Goal: Communication & Community: Participate in discussion

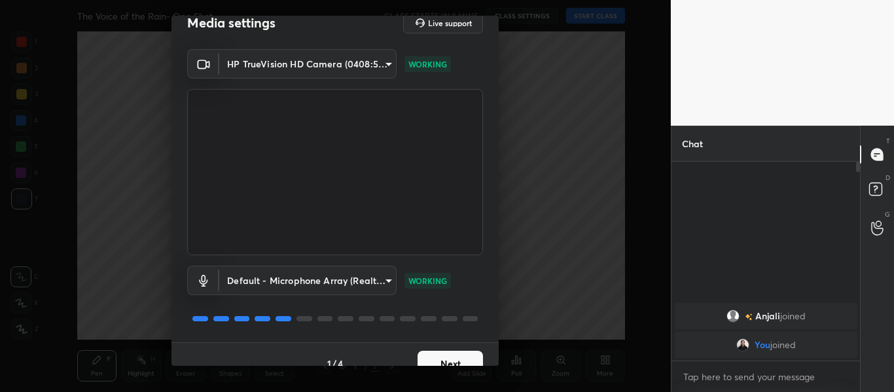
scroll to position [37, 0]
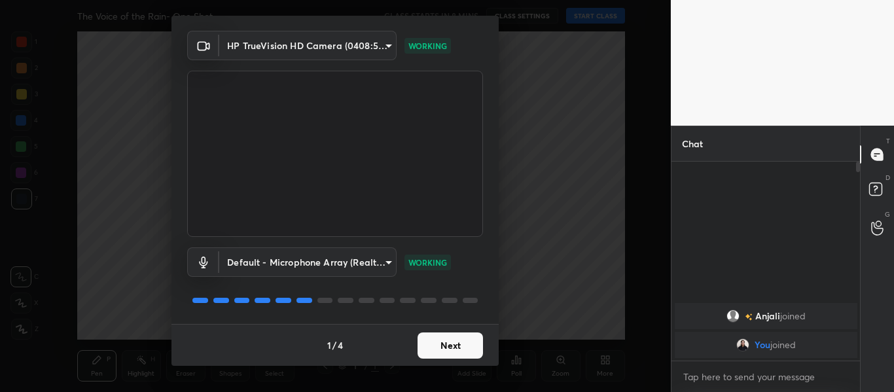
click at [445, 337] on button "Next" at bounding box center [450, 346] width 65 height 26
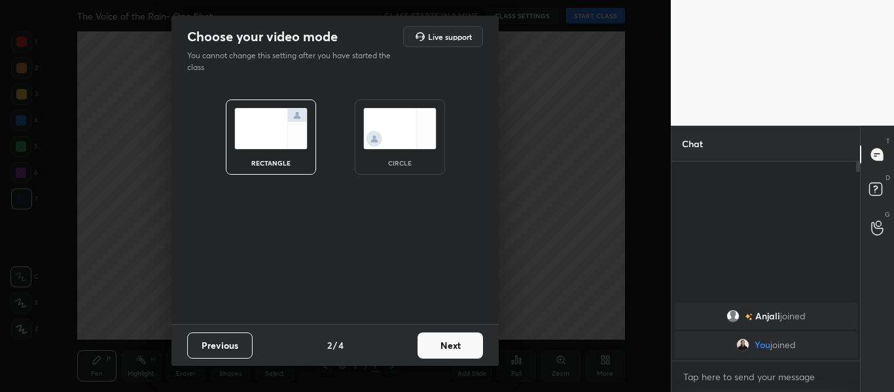
scroll to position [0, 0]
click at [445, 337] on button "Next" at bounding box center [450, 346] width 65 height 26
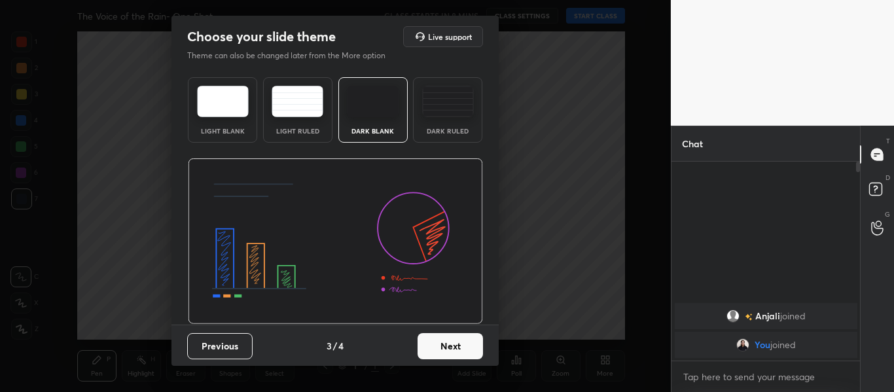
click at [452, 134] on div "Dark Ruled" at bounding box center [448, 131] width 52 height 7
click at [474, 347] on button "Next" at bounding box center [450, 346] width 65 height 26
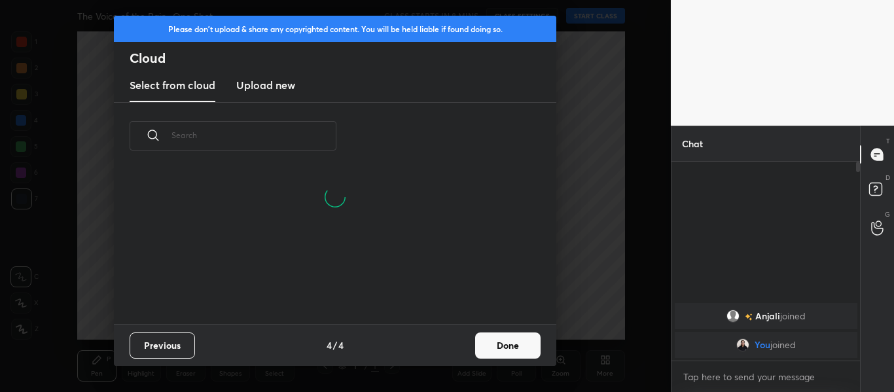
scroll to position [155, 420]
click at [258, 79] on h3 "Upload new" at bounding box center [265, 85] width 59 height 16
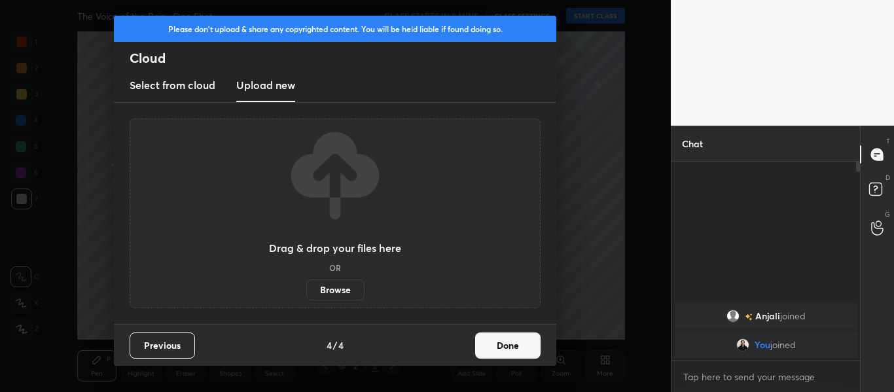
click at [329, 280] on label "Browse" at bounding box center [335, 290] width 58 height 21
click at [306, 280] on input "Browse" at bounding box center [306, 290] width 0 height 21
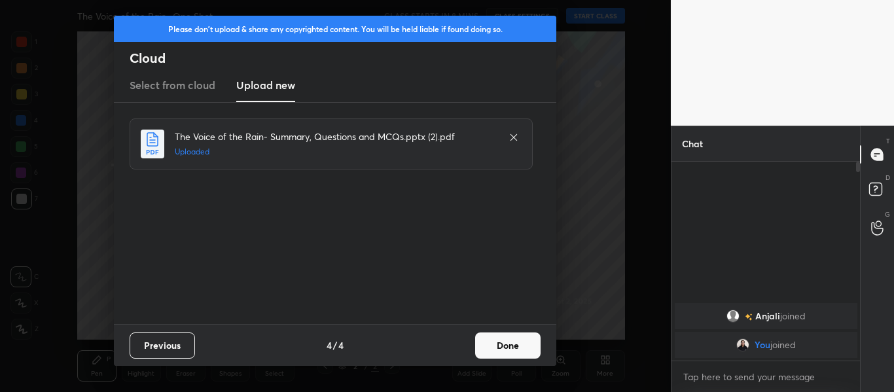
click at [509, 347] on button "Done" at bounding box center [507, 346] width 65 height 26
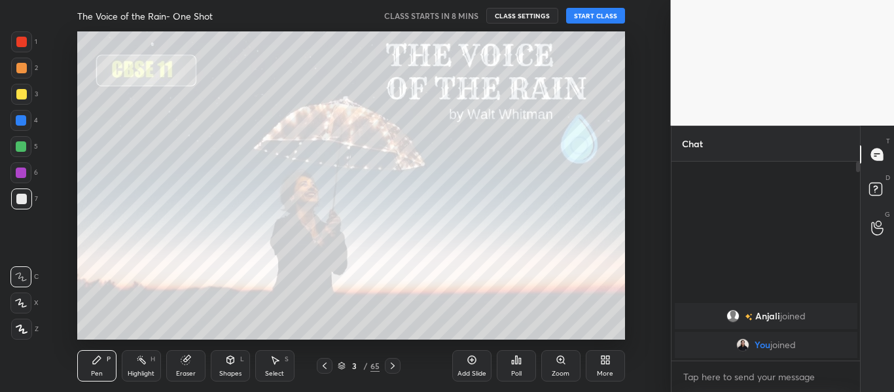
click at [22, 49] on div at bounding box center [21, 41] width 21 height 21
click at [26, 332] on icon at bounding box center [21, 329] width 10 height 8
type textarea "x"
click at [750, 379] on textarea at bounding box center [766, 377] width 168 height 21
paste textarea "[URL][DOMAIN_NAME]"
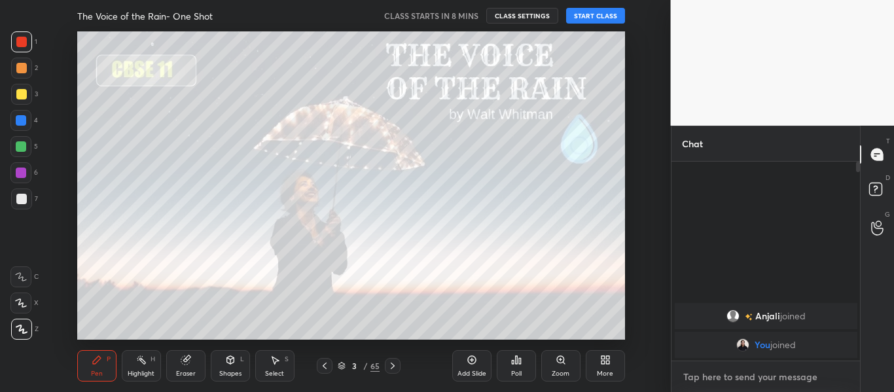
type textarea "[URL][DOMAIN_NAME]"
type textarea "x"
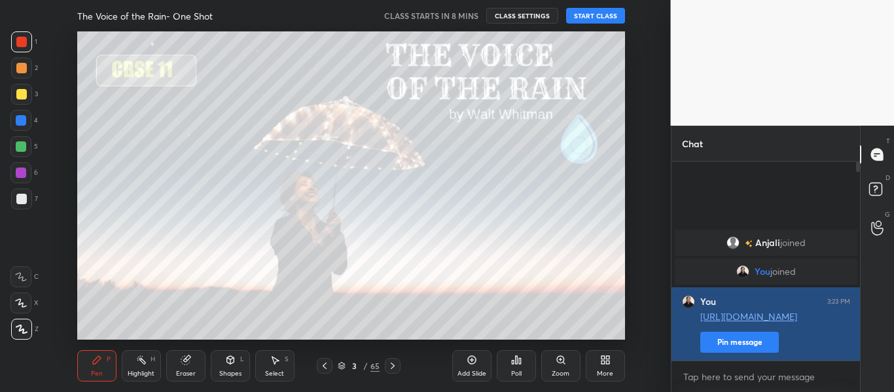
click at [743, 334] on button "Pin message" at bounding box center [740, 342] width 79 height 21
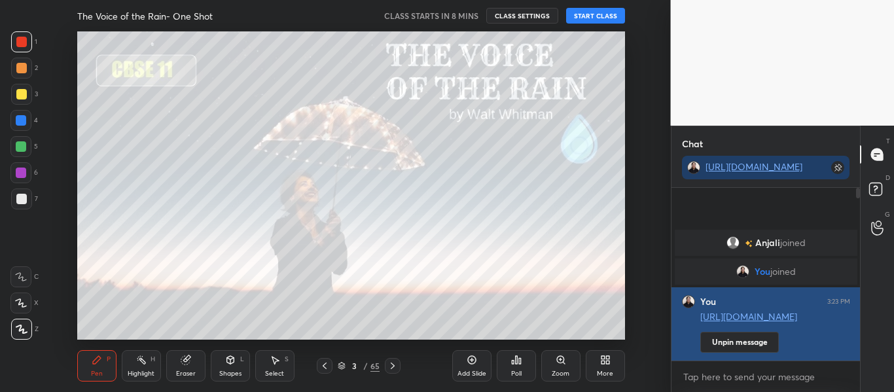
scroll to position [169, 185]
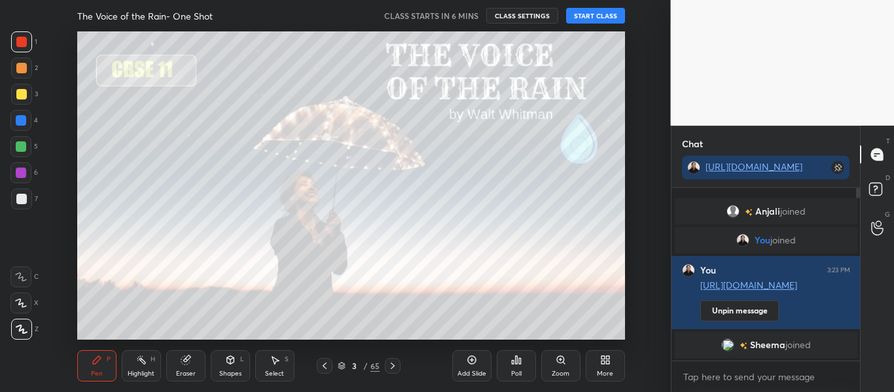
click at [612, 9] on button "START CLASS" at bounding box center [595, 16] width 59 height 16
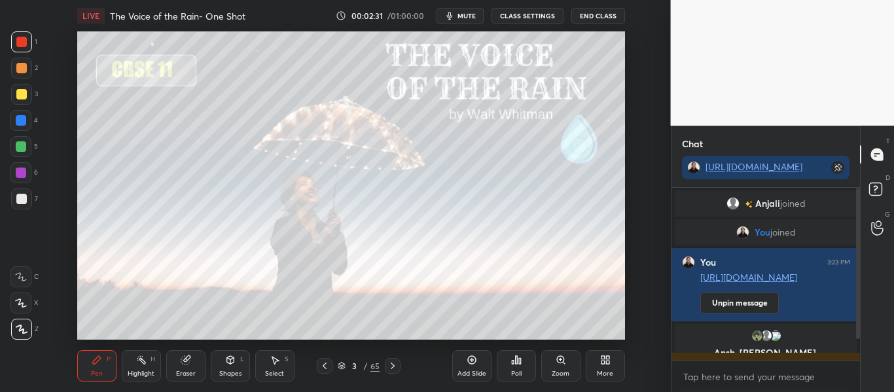
drag, startPoint x: 854, startPoint y: 288, endPoint x: 853, endPoint y: 358, distance: 70.1
click at [853, 358] on div at bounding box center [857, 274] width 8 height 173
click at [860, 283] on div "T Messages (T) D Doubts (D) G Raise Hand (G)" at bounding box center [877, 259] width 34 height 267
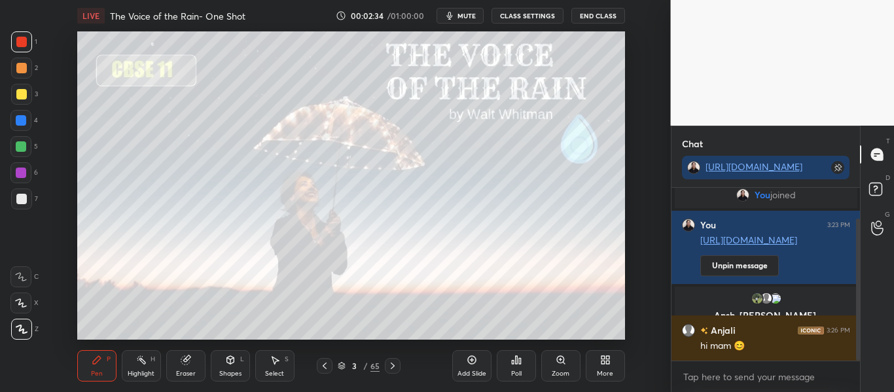
drag, startPoint x: 859, startPoint y: 284, endPoint x: 849, endPoint y: 354, distance: 71.4
click at [849, 354] on div "[PERSON_NAME] joined You joined You 3:23 PM [URL][DOMAIN_NAME] Unpin message [P…" at bounding box center [766, 274] width 189 height 173
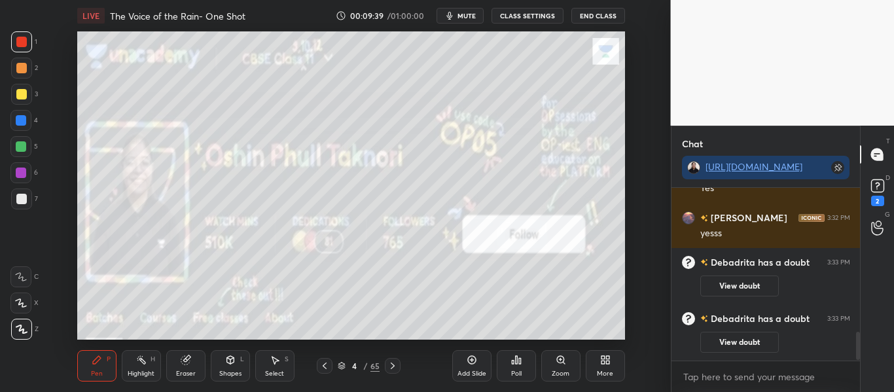
scroll to position [898, 0]
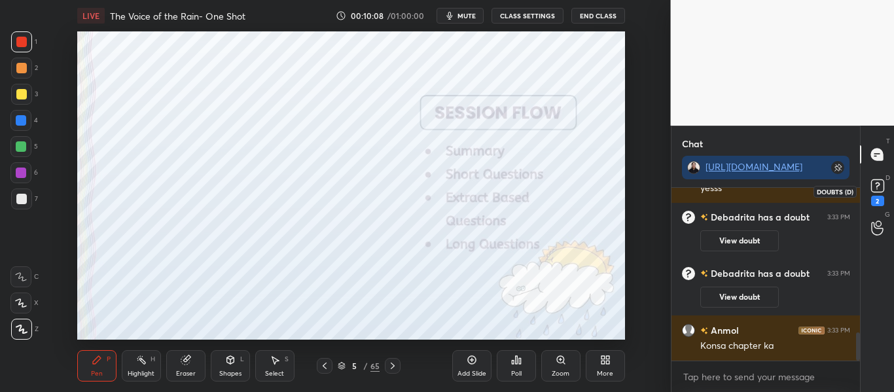
click at [882, 193] on icon at bounding box center [878, 186] width 20 height 20
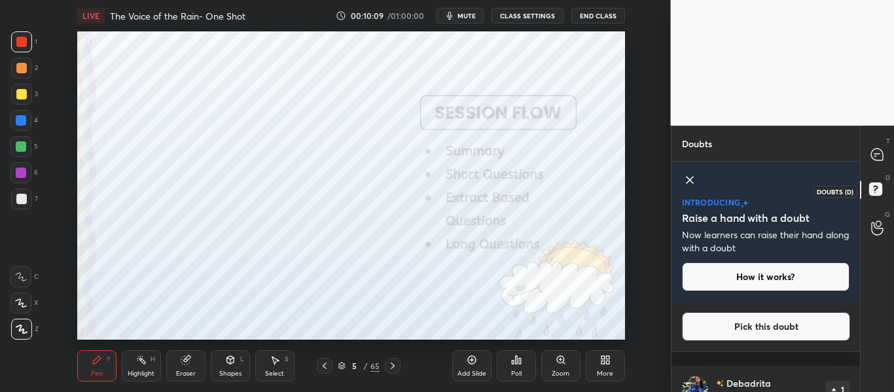
scroll to position [86, 185]
click at [690, 176] on icon at bounding box center [690, 180] width 16 height 16
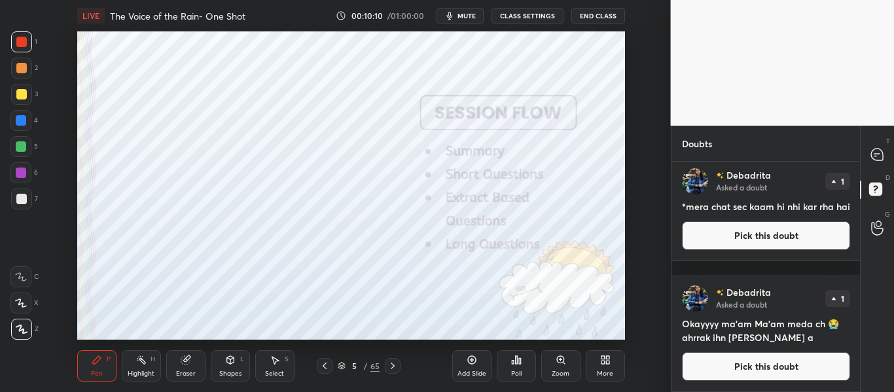
scroll to position [4, 0]
click at [877, 143] on div at bounding box center [878, 155] width 26 height 24
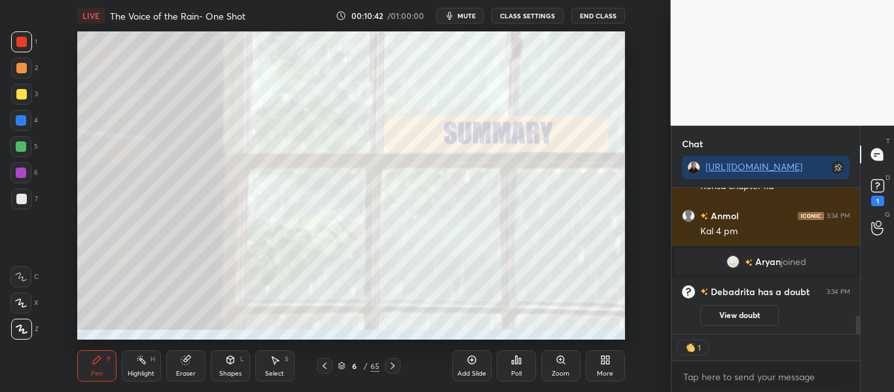
scroll to position [1043, 0]
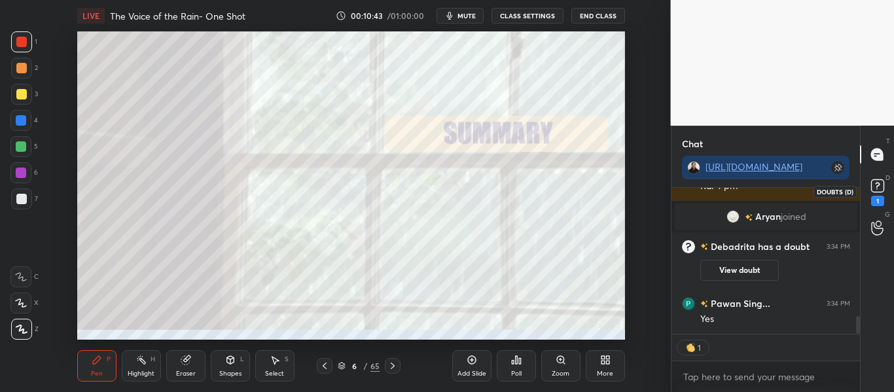
click at [873, 177] on icon at bounding box center [878, 186] width 20 height 20
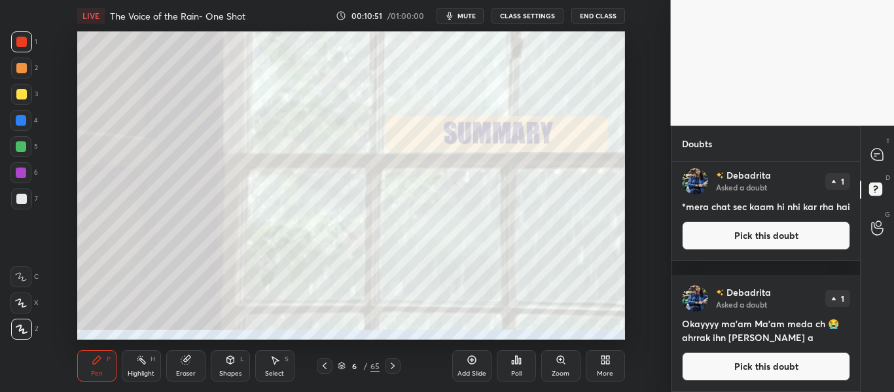
scroll to position [0, 0]
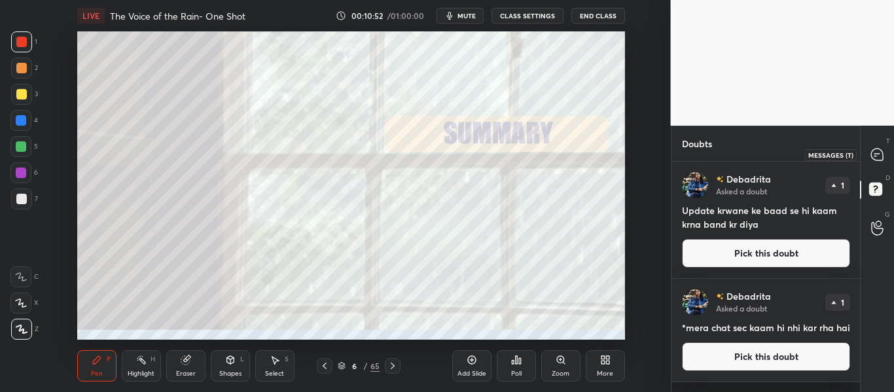
click at [884, 160] on icon at bounding box center [878, 155] width 14 height 14
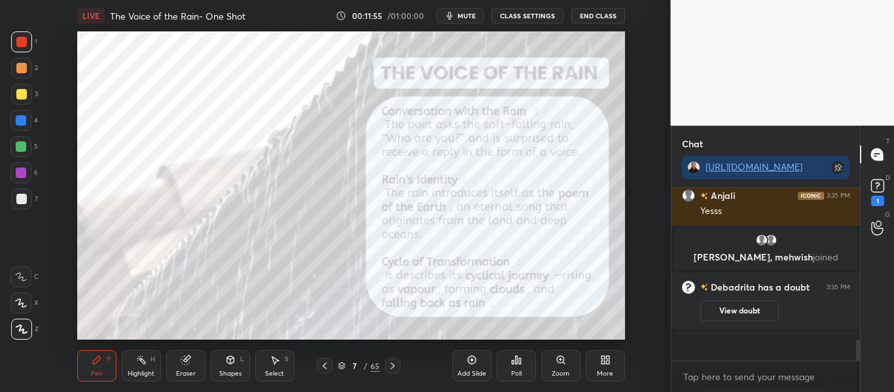
scroll to position [1251, 0]
click at [877, 188] on rect at bounding box center [878, 186] width 12 height 12
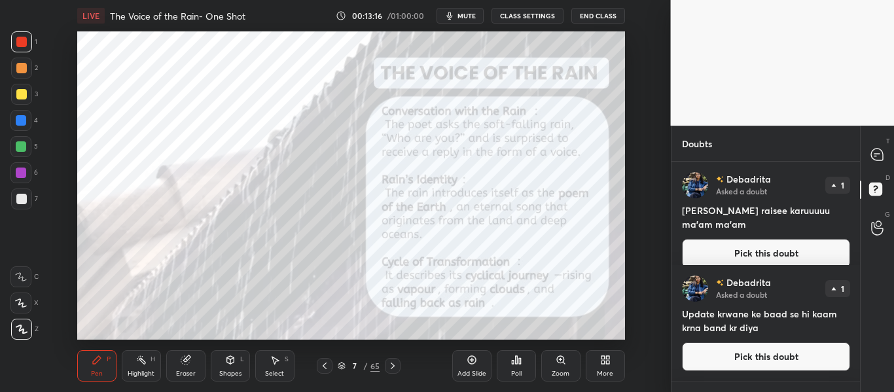
click at [876, 174] on div "D Doubts (D)" at bounding box center [877, 191] width 33 height 37
click at [876, 158] on icon at bounding box center [878, 155] width 12 height 12
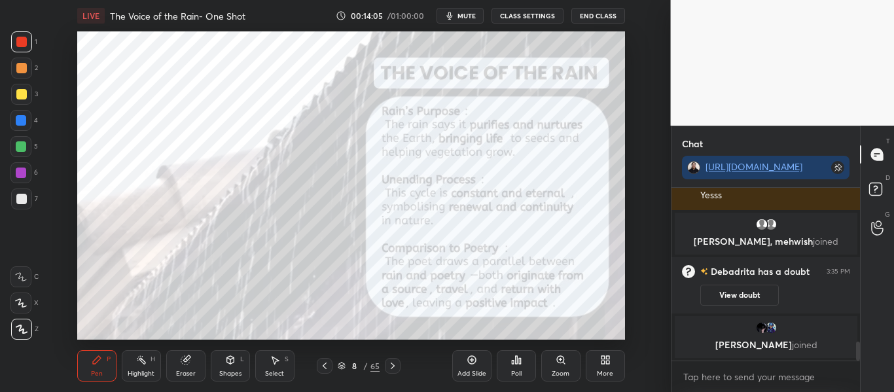
scroll to position [1296, 0]
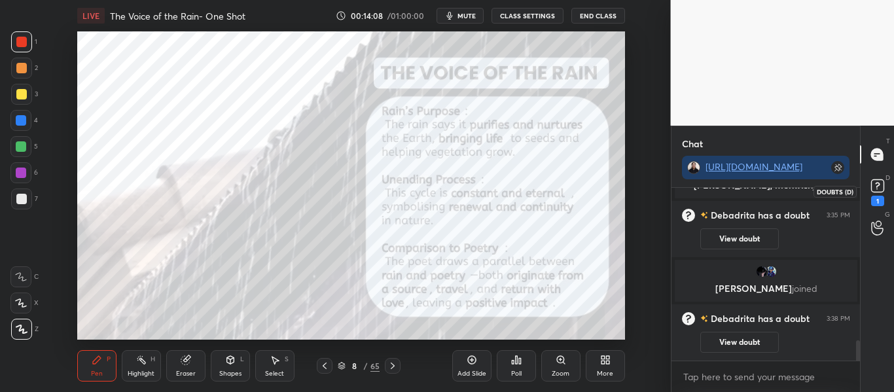
click at [874, 194] on icon at bounding box center [878, 186] width 20 height 20
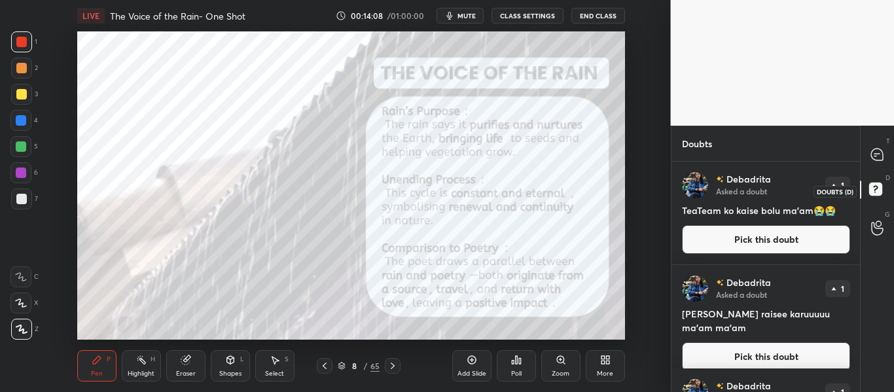
scroll to position [227, 185]
click at [883, 172] on div "T Messages (T)" at bounding box center [877, 154] width 33 height 37
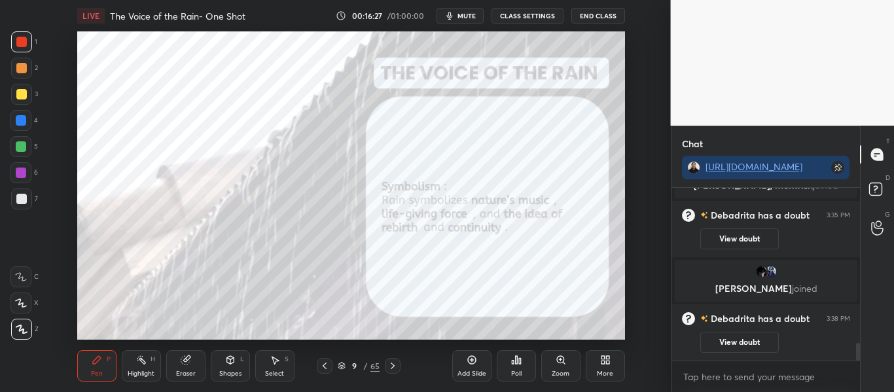
scroll to position [1534, 0]
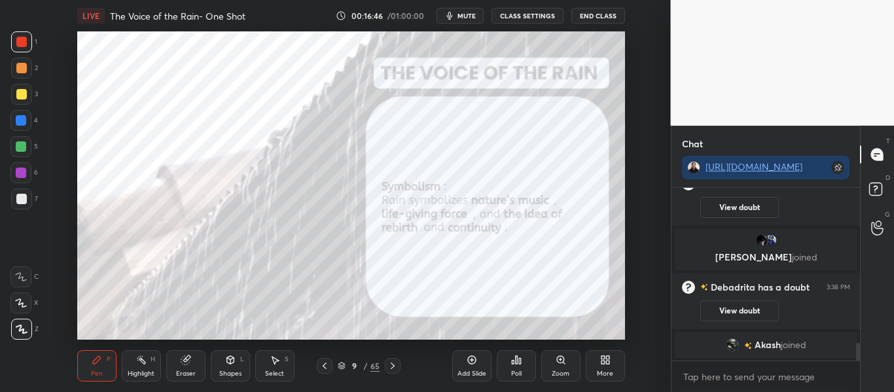
click at [473, 361] on icon at bounding box center [472, 360] width 10 height 10
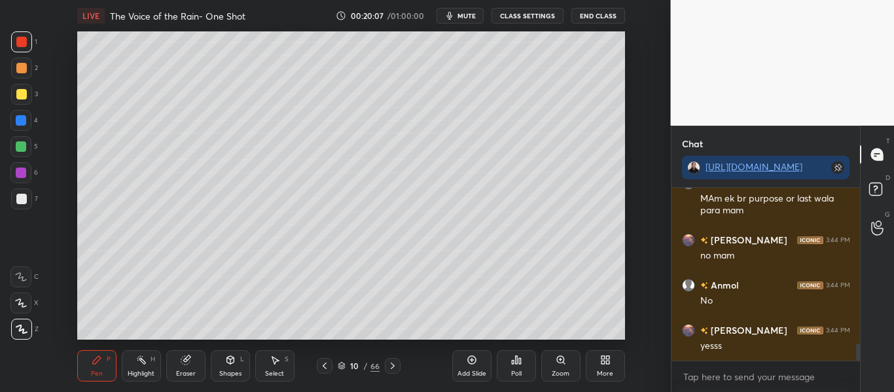
scroll to position [142, 185]
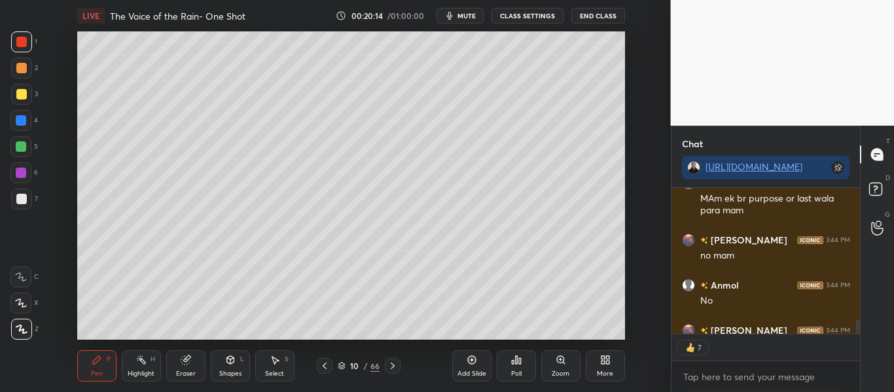
click at [396, 368] on icon at bounding box center [393, 366] width 10 height 10
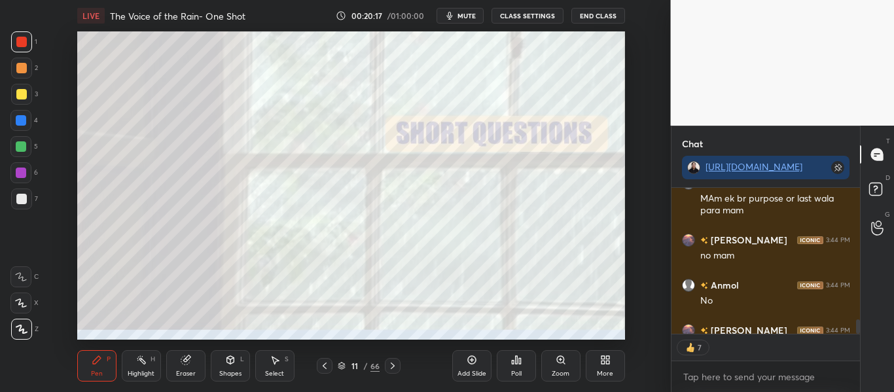
click at [340, 361] on div "11 / 66" at bounding box center [359, 366] width 42 height 12
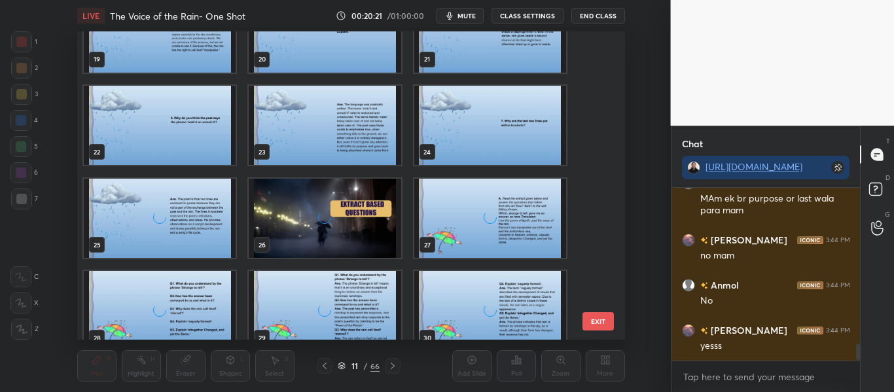
scroll to position [1552, 0]
click at [384, 199] on img "grid" at bounding box center [325, 219] width 152 height 80
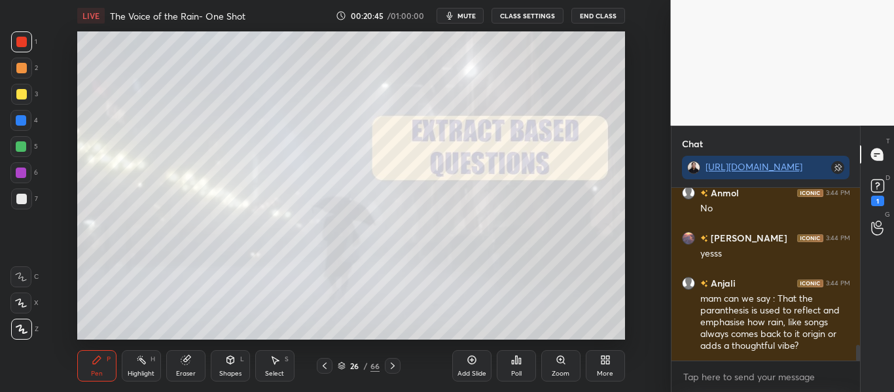
scroll to position [1701, 0]
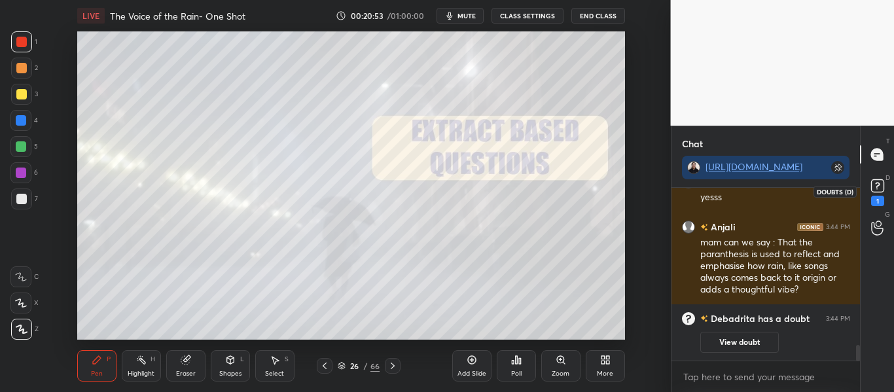
click at [881, 177] on icon at bounding box center [878, 186] width 20 height 20
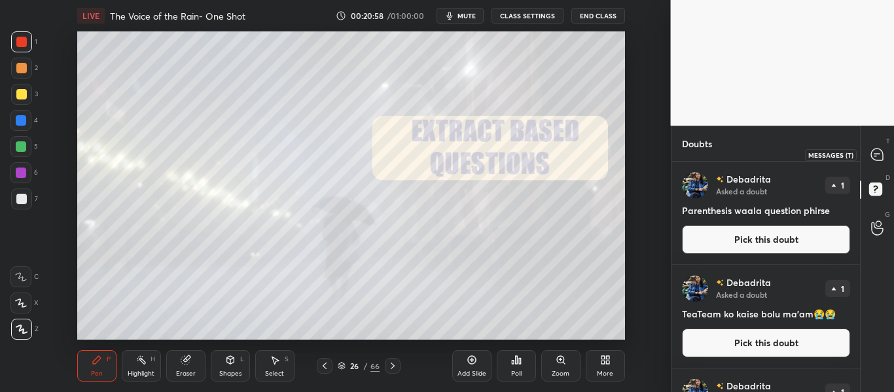
click at [882, 149] on icon at bounding box center [878, 155] width 14 height 14
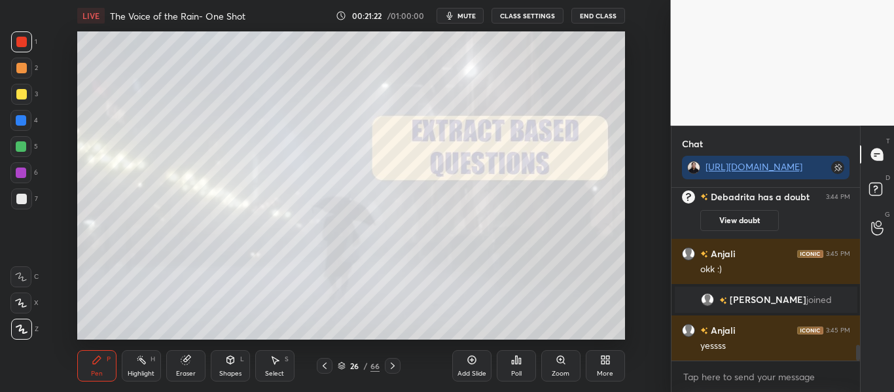
scroll to position [1736, 0]
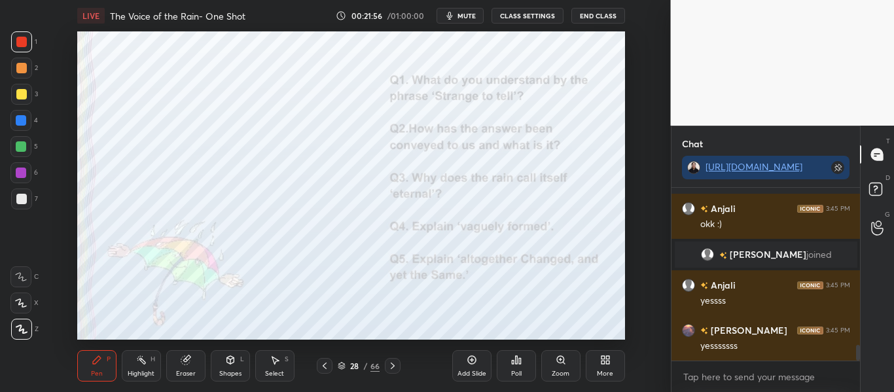
click at [343, 362] on icon at bounding box center [342, 366] width 8 height 8
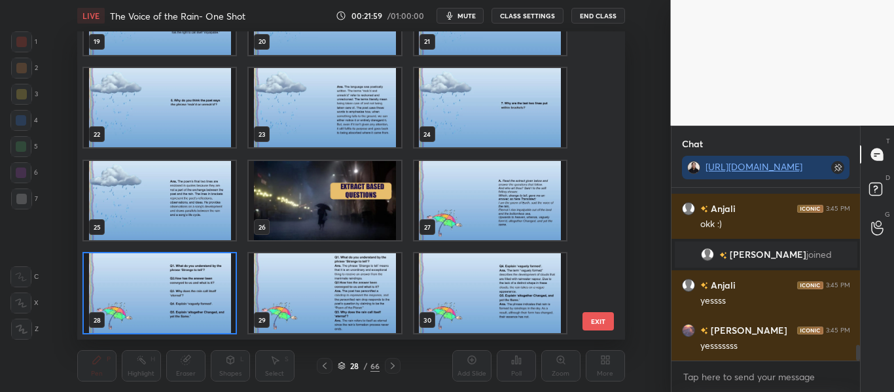
scroll to position [891, 0]
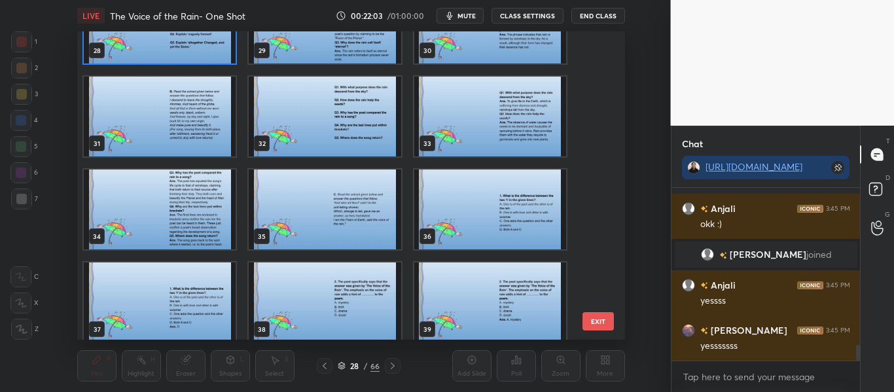
click at [375, 194] on img "grid" at bounding box center [325, 210] width 152 height 80
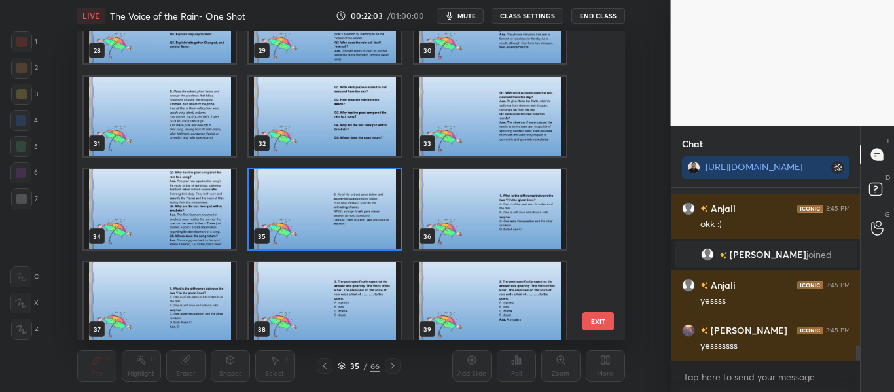
click at [375, 194] on img "grid" at bounding box center [325, 210] width 152 height 80
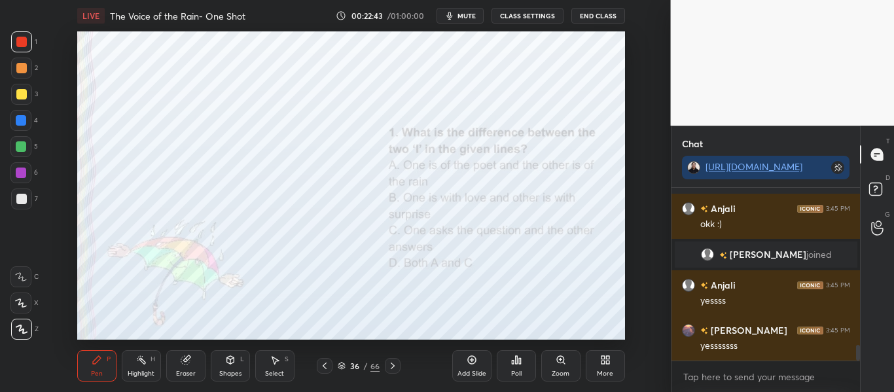
click at [341, 364] on icon at bounding box center [342, 366] width 8 height 8
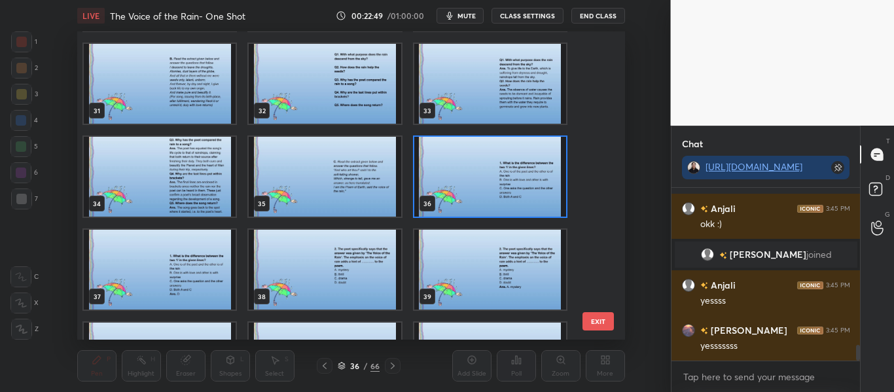
scroll to position [1781, 0]
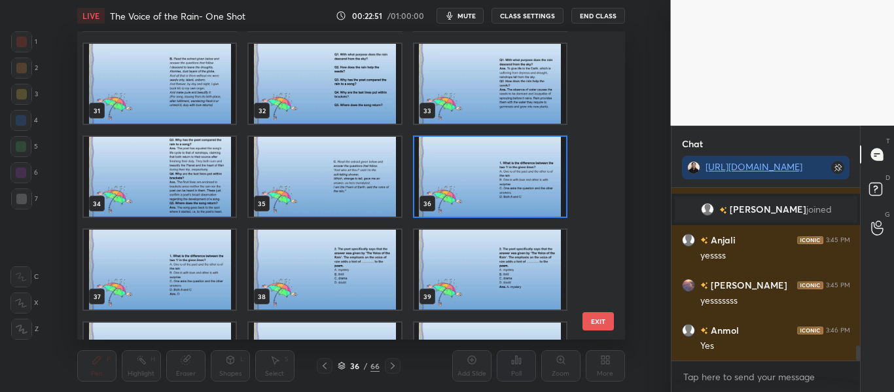
click at [313, 177] on img "grid" at bounding box center [325, 177] width 152 height 80
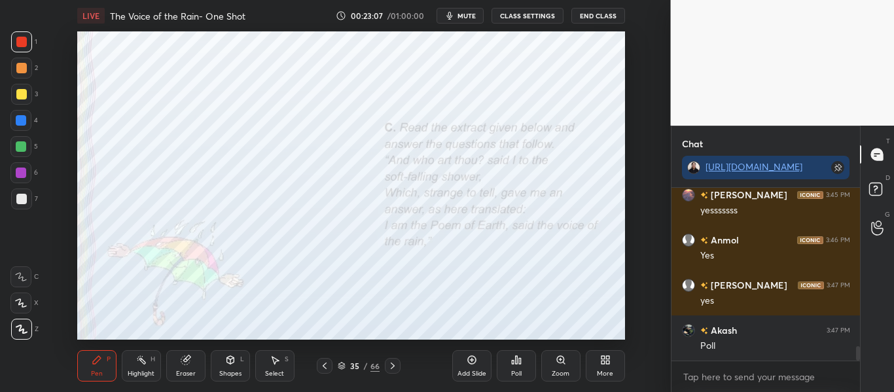
scroll to position [1917, 0]
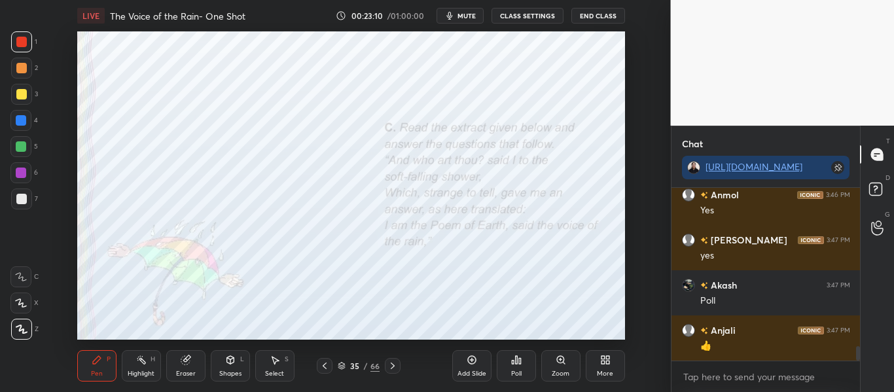
click at [392, 365] on icon at bounding box center [393, 366] width 10 height 10
click at [508, 367] on div "Poll" at bounding box center [516, 365] width 39 height 31
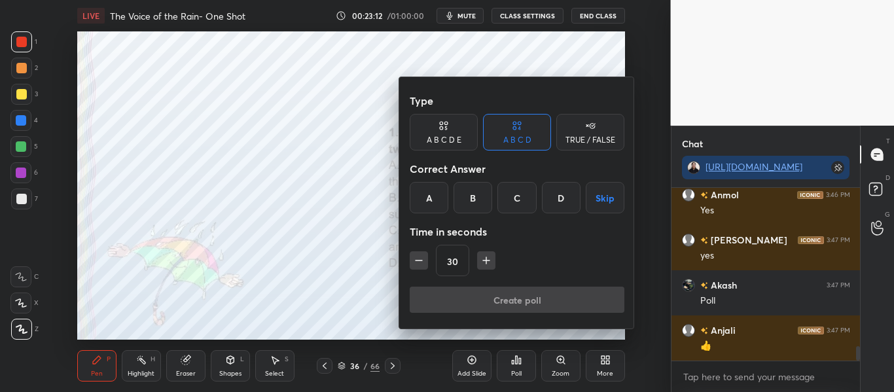
click at [555, 205] on div "D" at bounding box center [561, 197] width 39 height 31
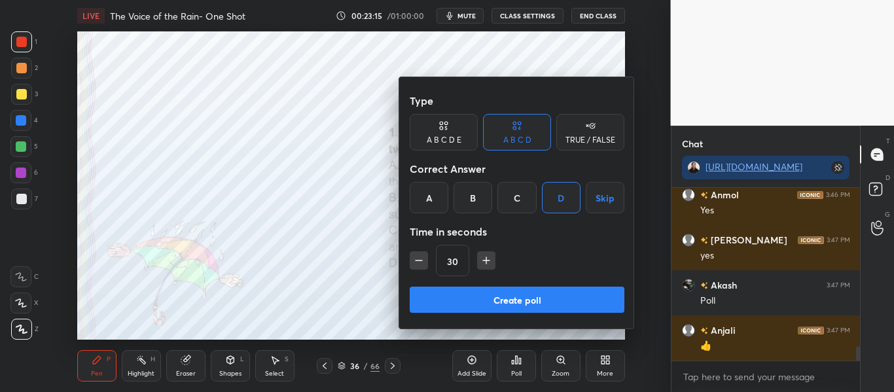
click at [540, 303] on button "Create poll" at bounding box center [517, 300] width 215 height 26
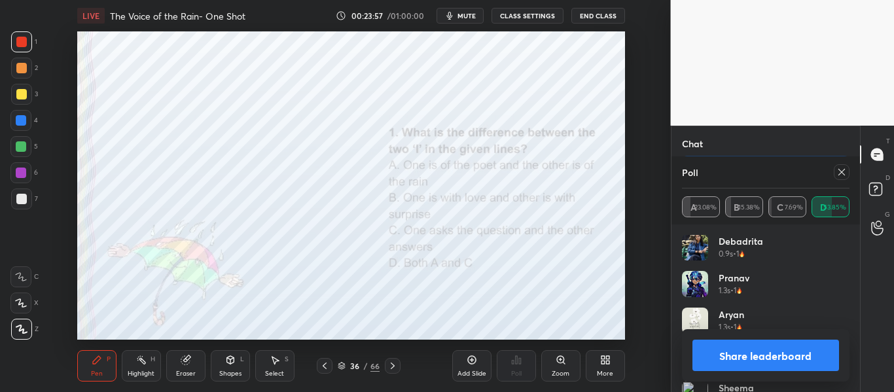
scroll to position [100, 0]
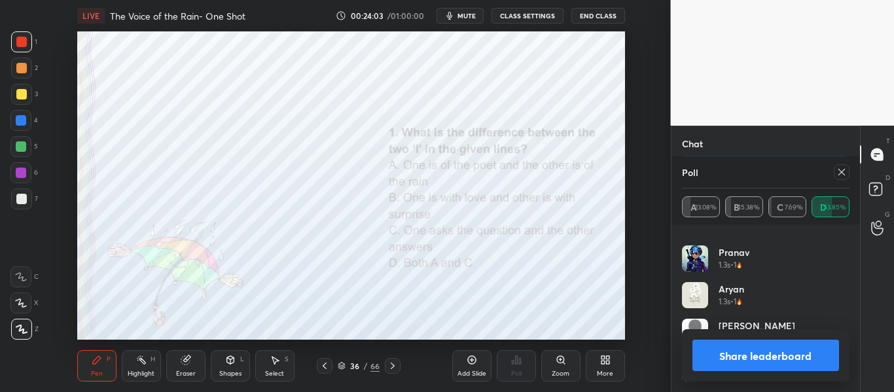
click at [840, 175] on icon at bounding box center [842, 172] width 10 height 10
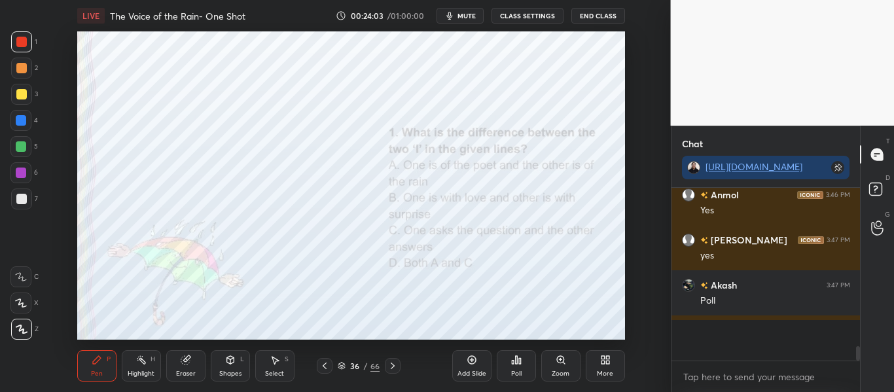
scroll to position [169, 185]
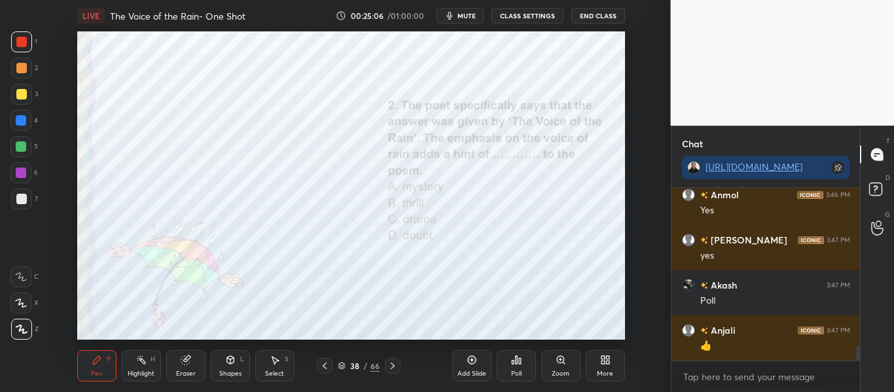
click at [502, 364] on div "Poll" at bounding box center [516, 365] width 39 height 31
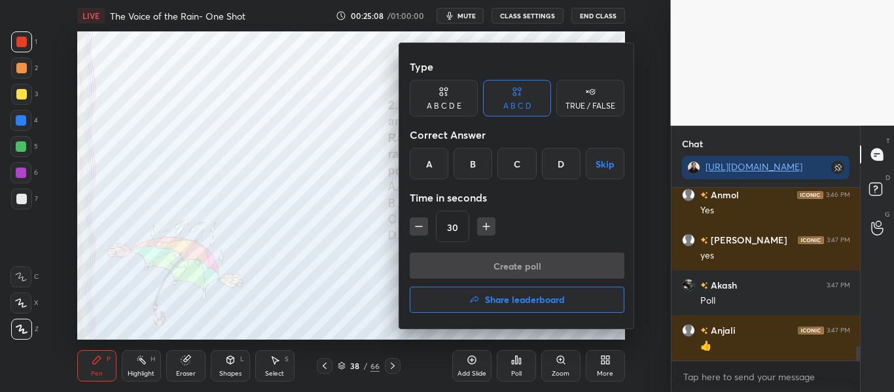
click at [443, 166] on div "A" at bounding box center [429, 163] width 39 height 31
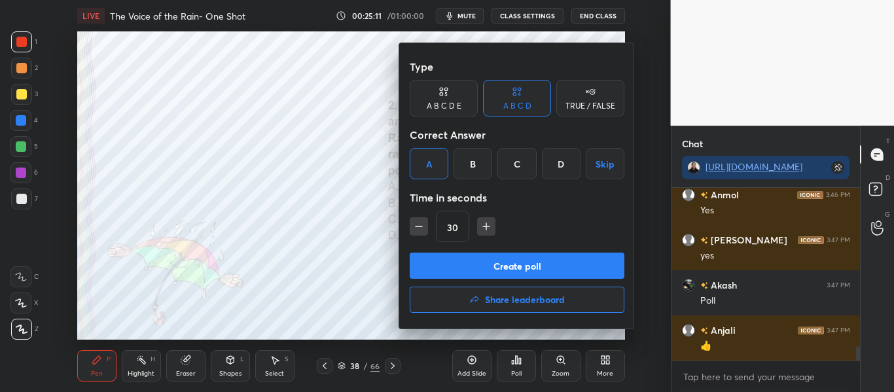
click at [447, 264] on button "Create poll" at bounding box center [517, 266] width 215 height 26
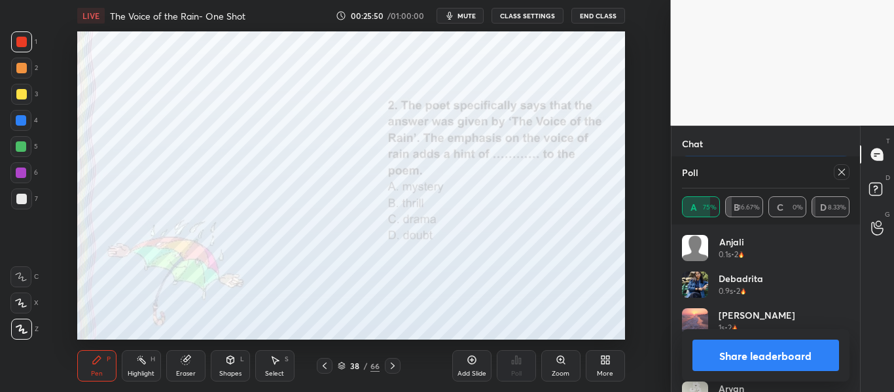
scroll to position [1961, 0]
click at [853, 283] on div "Anjali 0.1s • 2 [PERSON_NAME] 0.9s • 2 [PERSON_NAME] 1s • 2 [PERSON_NAME] 1.4s …" at bounding box center [766, 309] width 189 height 168
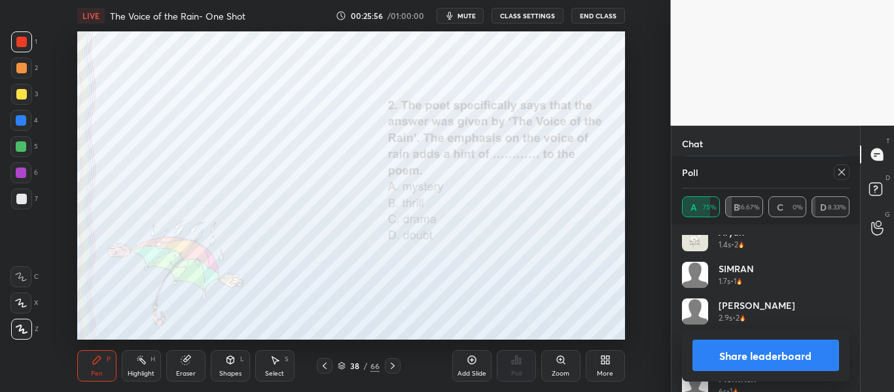
scroll to position [173, 0]
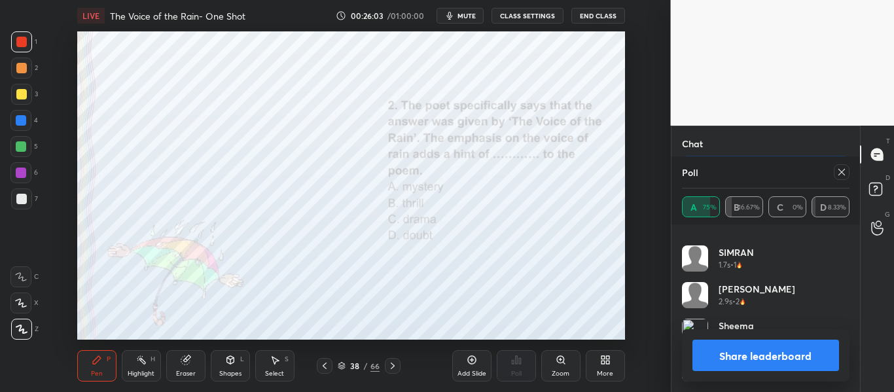
click at [741, 356] on button "Share leaderboard" at bounding box center [766, 355] width 147 height 31
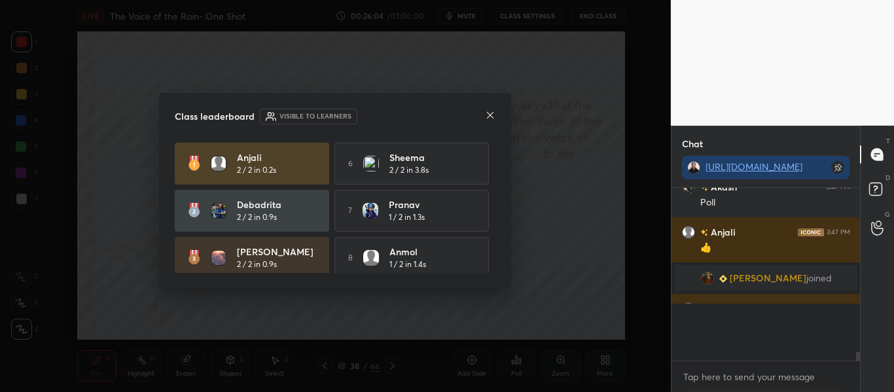
scroll to position [200, 185]
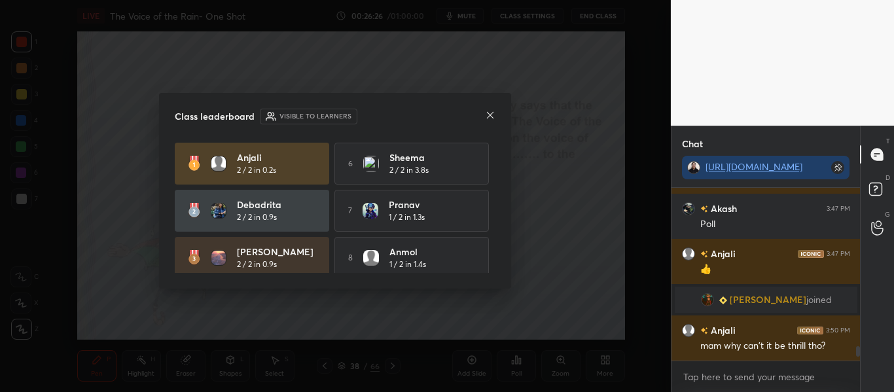
drag, startPoint x: 496, startPoint y: 174, endPoint x: 496, endPoint y: 213, distance: 39.3
click at [496, 213] on div "Class leaderboard Visible to learners Anjali 2 / 2 in 0.2s 6 Sheema 2 / 2 in 3.…" at bounding box center [335, 191] width 352 height 196
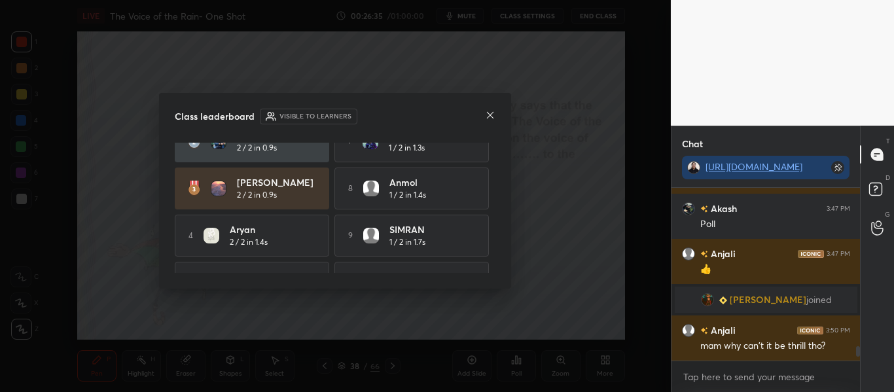
scroll to position [103, 0]
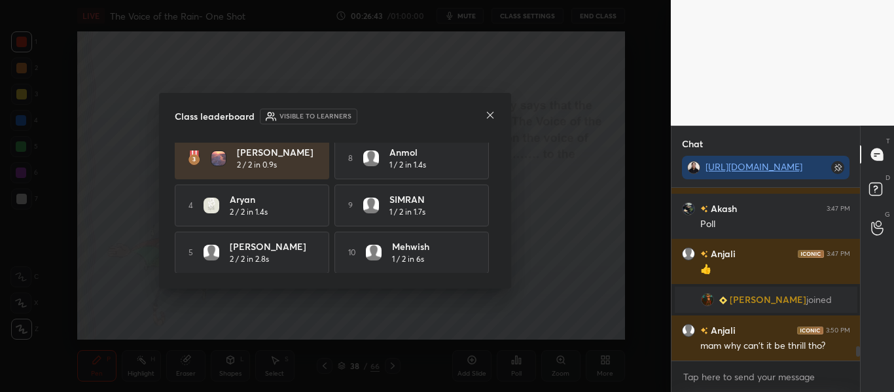
click at [490, 117] on icon at bounding box center [490, 115] width 7 height 7
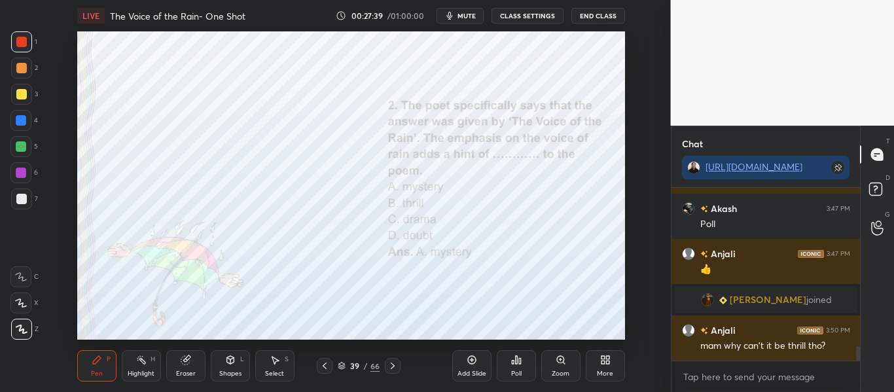
scroll to position [1939, 0]
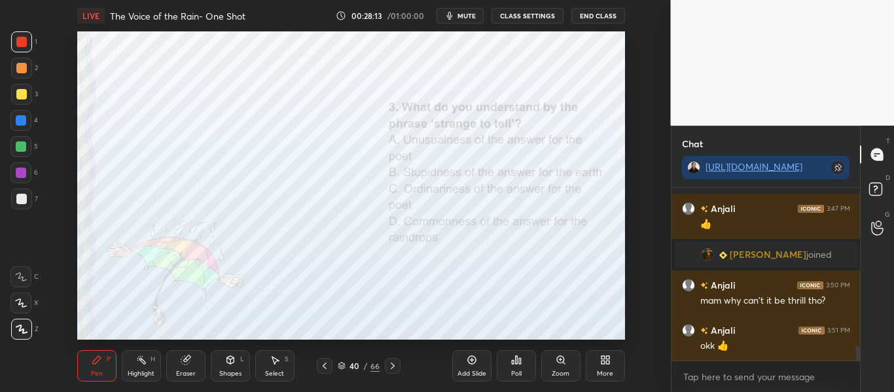
click at [514, 368] on div "Poll" at bounding box center [516, 365] width 39 height 31
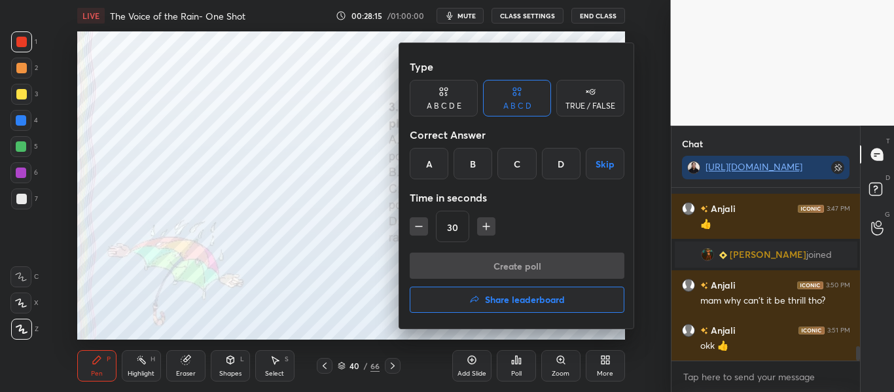
click at [369, 224] on div at bounding box center [447, 196] width 894 height 392
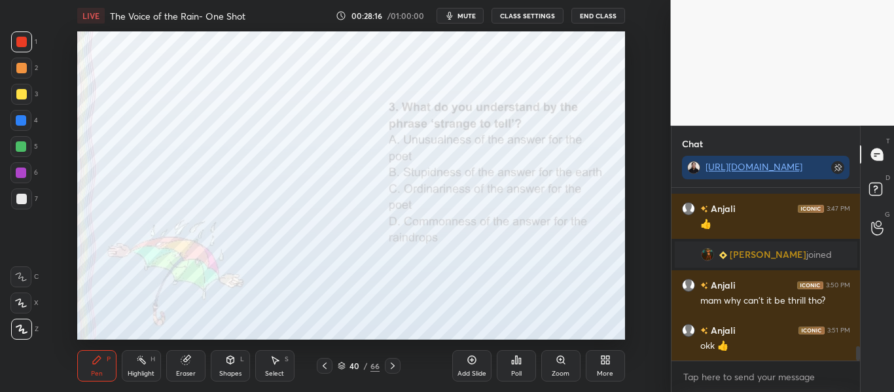
click at [510, 354] on div "Poll" at bounding box center [516, 365] width 39 height 31
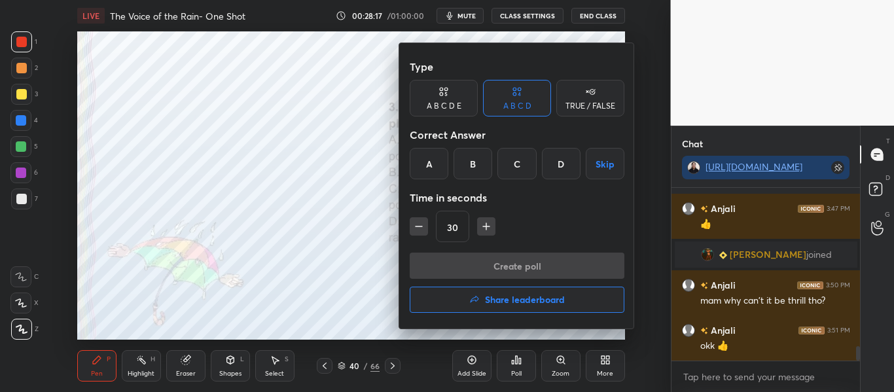
click at [432, 161] on div "A" at bounding box center [429, 163] width 39 height 31
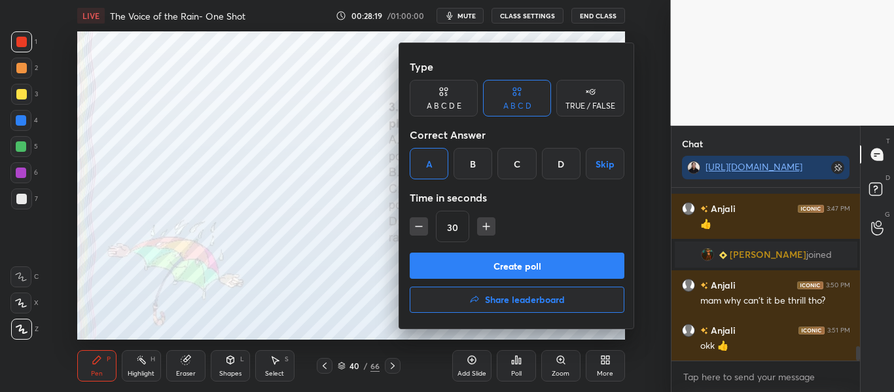
click at [496, 267] on button "Create poll" at bounding box center [517, 266] width 215 height 26
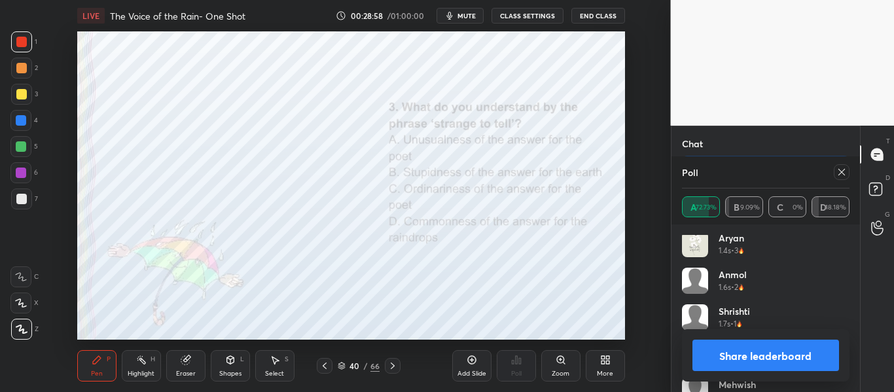
scroll to position [136, 0]
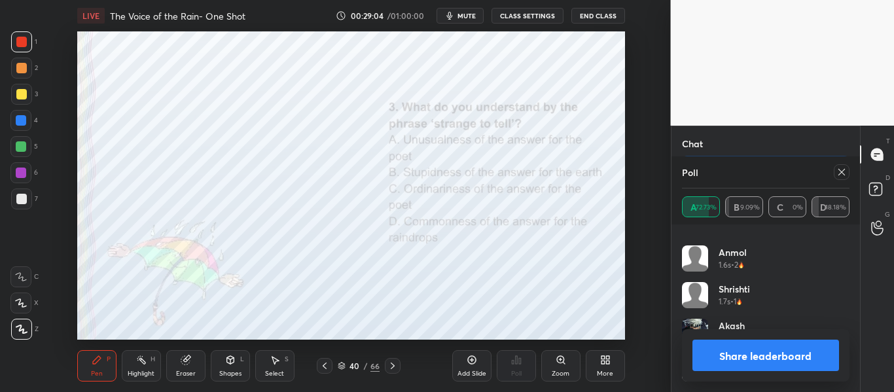
click at [845, 172] on icon at bounding box center [842, 172] width 10 height 10
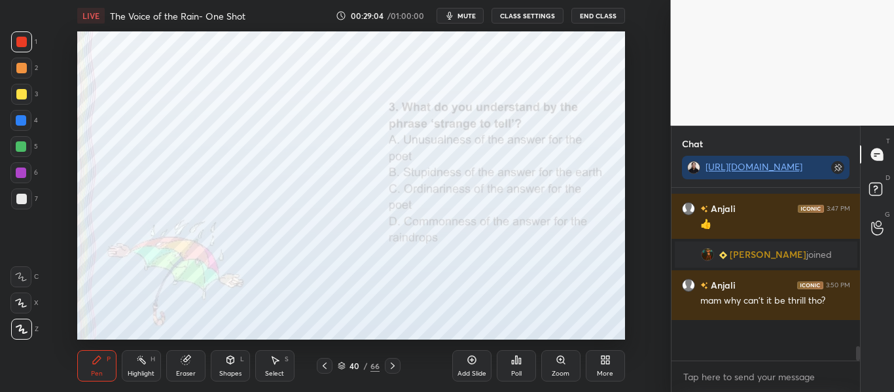
scroll to position [165, 185]
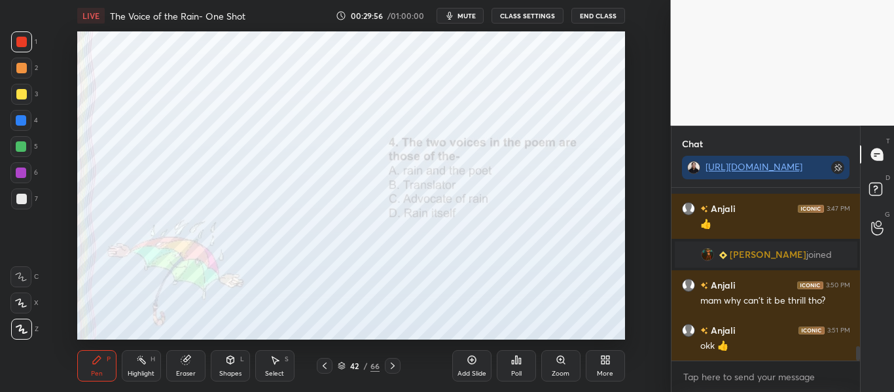
click at [516, 364] on icon at bounding box center [517, 360] width 2 height 8
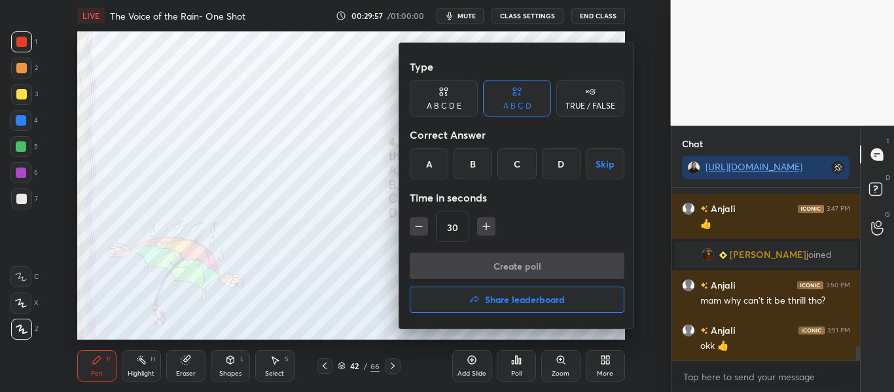
click at [440, 168] on div "A" at bounding box center [429, 163] width 39 height 31
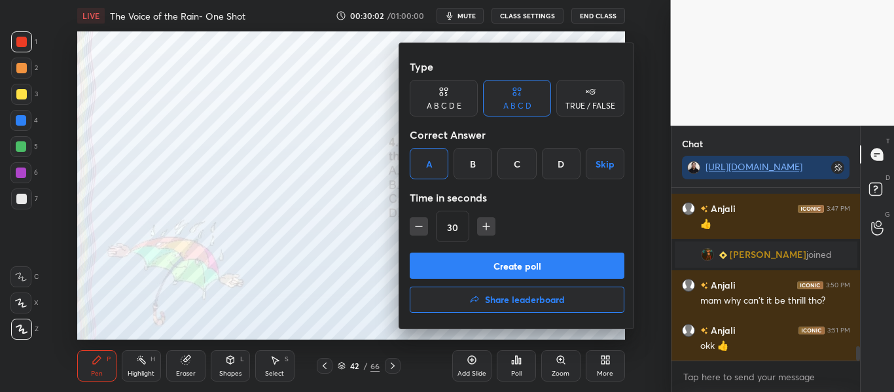
click at [564, 258] on button "Create poll" at bounding box center [517, 266] width 215 height 26
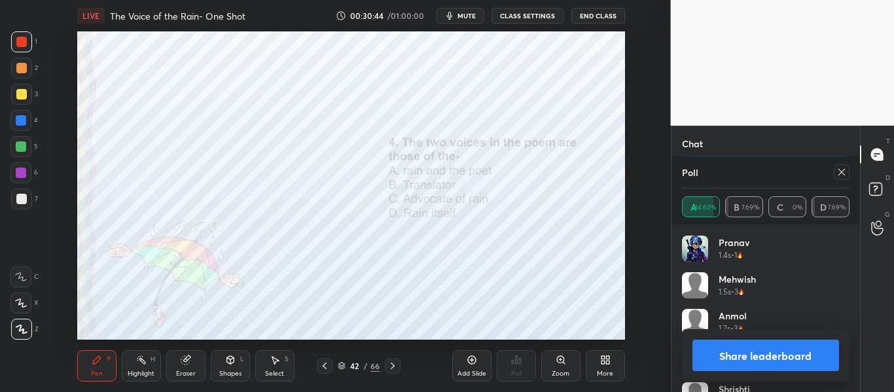
scroll to position [246, 0]
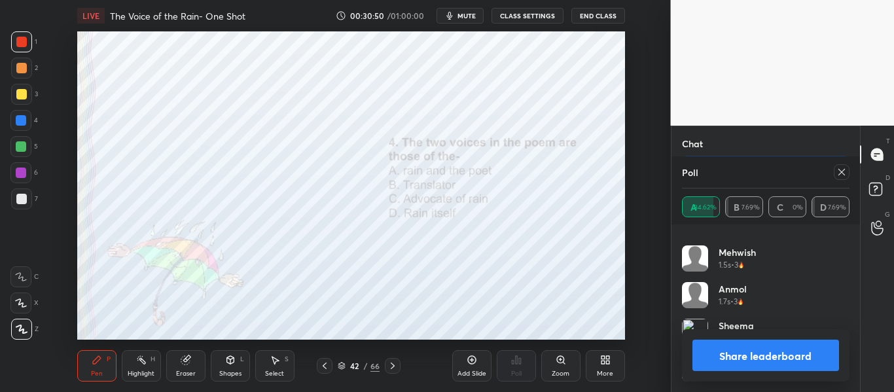
click at [781, 357] on button "Share leaderboard" at bounding box center [766, 355] width 147 height 31
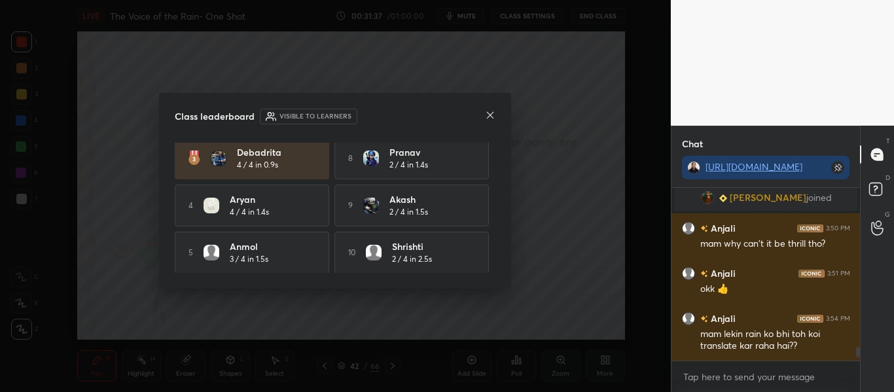
scroll to position [2041, 0]
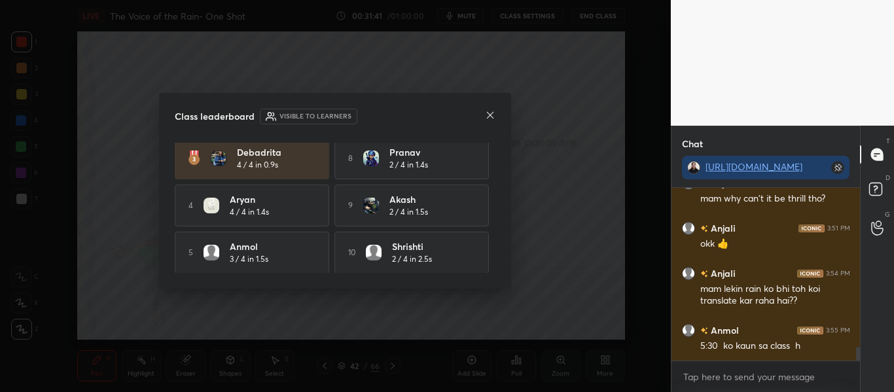
click at [496, 122] on div at bounding box center [490, 116] width 10 height 14
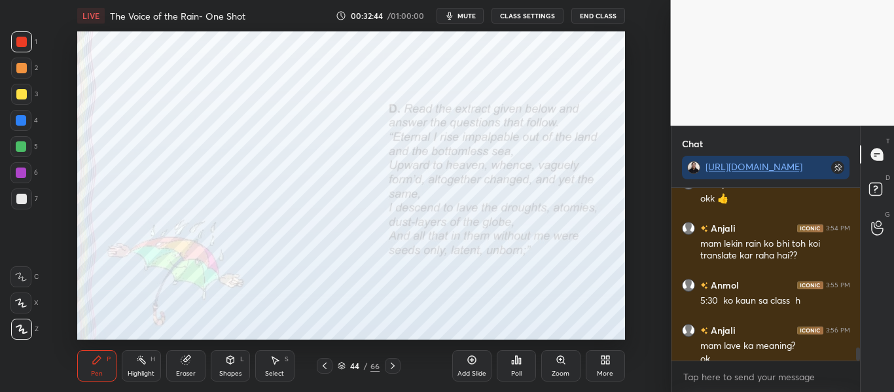
scroll to position [2099, 0]
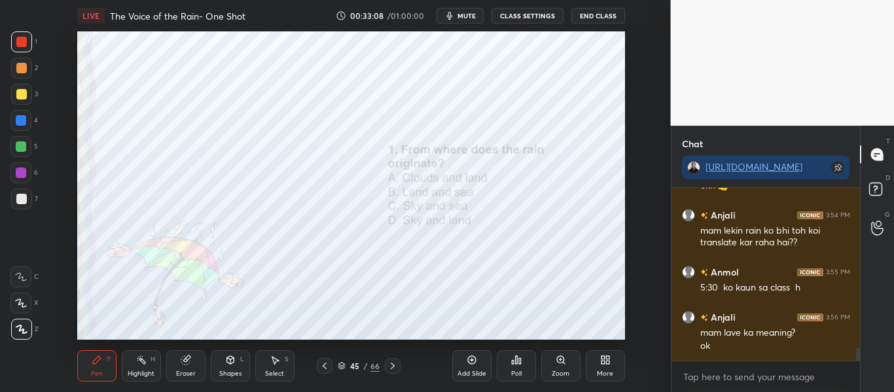
click at [502, 365] on div "Poll" at bounding box center [516, 365] width 39 height 31
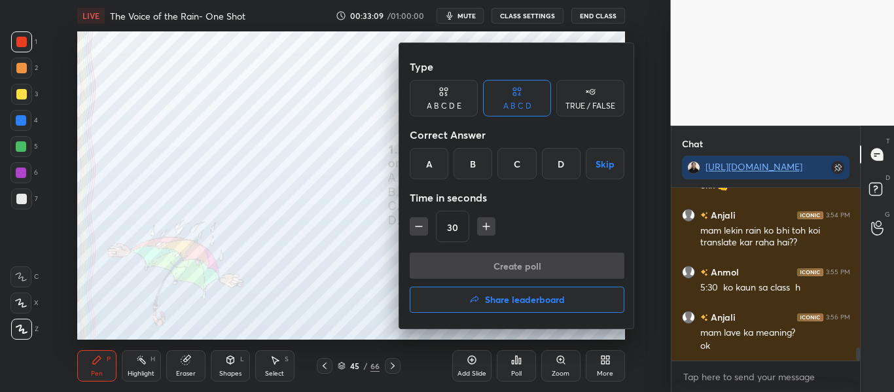
click at [475, 165] on div "B" at bounding box center [473, 163] width 39 height 31
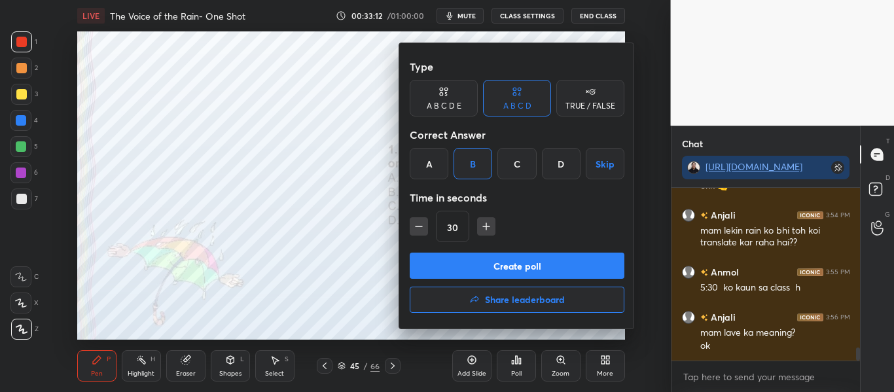
click at [476, 263] on button "Create poll" at bounding box center [517, 266] width 215 height 26
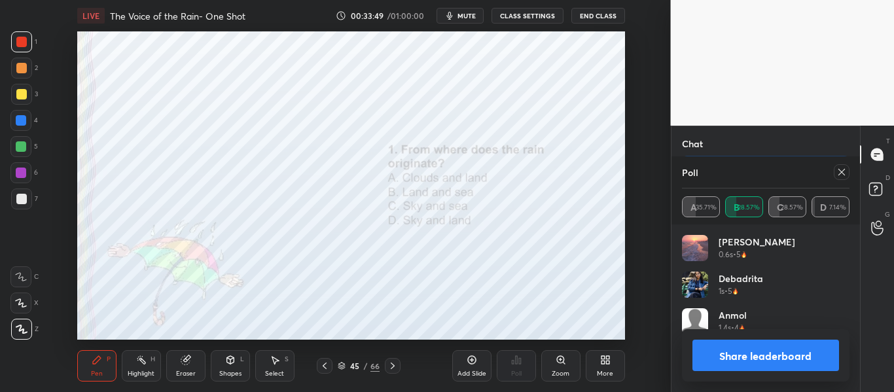
scroll to position [2213, 0]
click at [840, 170] on icon at bounding box center [842, 172] width 10 height 10
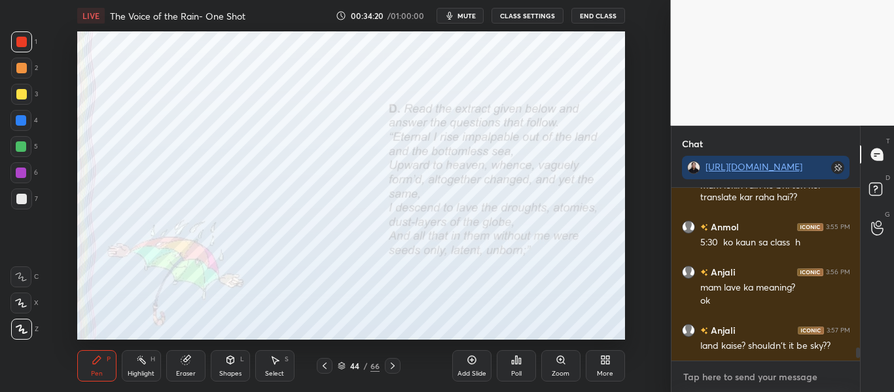
scroll to position [2190, 0]
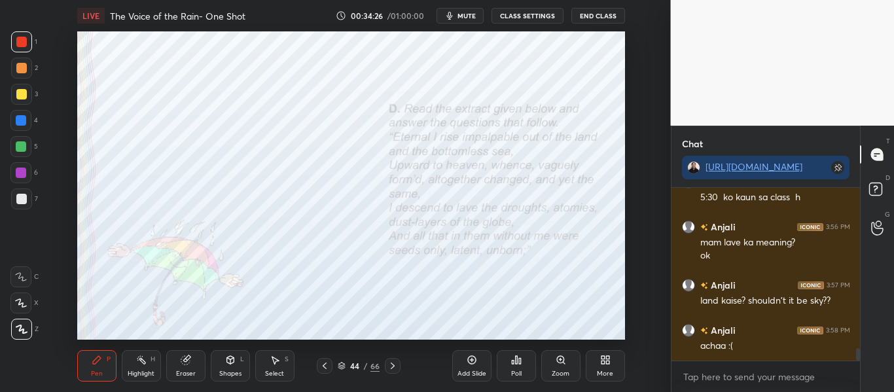
click at [393, 363] on icon at bounding box center [393, 366] width 10 height 10
click at [525, 369] on div "Poll" at bounding box center [516, 365] width 39 height 31
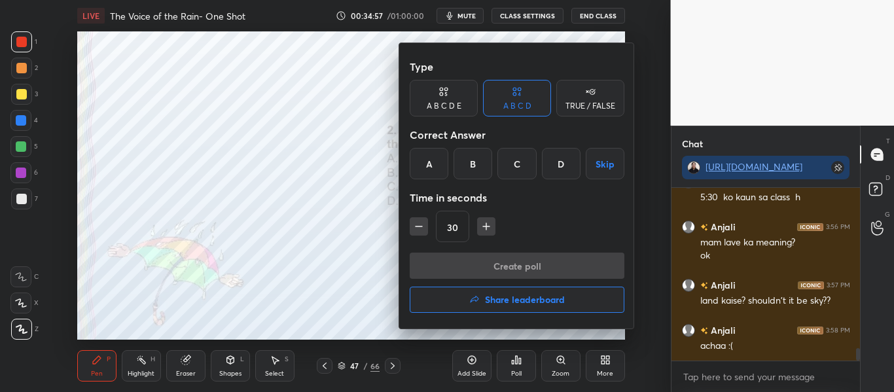
click at [419, 158] on div "A" at bounding box center [429, 163] width 39 height 31
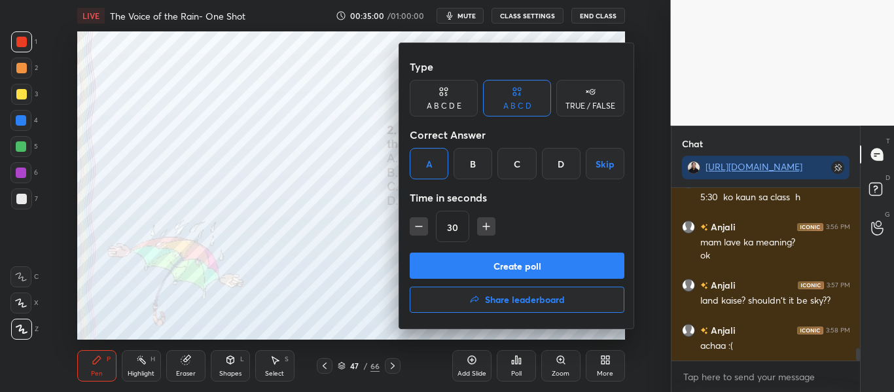
click at [542, 267] on button "Create poll" at bounding box center [517, 266] width 215 height 26
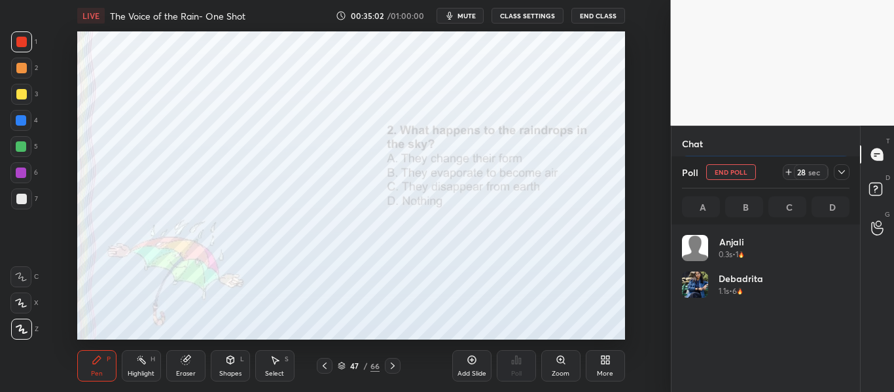
scroll to position [153, 164]
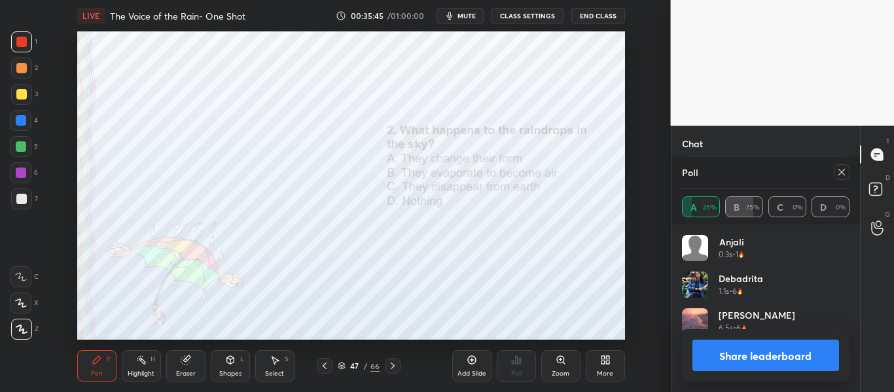
click at [733, 369] on button "Share leaderboard" at bounding box center [766, 355] width 147 height 31
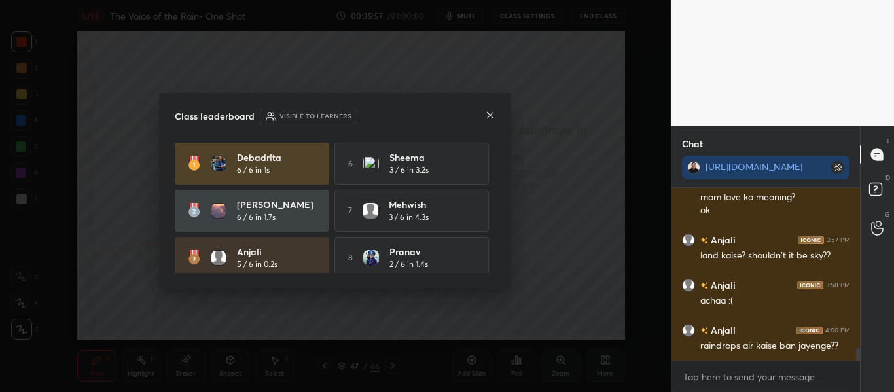
scroll to position [2266, 0]
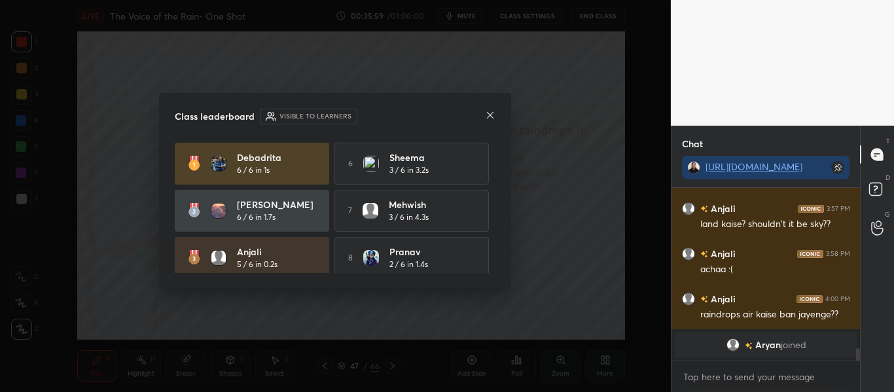
drag, startPoint x: 498, startPoint y: 193, endPoint x: 493, endPoint y: 198, distance: 7.4
click at [490, 232] on div "Class leaderboard Visible to learners [PERSON_NAME] 6 / 6 in 1s 6 Sheema 3 / 6 …" at bounding box center [335, 191] width 352 height 196
click at [491, 196] on div "[PERSON_NAME] 6 / 6 in 1s 6 Sheema 3 / 6 in 3.2s [PERSON_NAME] 6 / 6 in 1.7s 7 …" at bounding box center [335, 258] width 321 height 230
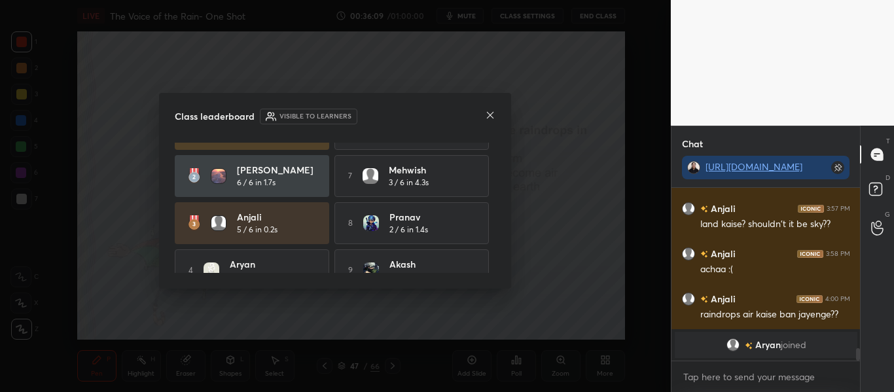
scroll to position [103, 0]
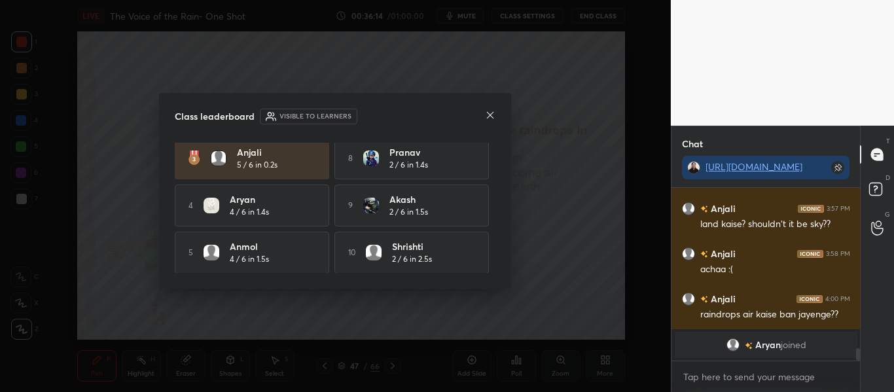
click at [492, 111] on icon at bounding box center [490, 115] width 10 height 10
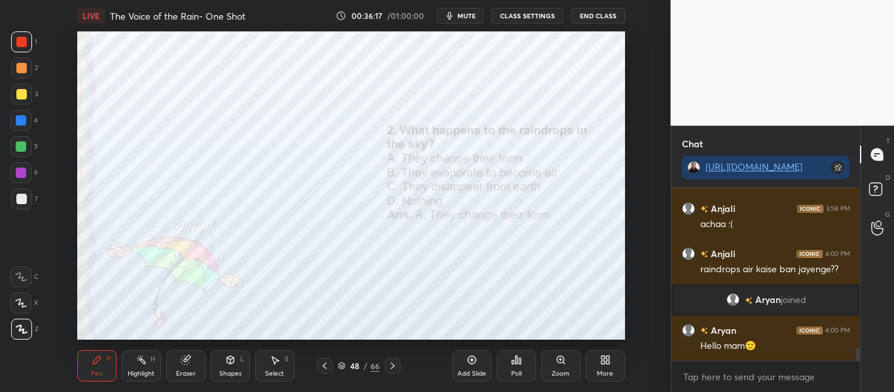
scroll to position [2131, 0]
click at [528, 359] on div "Poll" at bounding box center [516, 365] width 39 height 31
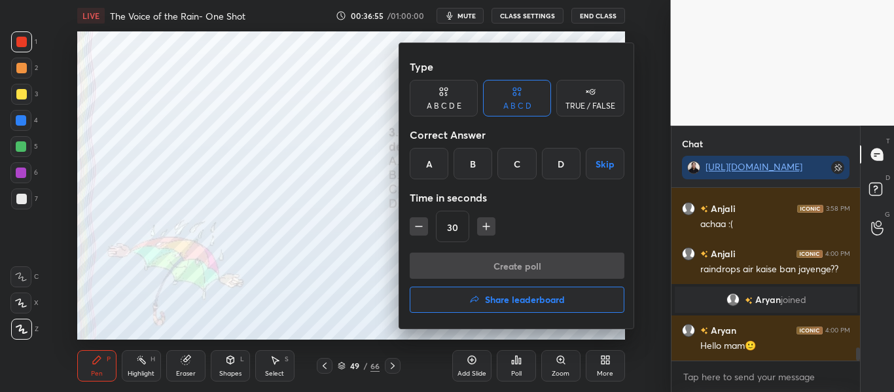
click at [321, 221] on div at bounding box center [447, 196] width 894 height 392
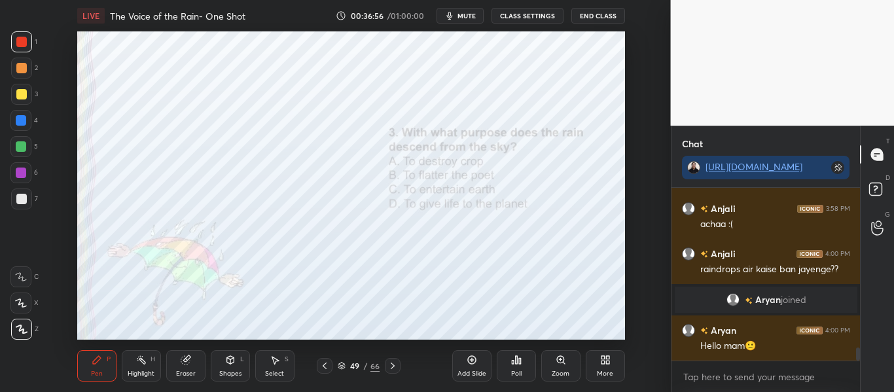
click at [520, 373] on div "Poll" at bounding box center [516, 374] width 10 height 7
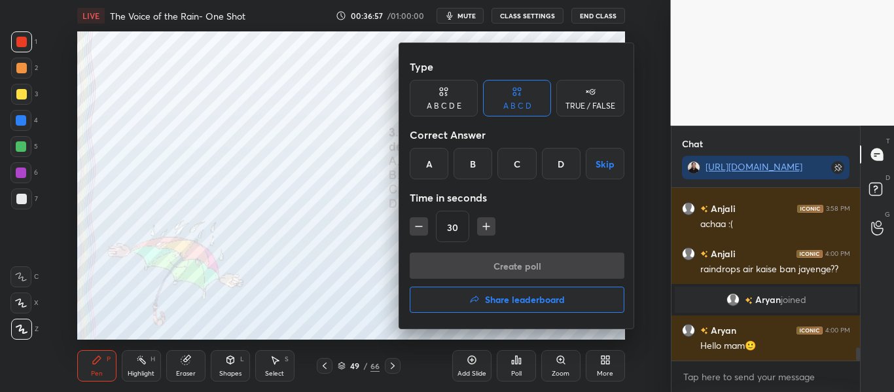
click at [569, 177] on div "D" at bounding box center [561, 163] width 39 height 31
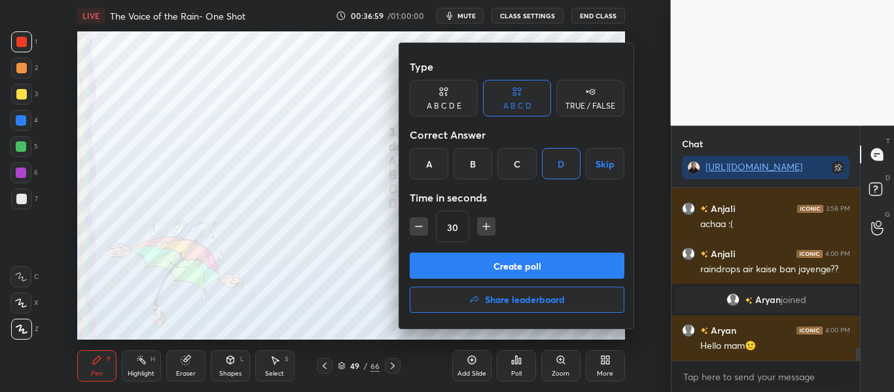
click at [563, 258] on button "Create poll" at bounding box center [517, 266] width 215 height 26
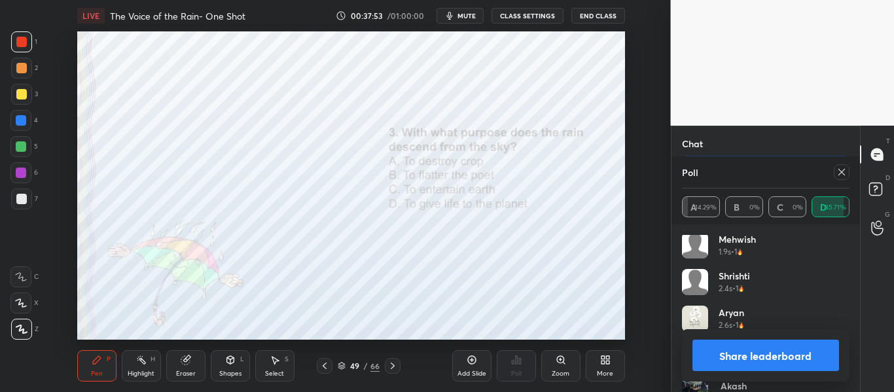
scroll to position [283, 0]
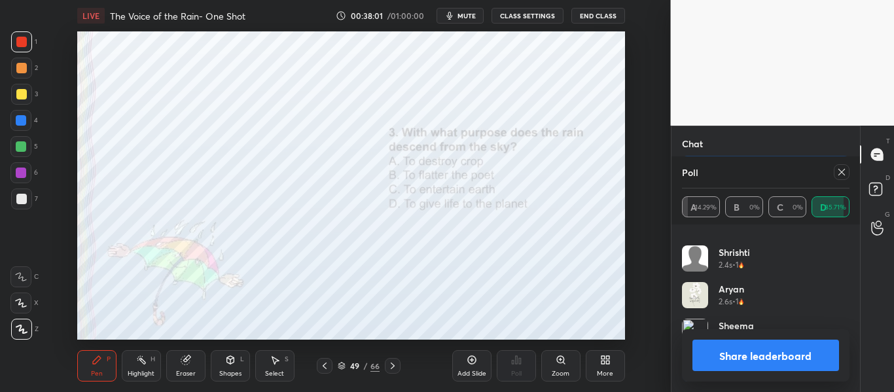
click at [845, 168] on icon at bounding box center [842, 172] width 10 height 10
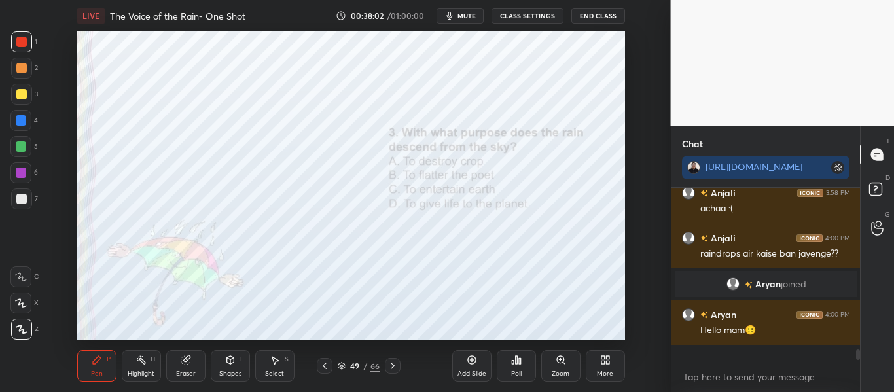
scroll to position [200, 185]
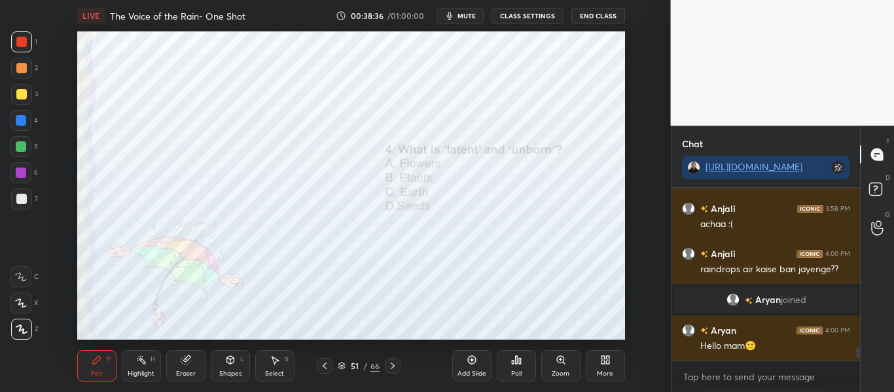
click at [516, 359] on icon at bounding box center [517, 360] width 2 height 8
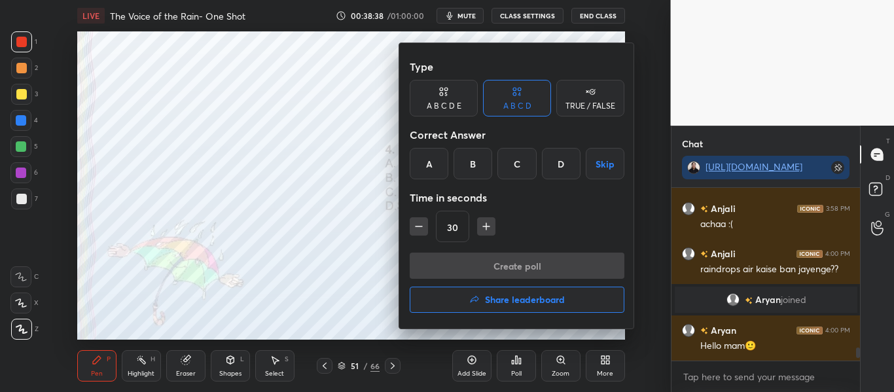
click at [560, 168] on div "D" at bounding box center [561, 163] width 39 height 31
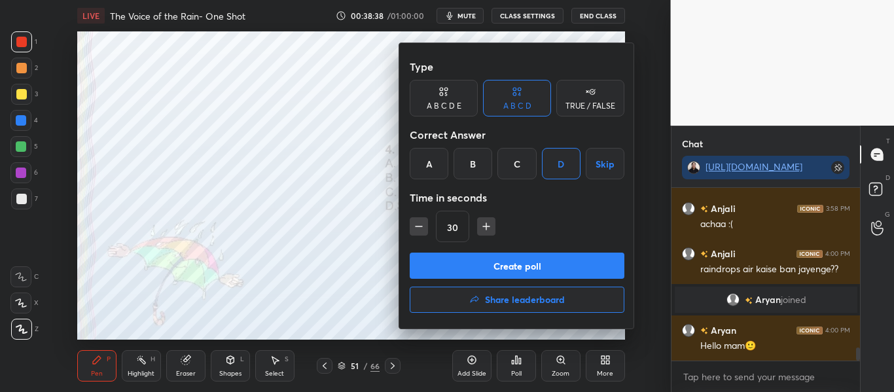
scroll to position [2163, 0]
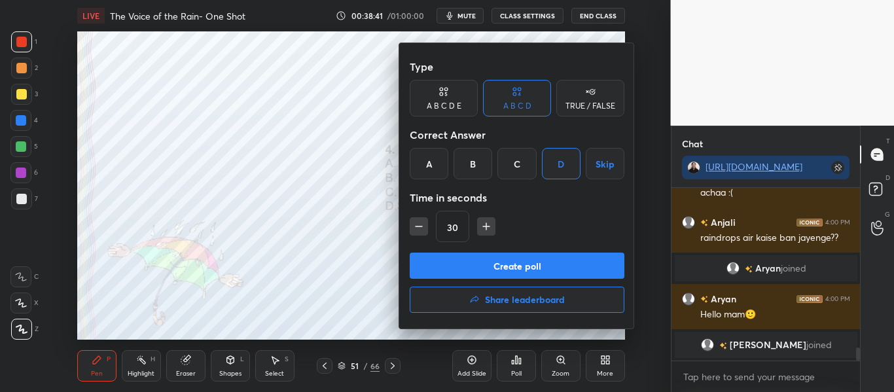
click at [532, 265] on button "Create poll" at bounding box center [517, 266] width 215 height 26
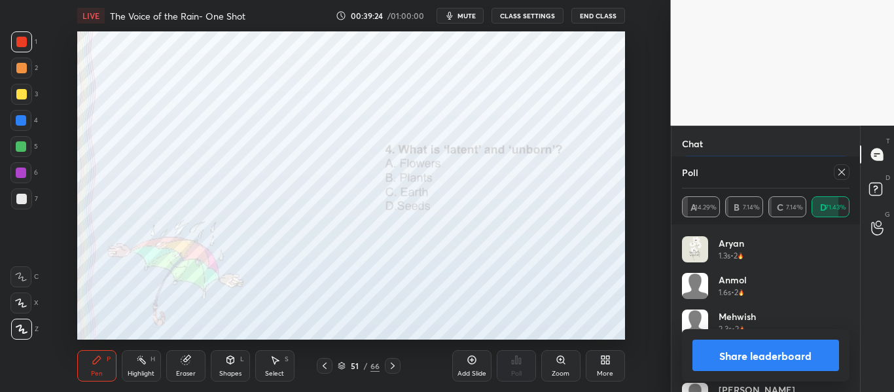
scroll to position [210, 0]
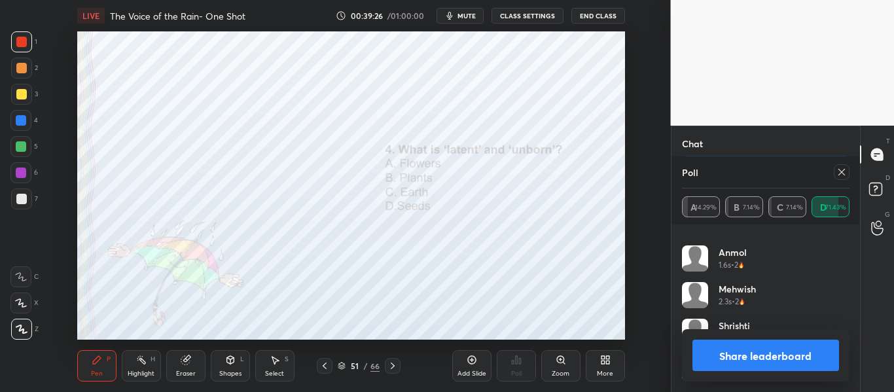
click at [795, 350] on button "Share leaderboard" at bounding box center [766, 355] width 147 height 31
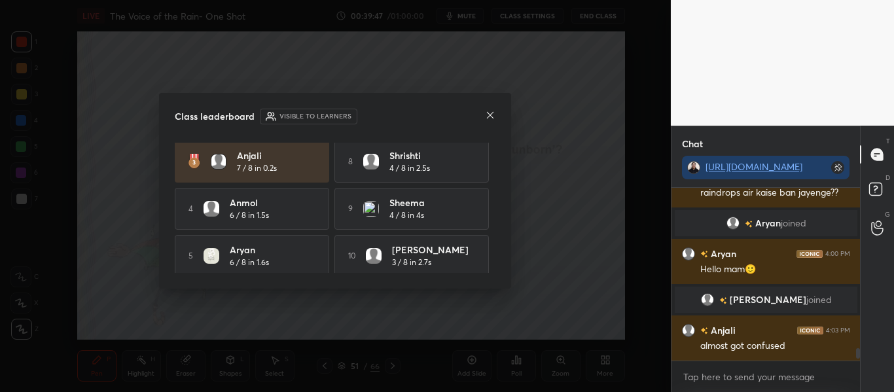
scroll to position [103, 0]
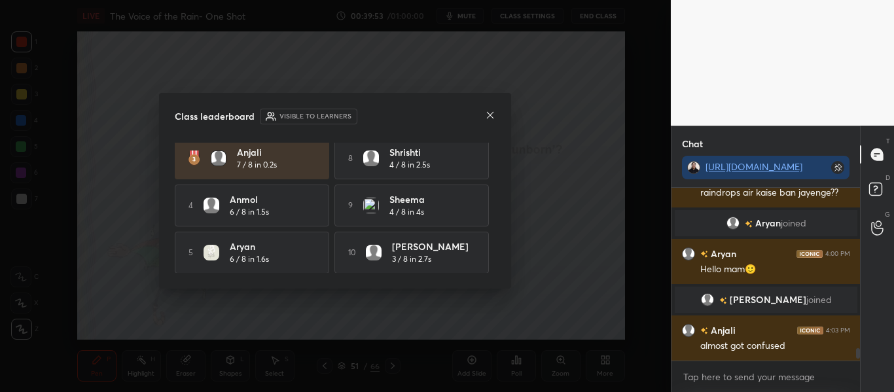
click at [491, 119] on icon at bounding box center [490, 115] width 10 height 10
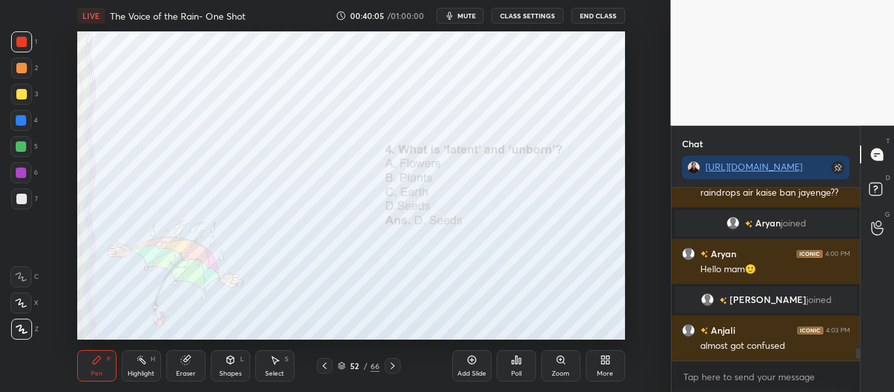
click at [341, 363] on icon at bounding box center [342, 364] width 7 height 3
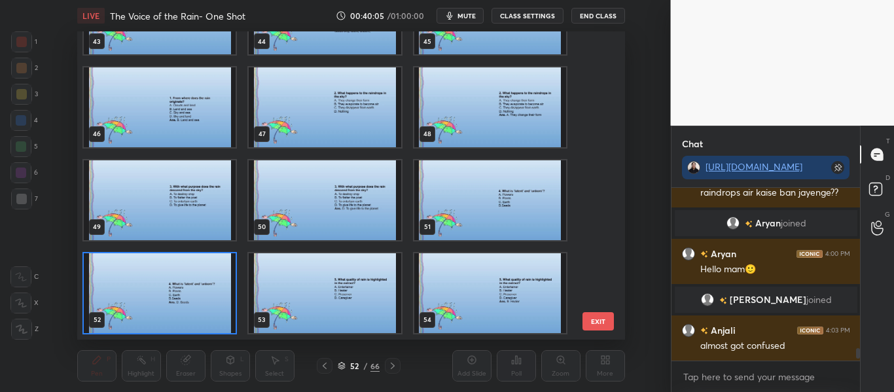
scroll to position [2240, 0]
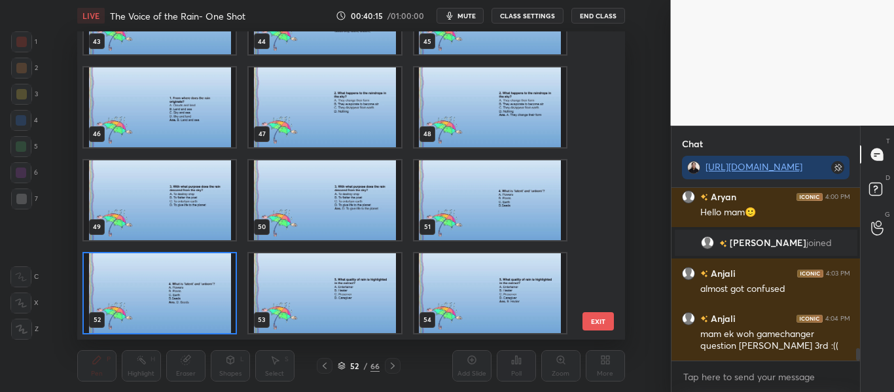
drag, startPoint x: 604, startPoint y: 220, endPoint x: 601, endPoint y: 245, distance: 25.0
click at [601, 246] on div "43 44 45 46 47 48 49 50 51 52 53 54 55 56 57 58 59 60 EXIT" at bounding box center [351, 185] width 548 height 308
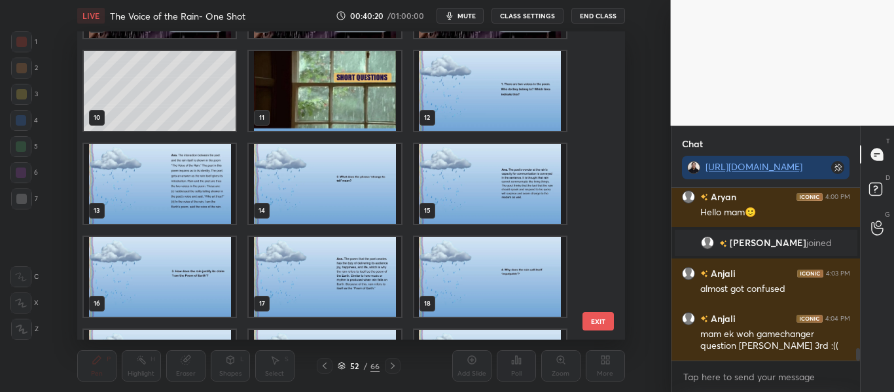
scroll to position [271, 0]
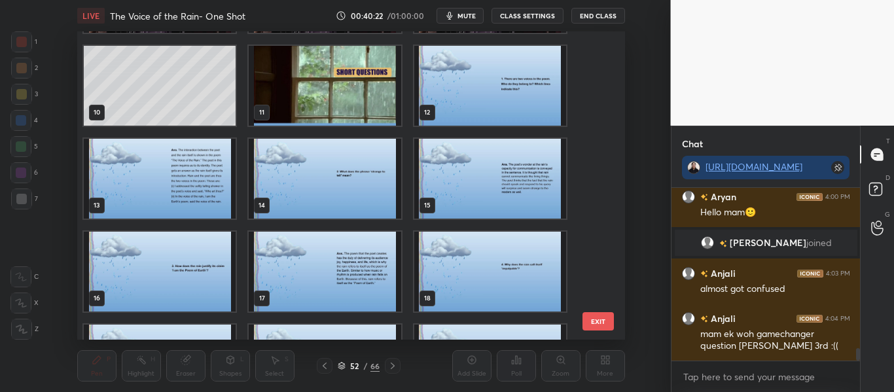
click at [355, 61] on img "grid" at bounding box center [325, 86] width 152 height 80
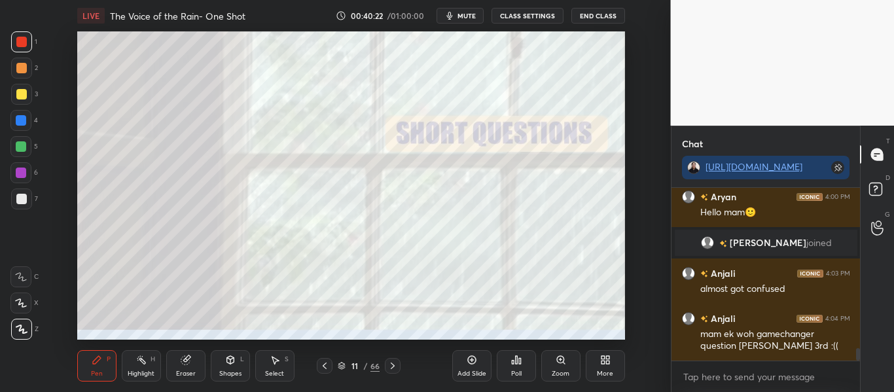
scroll to position [2285, 0]
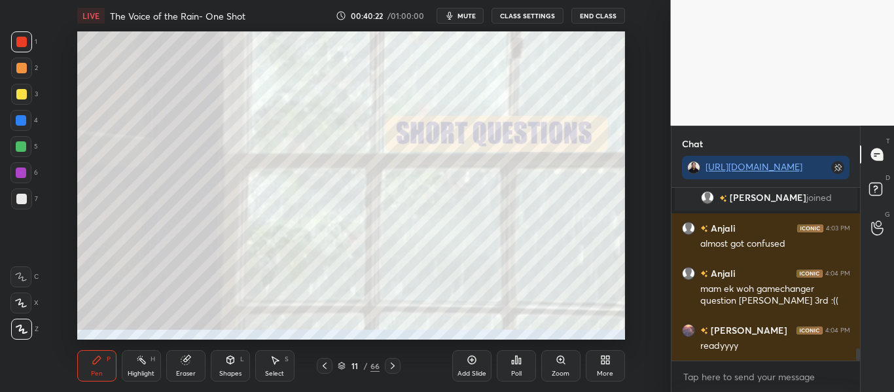
click at [355, 61] on img "grid" at bounding box center [325, 86] width 152 height 80
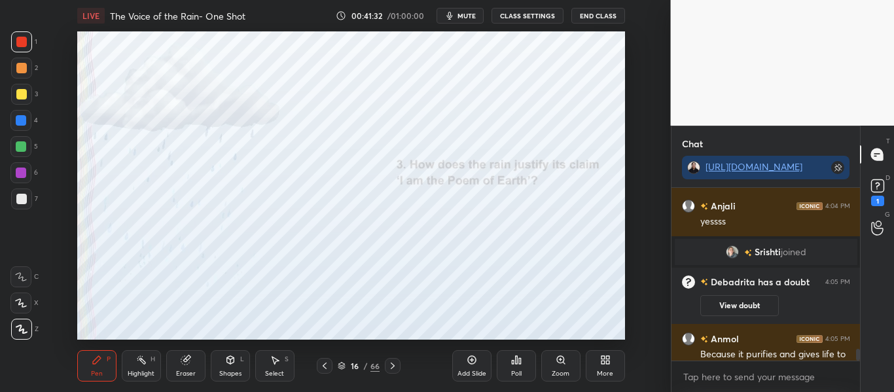
scroll to position [2410, 0]
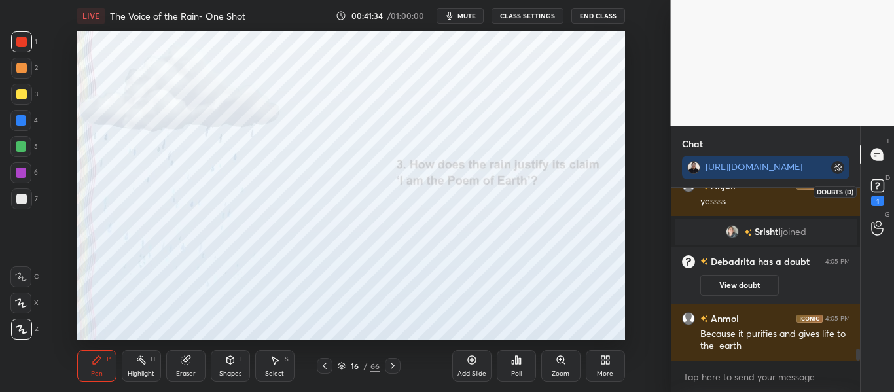
click at [882, 184] on rect at bounding box center [878, 186] width 12 height 12
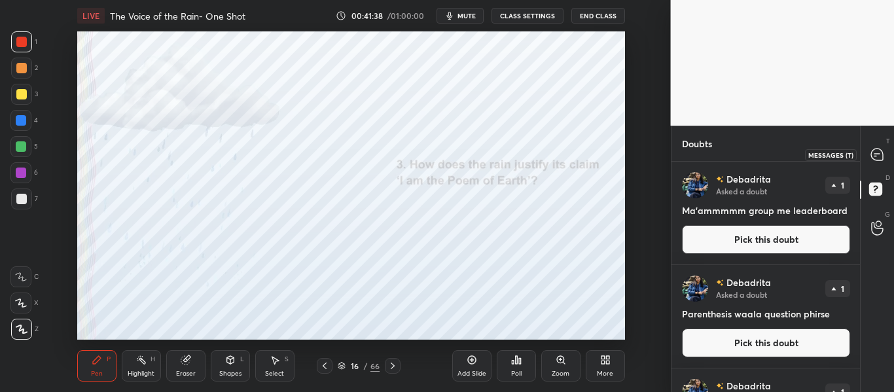
click at [874, 156] on icon at bounding box center [878, 155] width 12 height 12
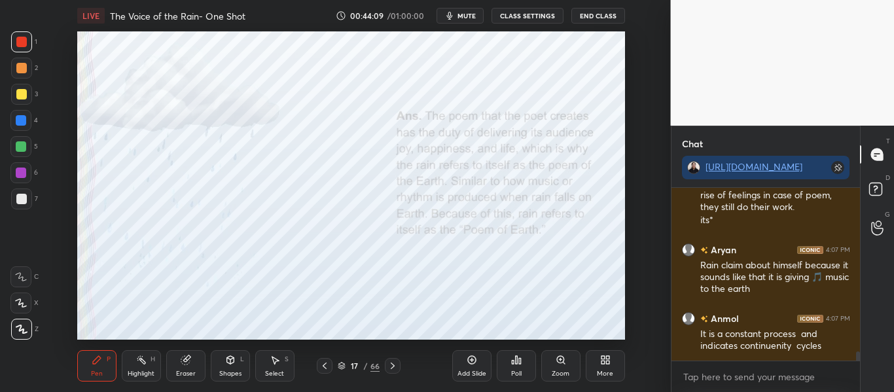
scroll to position [3019, 0]
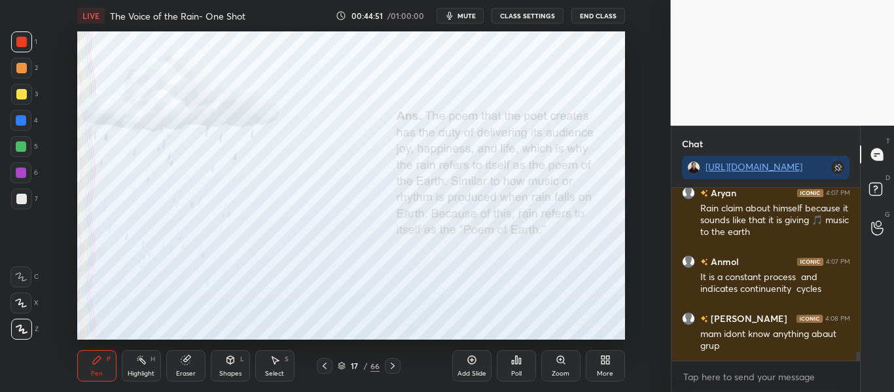
click at [520, 371] on div "Poll" at bounding box center [516, 374] width 10 height 7
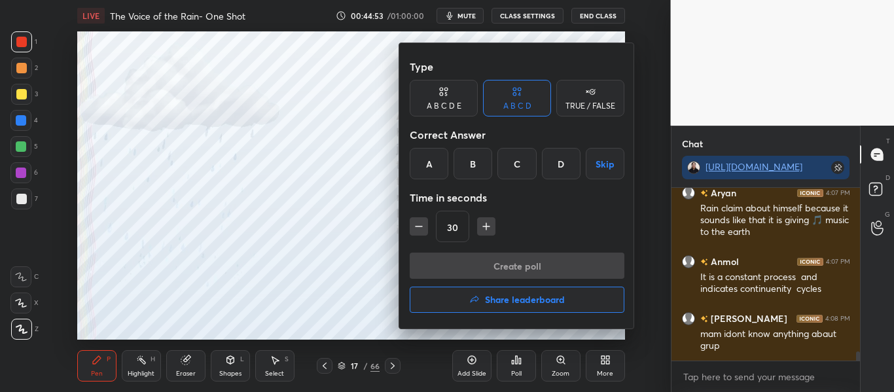
click at [516, 304] on h4 "Share leaderboard" at bounding box center [525, 299] width 80 height 9
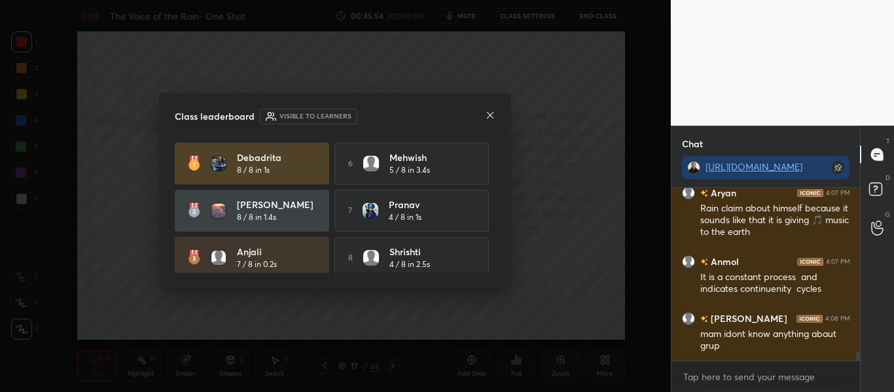
click at [492, 113] on icon at bounding box center [490, 115] width 10 height 10
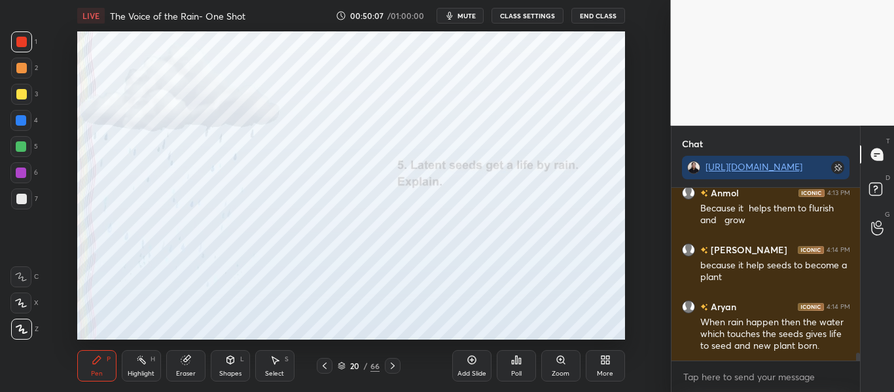
scroll to position [3704, 0]
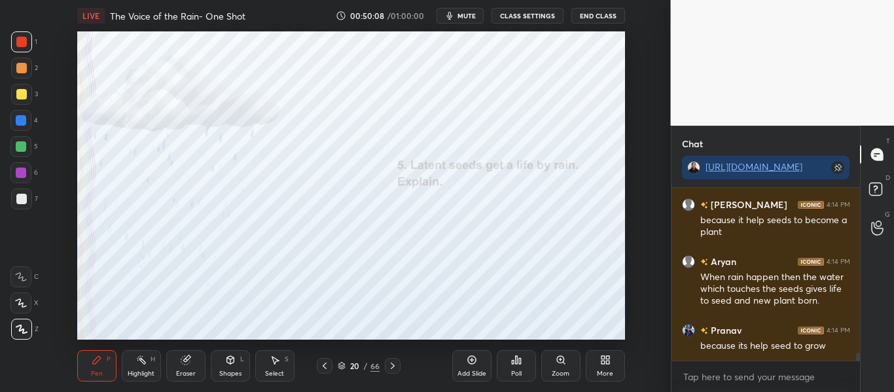
click at [452, 12] on icon "button" at bounding box center [450, 16] width 6 height 8
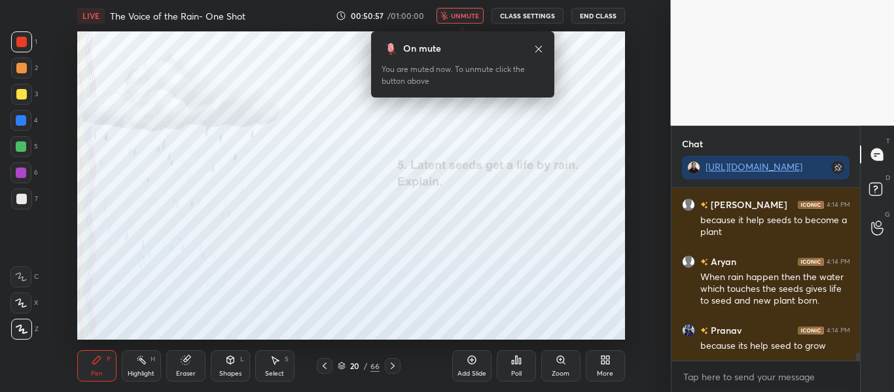
click at [452, 12] on button "unmute" at bounding box center [460, 16] width 47 height 16
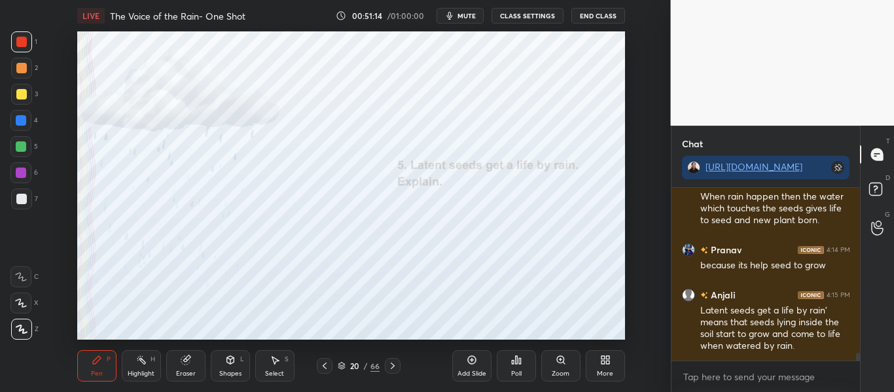
scroll to position [3830, 0]
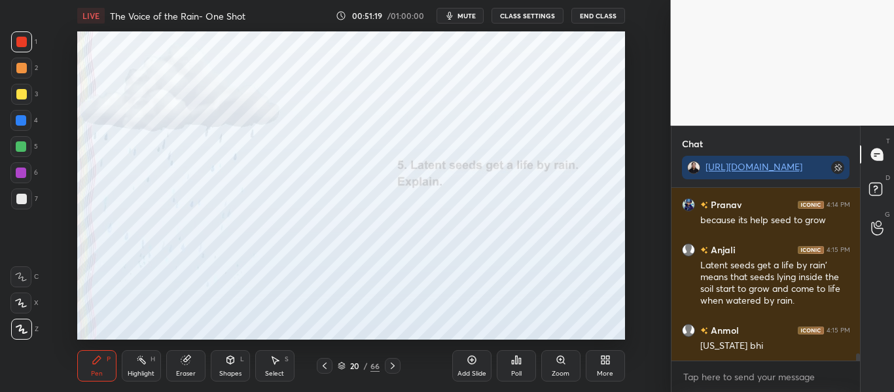
drag, startPoint x: 859, startPoint y: 363, endPoint x: 858, endPoint y: 354, distance: 9.8
click at [858, 354] on div "[PERSON_NAME] 4:14 PM because it help seeds to become a plant Aryan 4:14 PM Whe…" at bounding box center [766, 290] width 189 height 204
click at [830, 380] on textarea at bounding box center [766, 377] width 168 height 21
click at [390, 366] on icon at bounding box center [393, 366] width 10 height 10
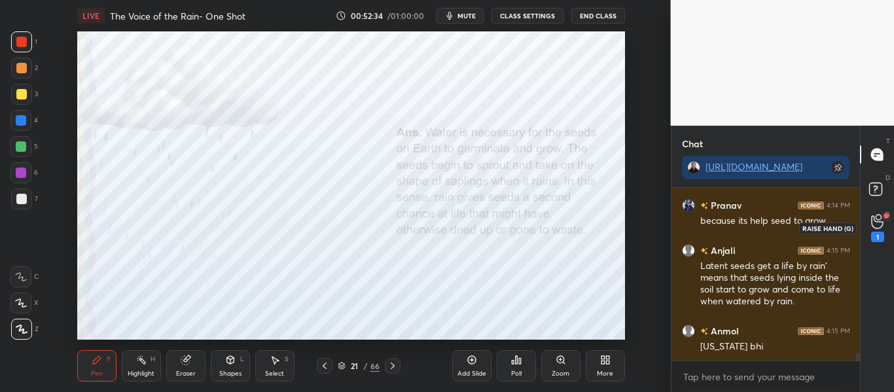
click at [879, 214] on icon at bounding box center [878, 221] width 12 height 15
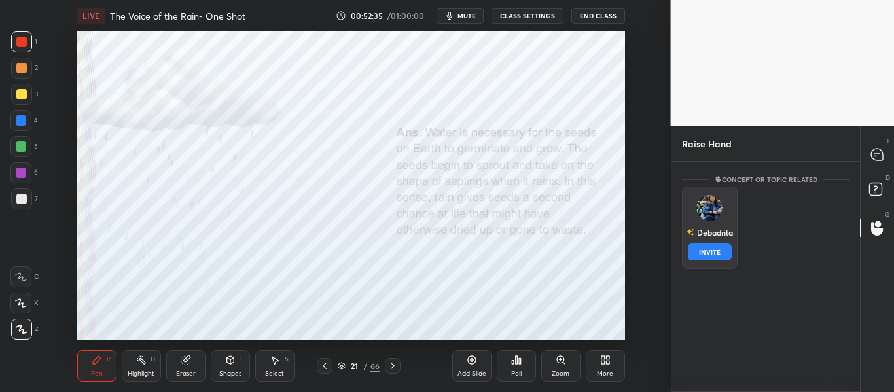
click at [712, 220] on img "grid" at bounding box center [710, 208] width 26 height 26
click at [701, 253] on button "INVITE" at bounding box center [710, 252] width 44 height 17
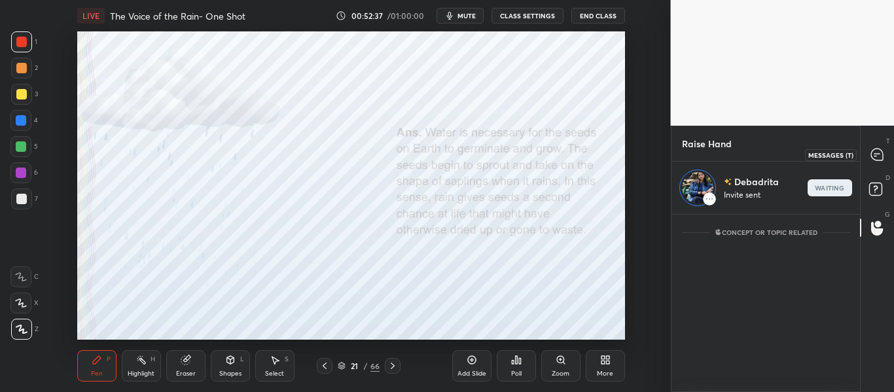
click at [886, 160] on div at bounding box center [878, 155] width 26 height 24
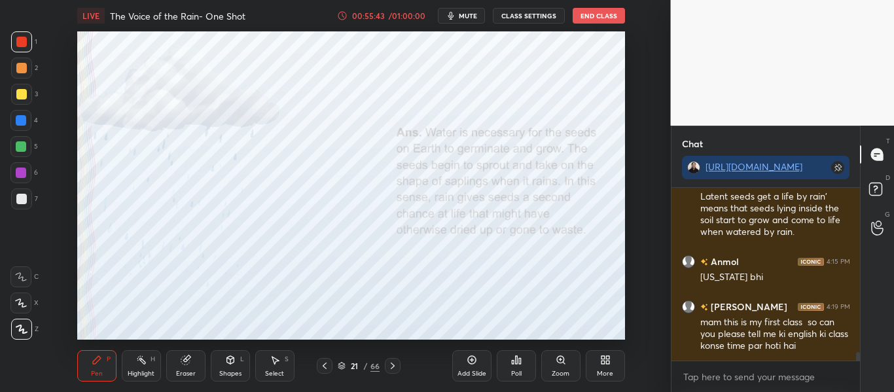
scroll to position [3378, 0]
click at [836, 210] on div "[PERSON_NAME] 4:11 PM because it is out of reach and we cannot control it [PERS…" at bounding box center [766, 274] width 189 height 173
click at [836, 210] on div "Latent seeds get a life by rain' means that seeds lying inside the soil start t…" at bounding box center [776, 215] width 150 height 48
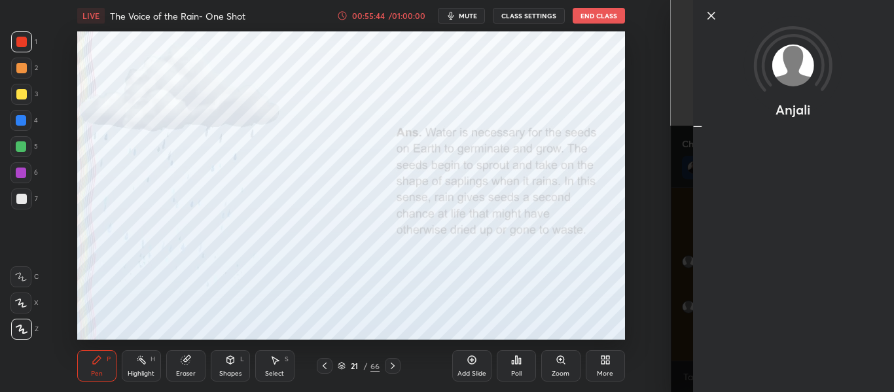
scroll to position [169, 185]
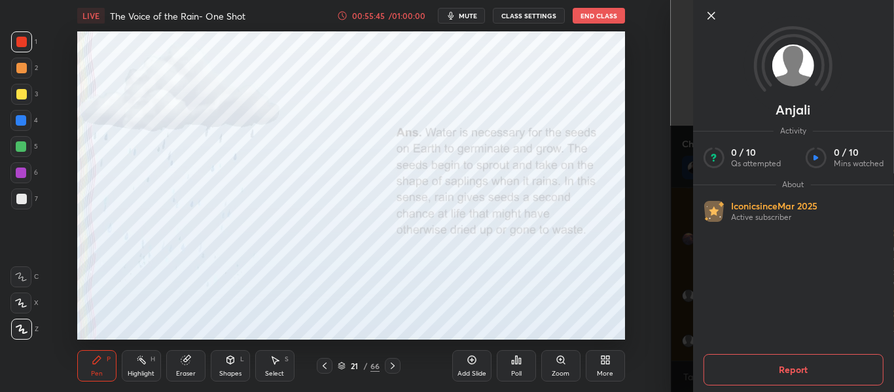
click at [705, 18] on icon at bounding box center [711, 16] width 16 height 16
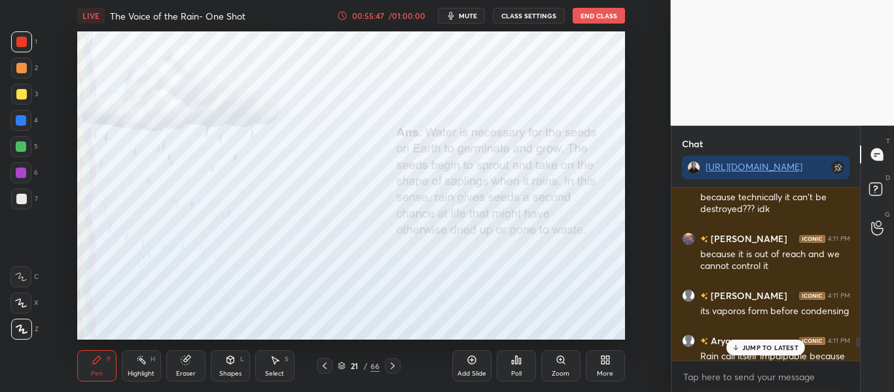
click at [756, 350] on p "JUMP TO LATEST" at bounding box center [771, 348] width 56 height 8
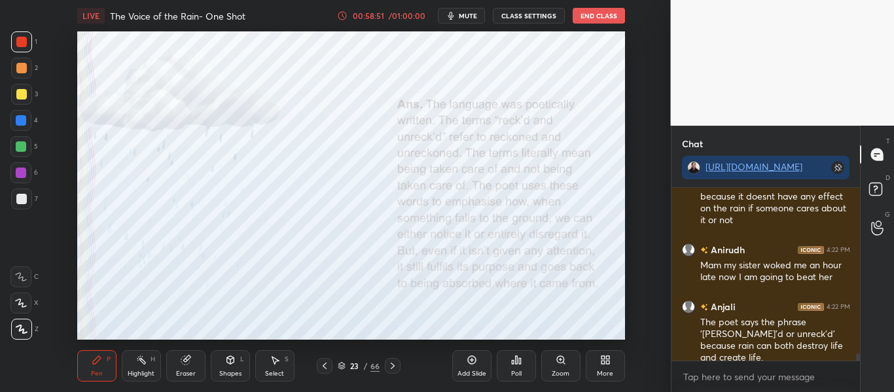
scroll to position [4089, 0]
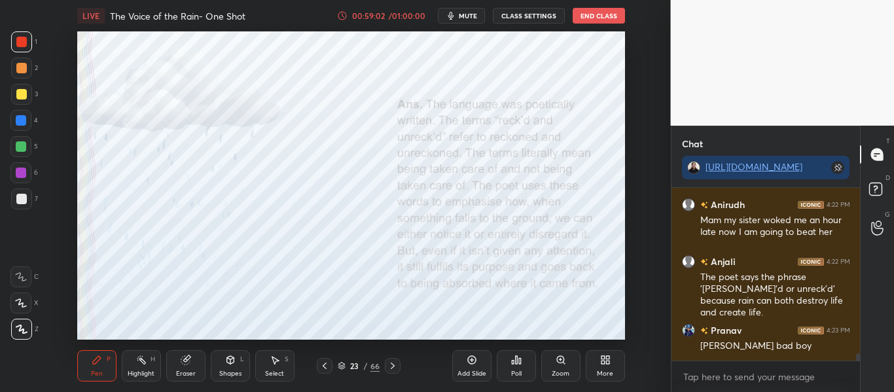
click at [348, 369] on div "23" at bounding box center [354, 366] width 13 height 8
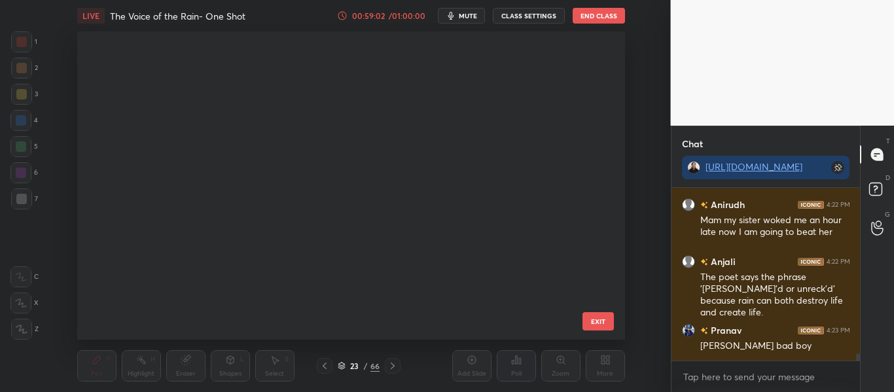
scroll to position [304, 542]
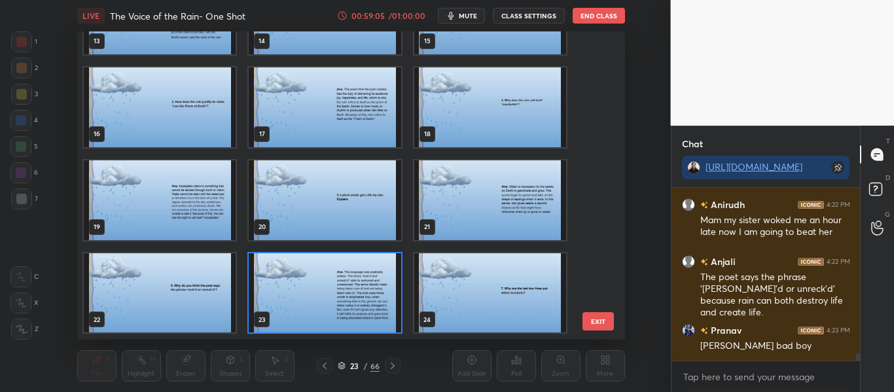
click at [595, 295] on div "13 14 15 16 17 18 19 20 21 22 23 24 25 26 27 28 29 30" at bounding box center [339, 185] width 525 height 308
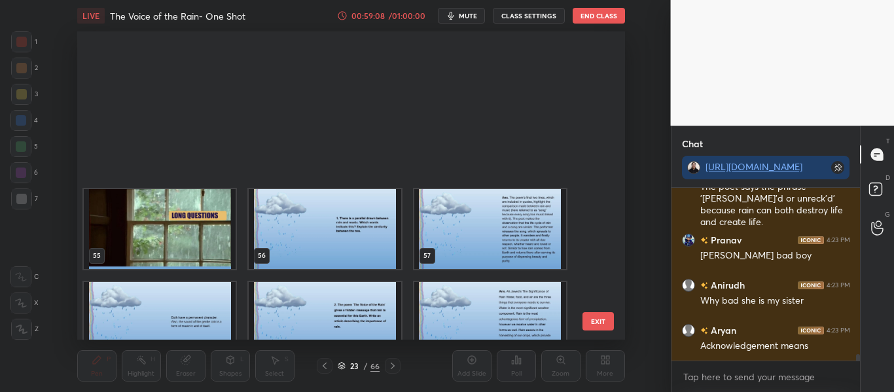
scroll to position [1737, 0]
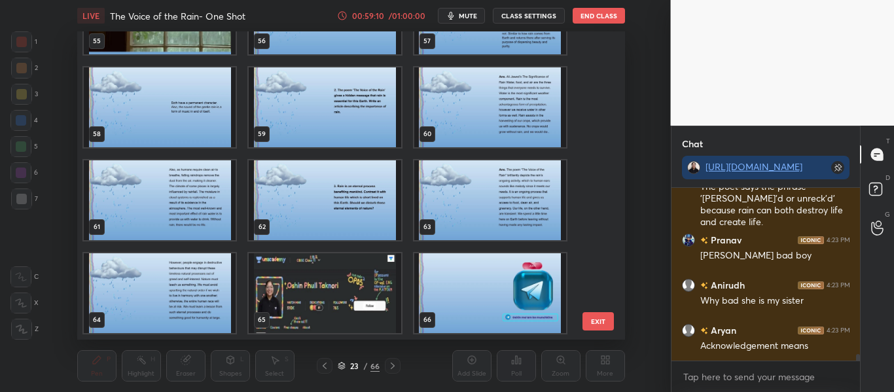
click at [365, 305] on img "grid" at bounding box center [325, 293] width 152 height 80
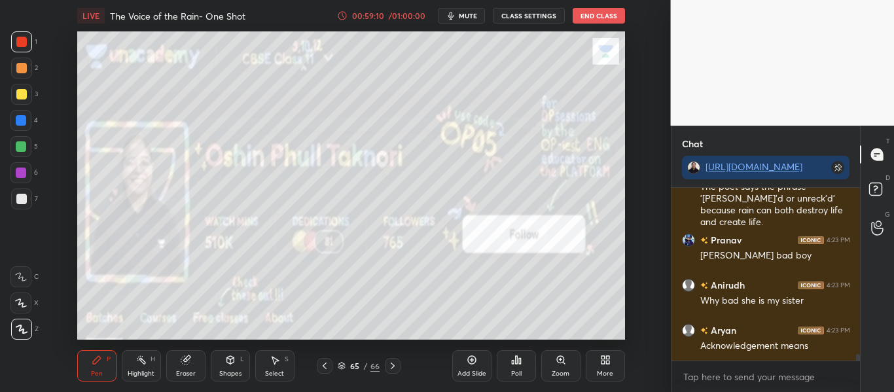
click at [365, 305] on img "grid" at bounding box center [325, 293] width 152 height 80
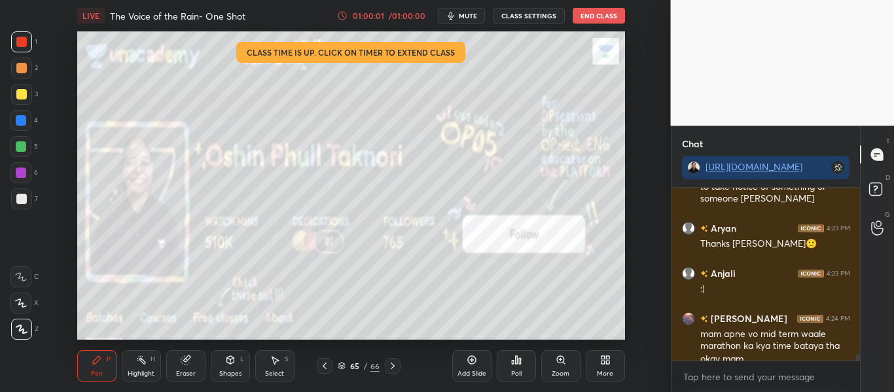
scroll to position [4397, 0]
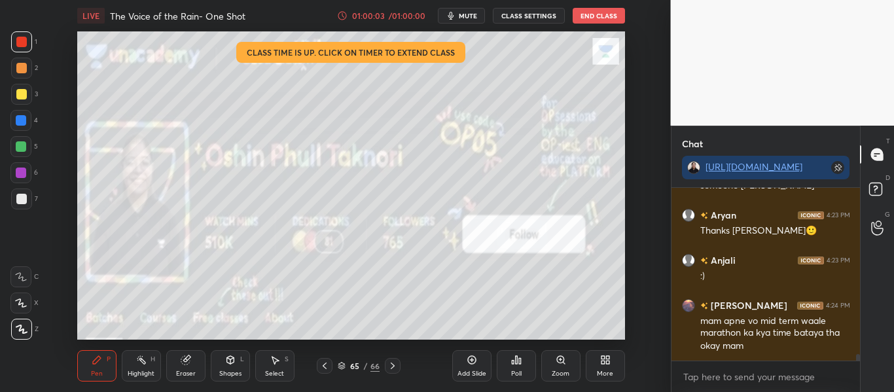
click at [602, 15] on button "End Class" at bounding box center [599, 16] width 52 height 16
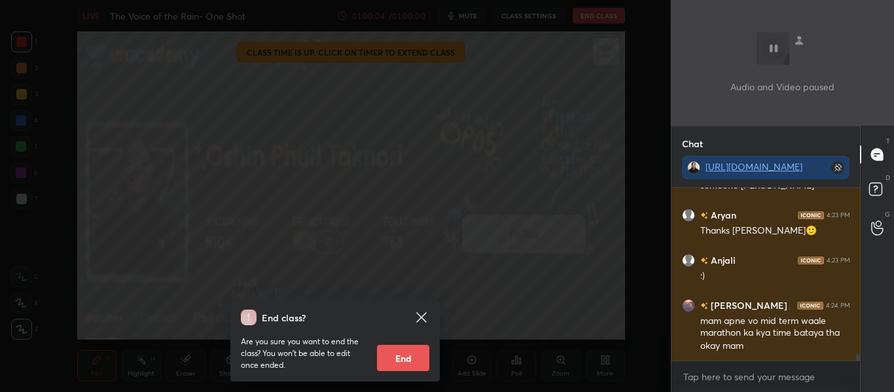
click at [401, 357] on button "End" at bounding box center [403, 358] width 52 height 26
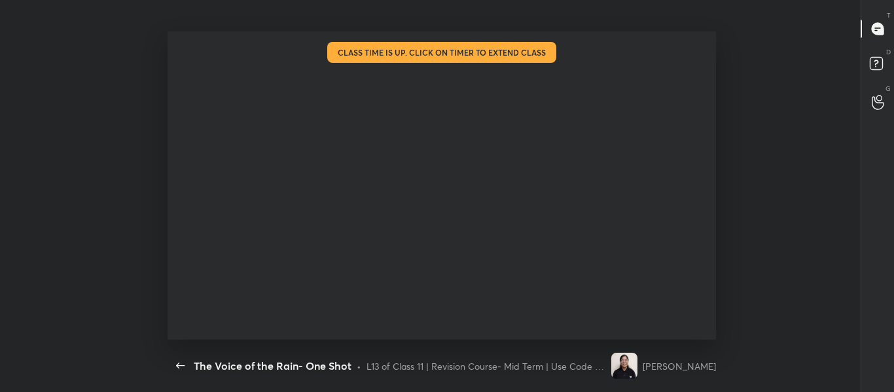
type textarea "x"
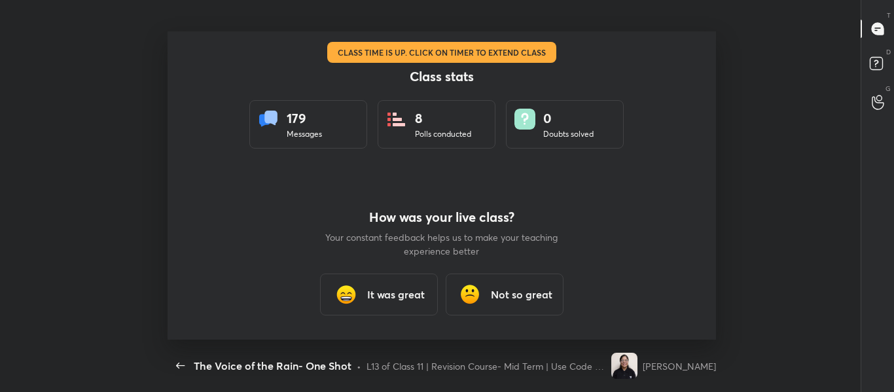
scroll to position [65174, 64747]
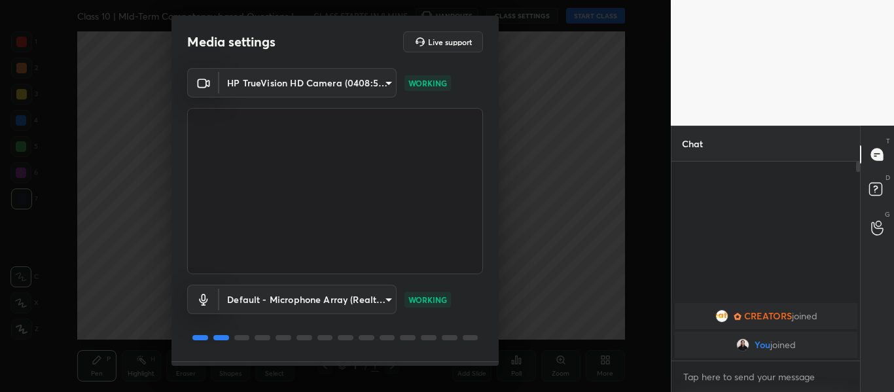
scroll to position [37, 0]
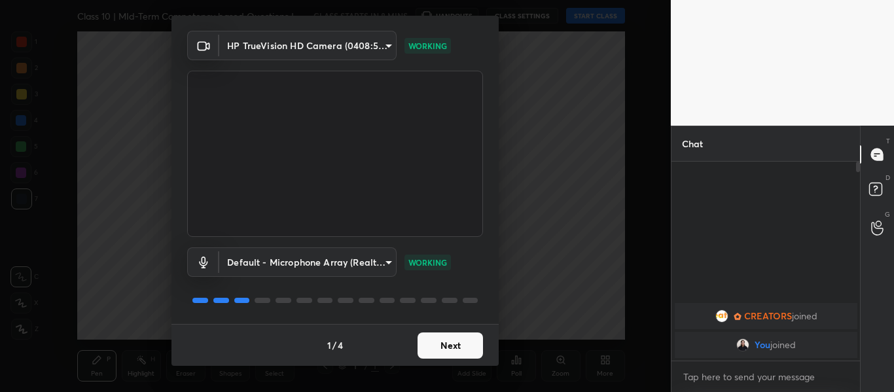
click at [447, 346] on button "Next" at bounding box center [450, 346] width 65 height 26
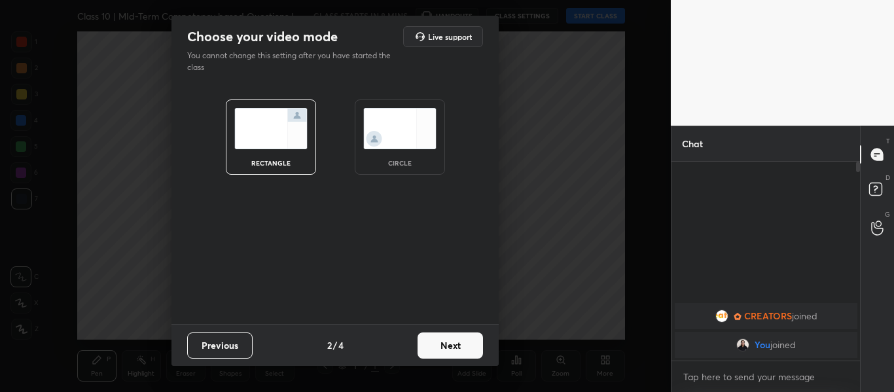
click at [447, 346] on button "Next" at bounding box center [450, 346] width 65 height 26
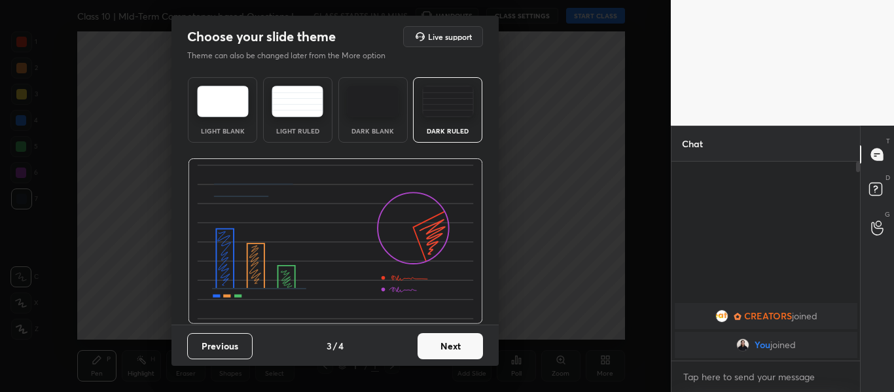
click at [447, 346] on button "Next" at bounding box center [450, 346] width 65 height 26
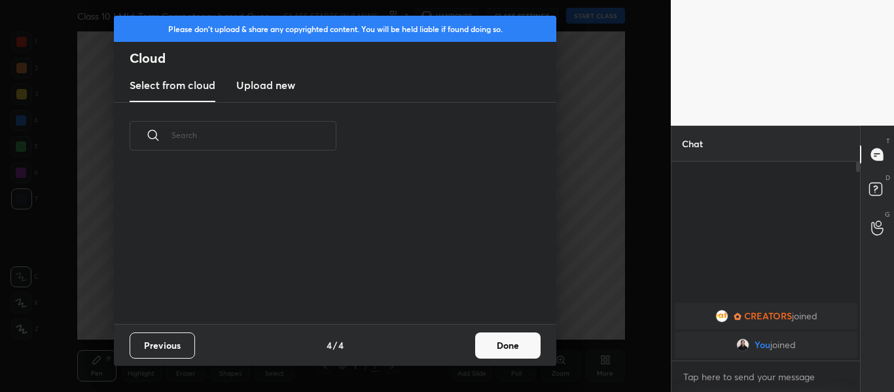
scroll to position [155, 420]
click at [259, 95] on new "Upload new" at bounding box center [265, 85] width 59 height 33
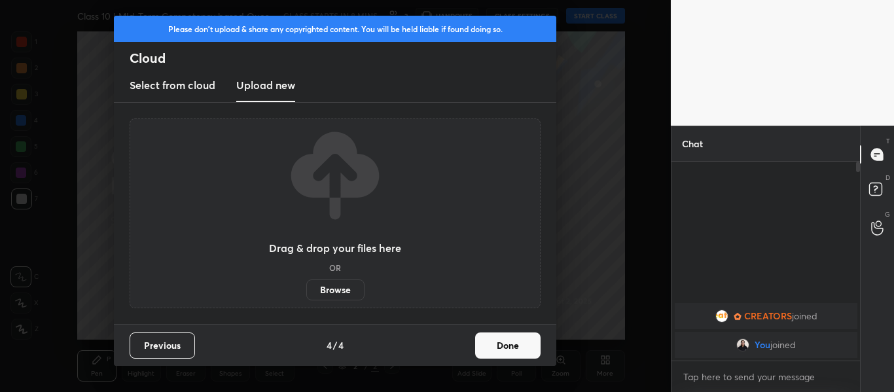
click at [331, 290] on label "Browse" at bounding box center [335, 290] width 58 height 21
click at [306, 290] on input "Browse" at bounding box center [306, 290] width 0 height 21
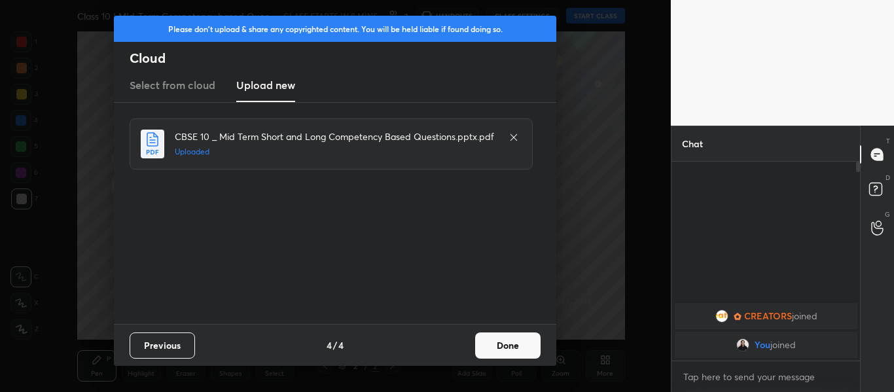
click at [496, 350] on button "Done" at bounding box center [507, 346] width 65 height 26
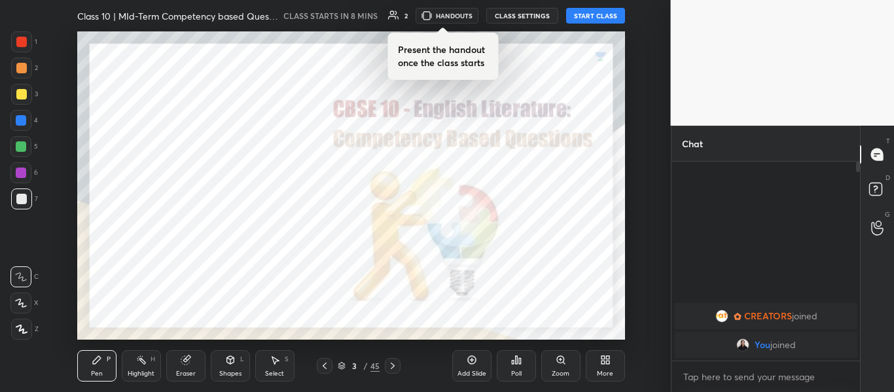
click at [24, 36] on div at bounding box center [21, 41] width 21 height 21
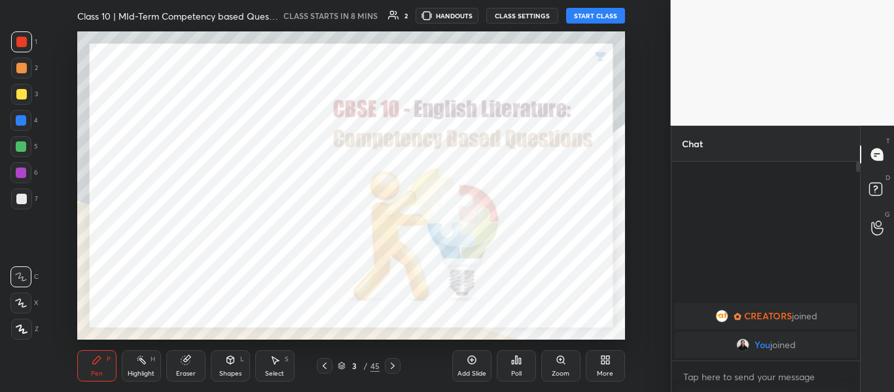
click at [17, 323] on div at bounding box center [21, 329] width 21 height 21
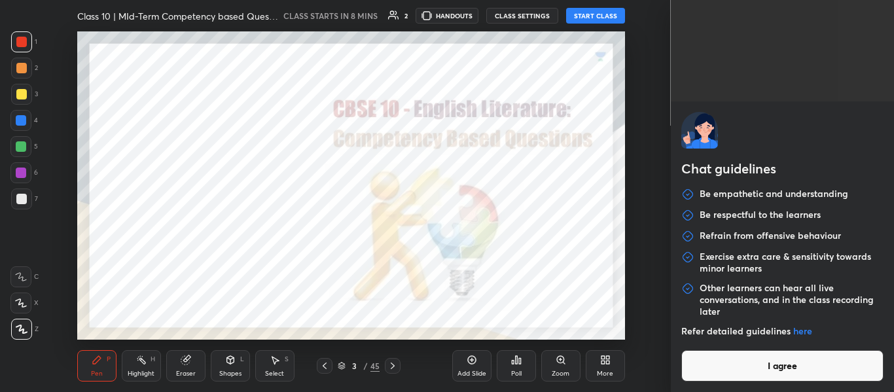
click at [784, 377] on body "1 2 3 4 5 6 7 C X Z C X Z E E Erase all H H Class 10 | MId-Term Competency base…" at bounding box center [447, 196] width 894 height 392
click at [784, 377] on button "I agree" at bounding box center [783, 365] width 203 height 31
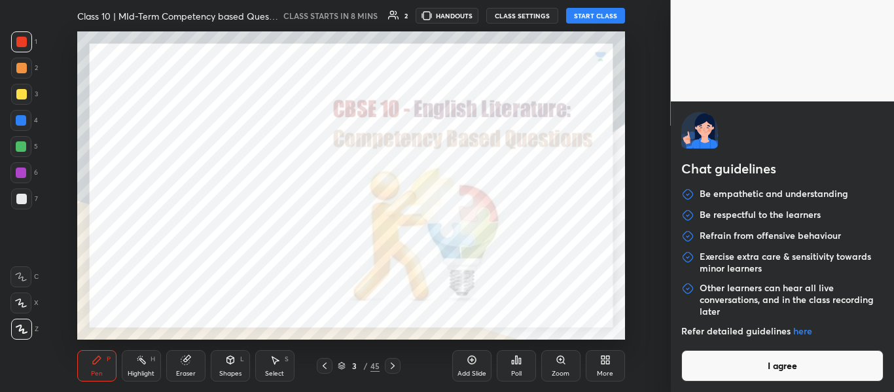
type textarea "x"
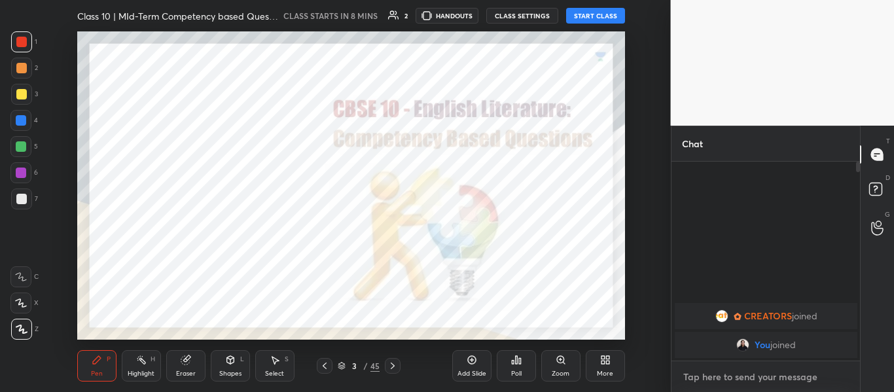
paste textarea "[URL][DOMAIN_NAME]"
type textarea "[URL][DOMAIN_NAME]"
type textarea "x"
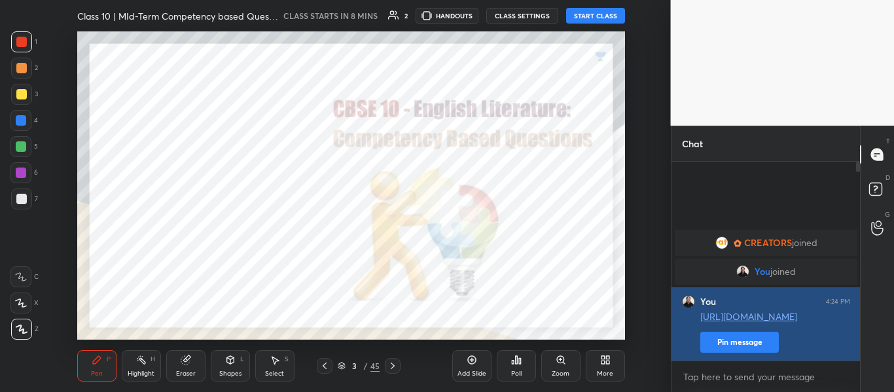
click at [751, 342] on button "Pin message" at bounding box center [740, 342] width 79 height 21
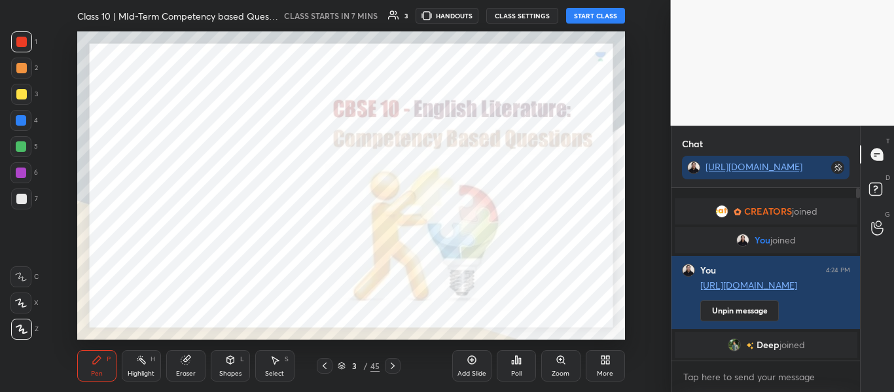
click at [602, 23] on button "START CLASS" at bounding box center [595, 16] width 59 height 16
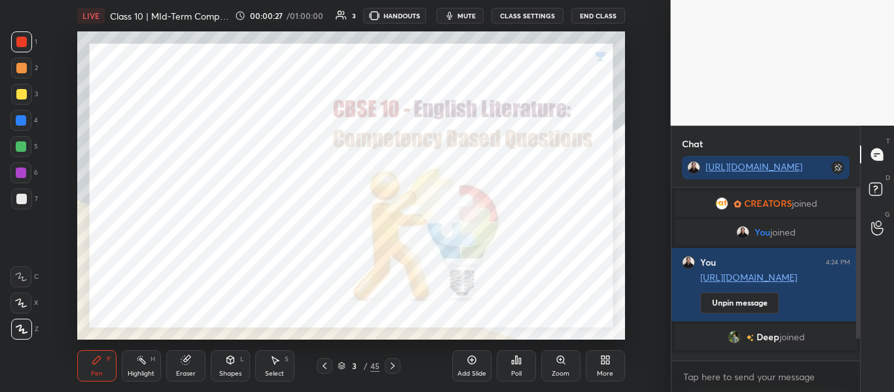
scroll to position [37, 0]
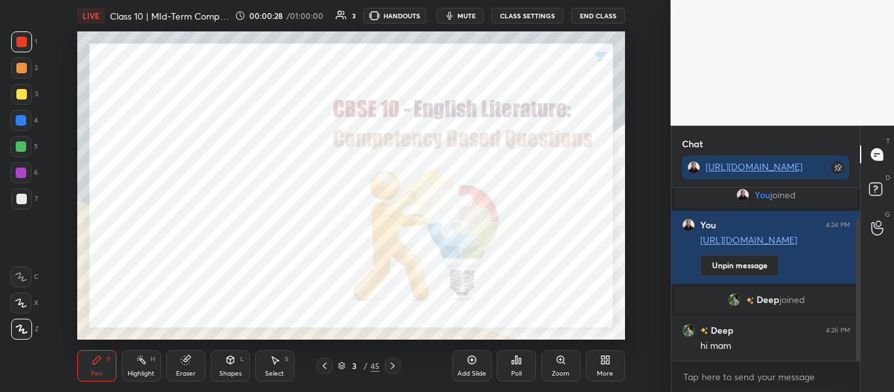
drag, startPoint x: 859, startPoint y: 281, endPoint x: 855, endPoint y: 359, distance: 78.0
click at [855, 359] on div at bounding box center [857, 274] width 8 height 173
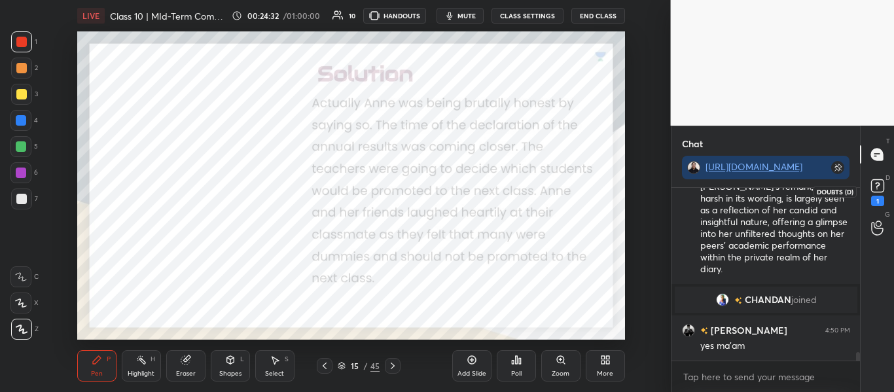
scroll to position [3411, 0]
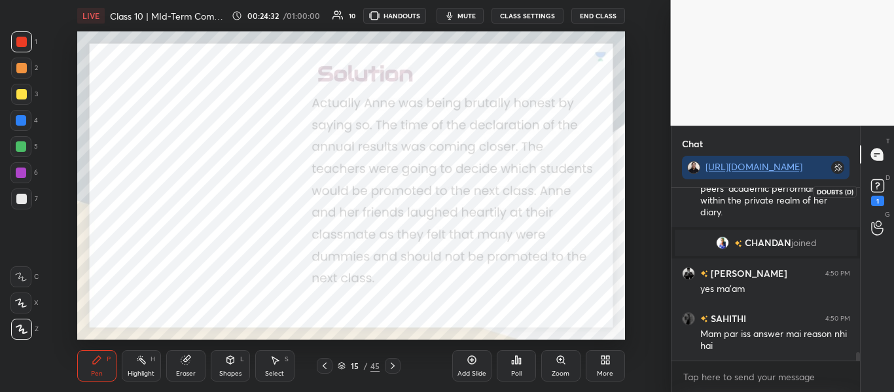
click at [874, 181] on rect at bounding box center [878, 186] width 12 height 12
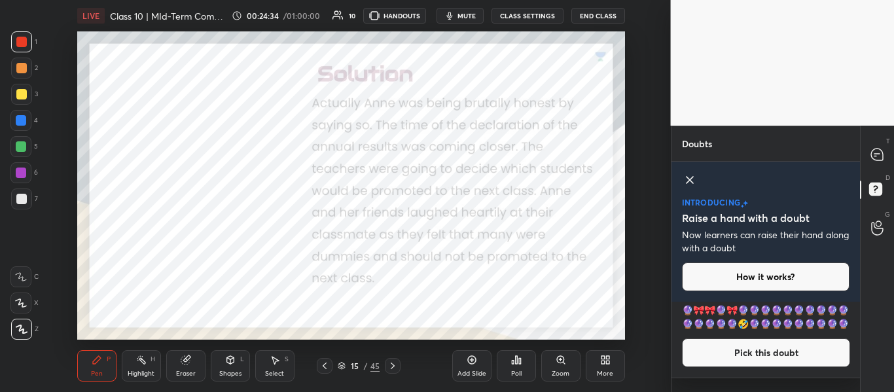
click at [687, 181] on icon at bounding box center [690, 180] width 16 height 16
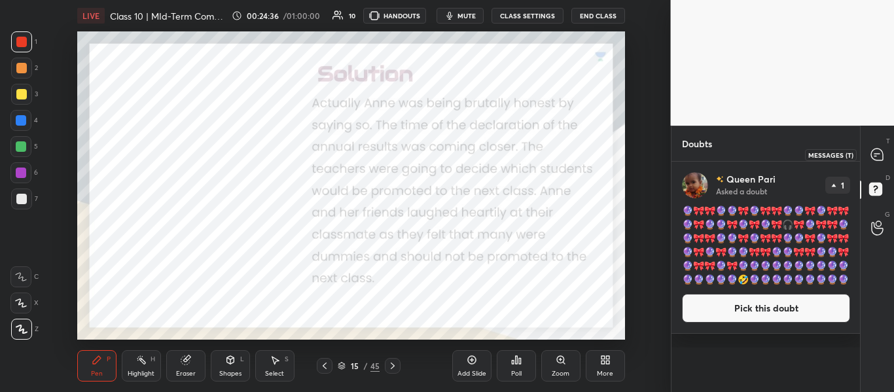
click at [867, 154] on div at bounding box center [878, 155] width 26 height 24
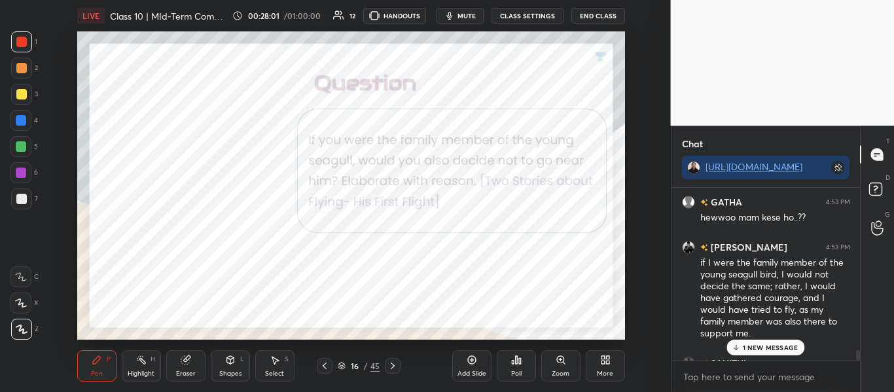
scroll to position [4327, 0]
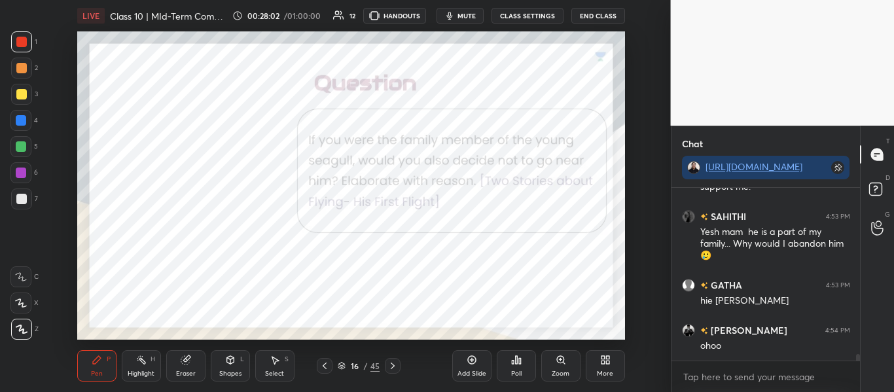
drag, startPoint x: 858, startPoint y: 358, endPoint x: 860, endPoint y: 369, distance: 11.4
click at [860, 369] on div "Chat http://t.me/oshinmam GATHA 4:53 PM hewwoo mam kese ho..?? Ishan 4:53 PM if…" at bounding box center [783, 259] width 224 height 267
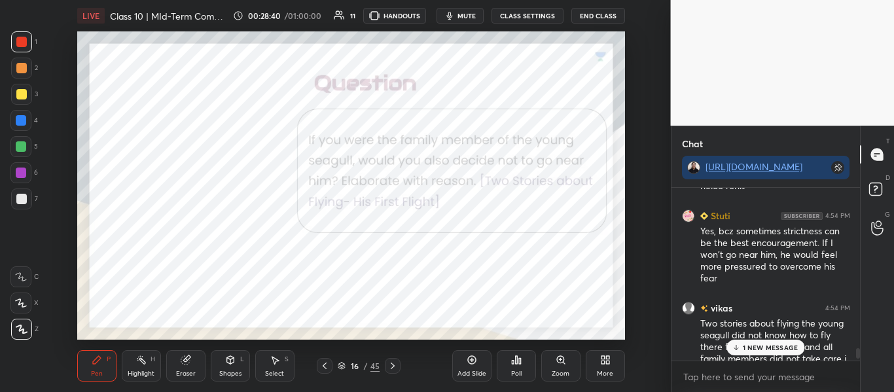
scroll to position [4321, 0]
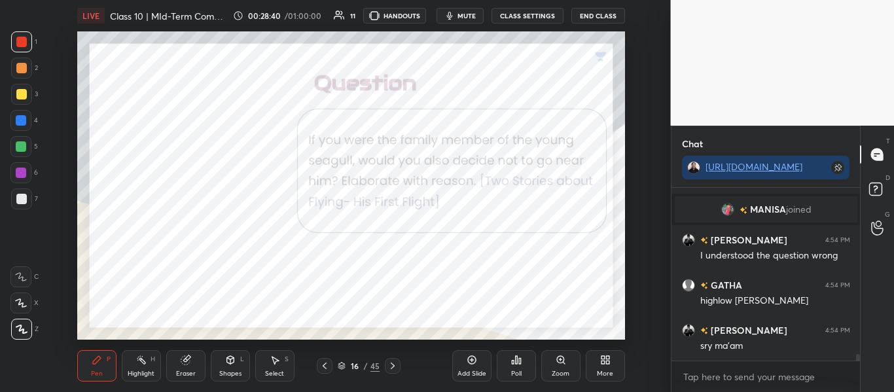
drag, startPoint x: 860, startPoint y: 332, endPoint x: 834, endPoint y: 392, distance: 64.8
click at [834, 392] on div "Stuti 4:54 PM Yes, bcz sometimes strictness can be the best encouragement. If I…" at bounding box center [766, 290] width 189 height 204
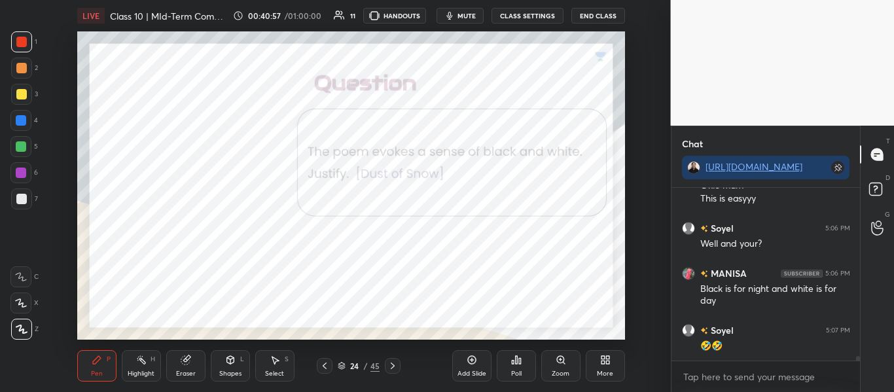
scroll to position [6162, 0]
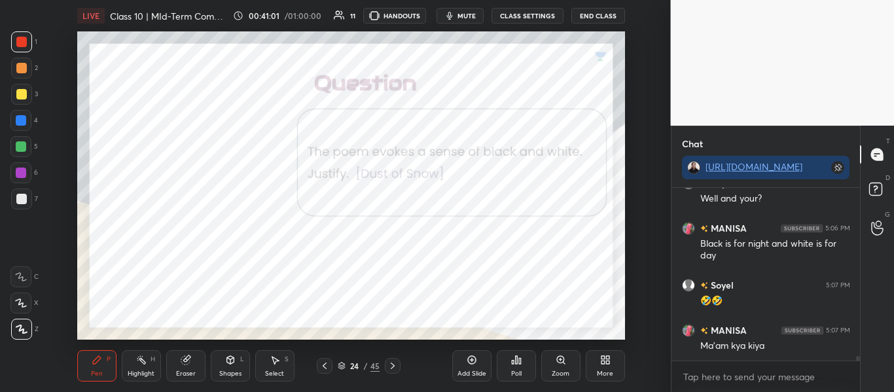
click at [346, 365] on div "24 / 45" at bounding box center [359, 366] width 42 height 12
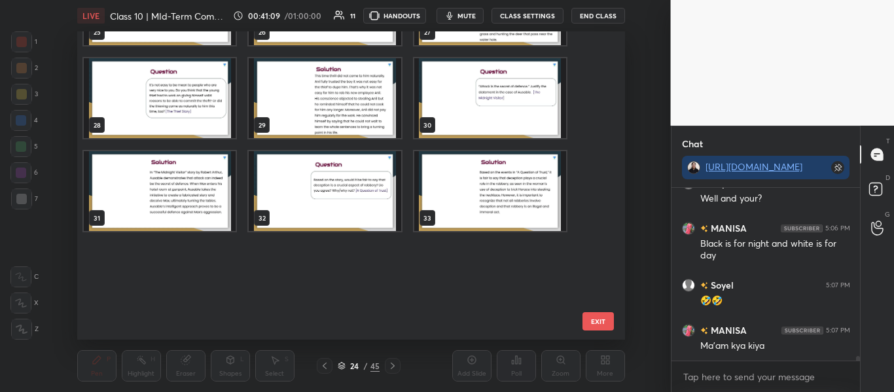
scroll to position [546, 0]
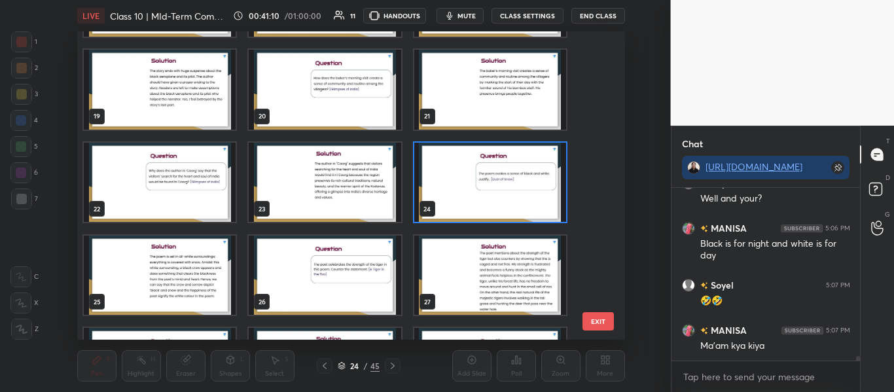
click at [506, 160] on img "grid" at bounding box center [490, 183] width 152 height 80
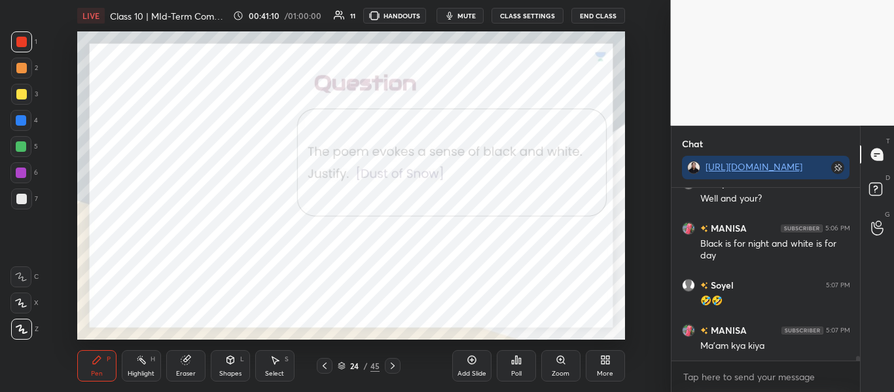
click at [506, 160] on img "grid" at bounding box center [490, 183] width 152 height 80
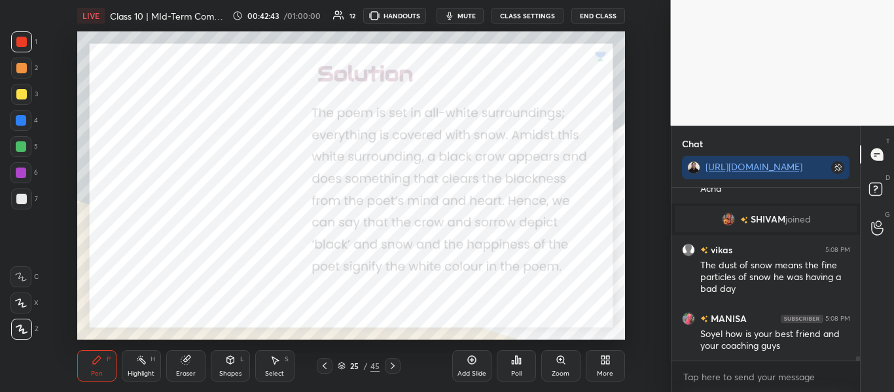
scroll to position [6244, 0]
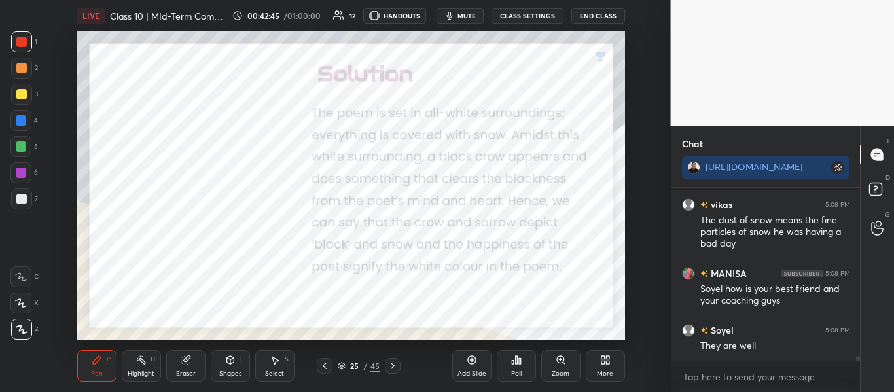
click at [344, 370] on div "25 / 45" at bounding box center [359, 366] width 42 height 12
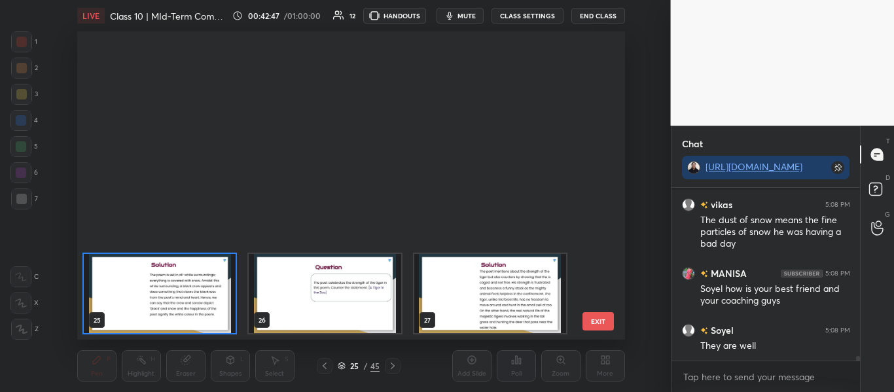
scroll to position [798, 0]
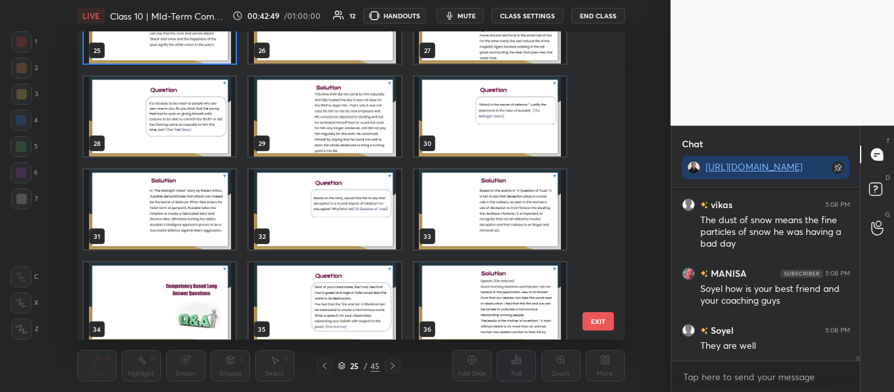
click at [179, 311] on img "grid" at bounding box center [160, 303] width 152 height 80
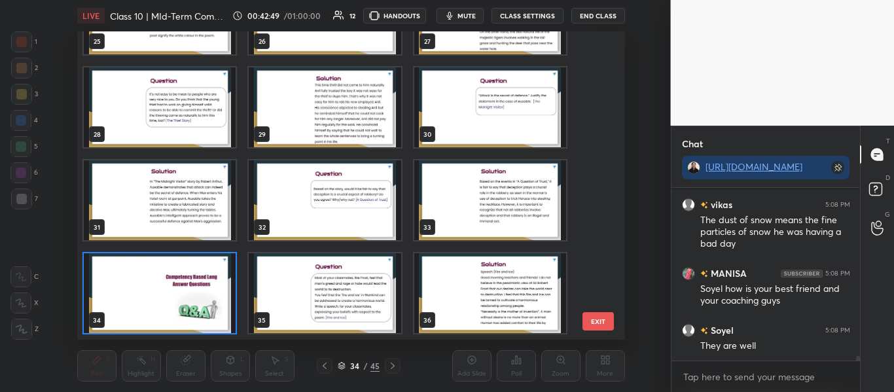
click at [179, 311] on div "22 23 24 25 26 27 28 29 30 31 32 33 34 35 36" at bounding box center [339, 185] width 525 height 308
click at [179, 311] on img "grid" at bounding box center [160, 293] width 152 height 80
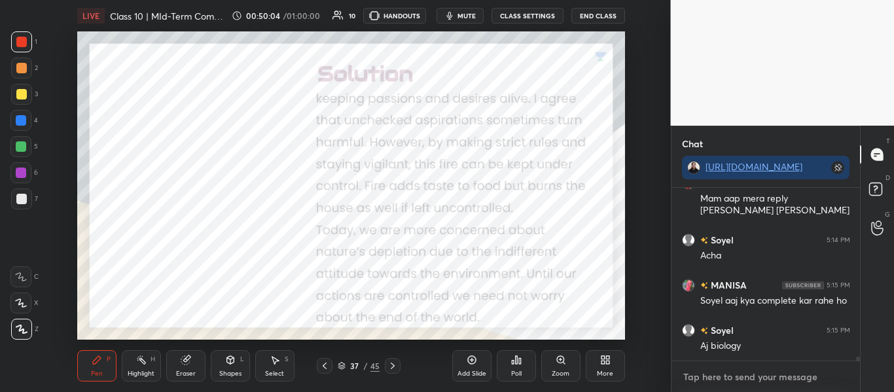
scroll to position [7509, 0]
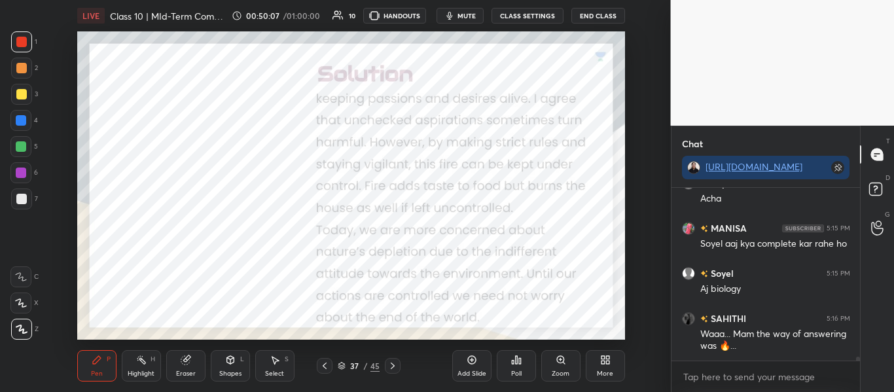
click at [392, 372] on div at bounding box center [393, 366] width 16 height 16
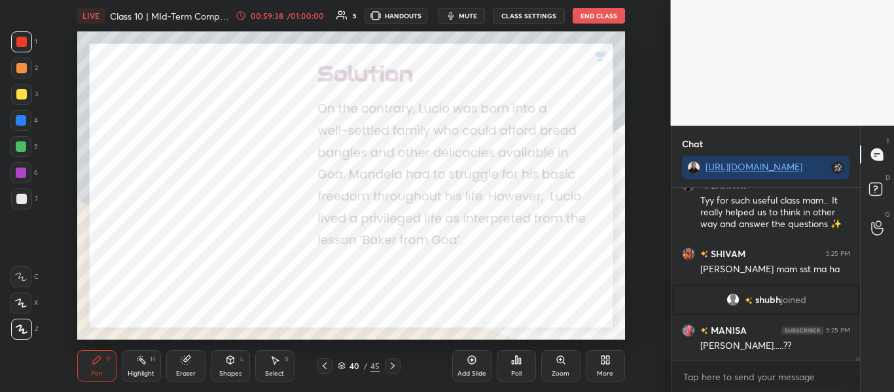
scroll to position [7884, 0]
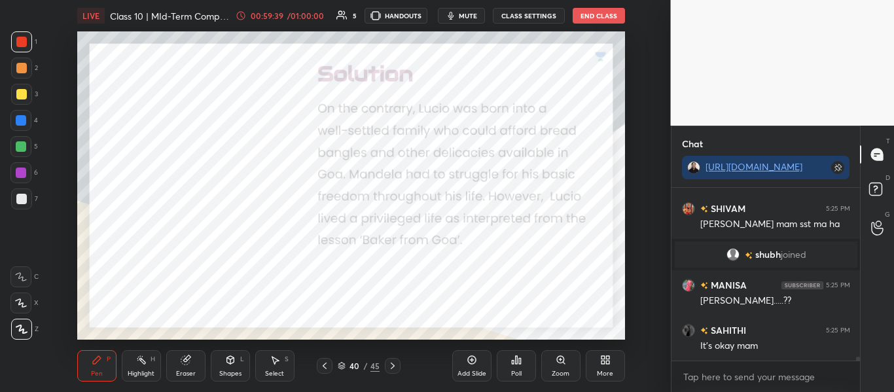
click at [344, 365] on icon at bounding box center [342, 364] width 7 height 3
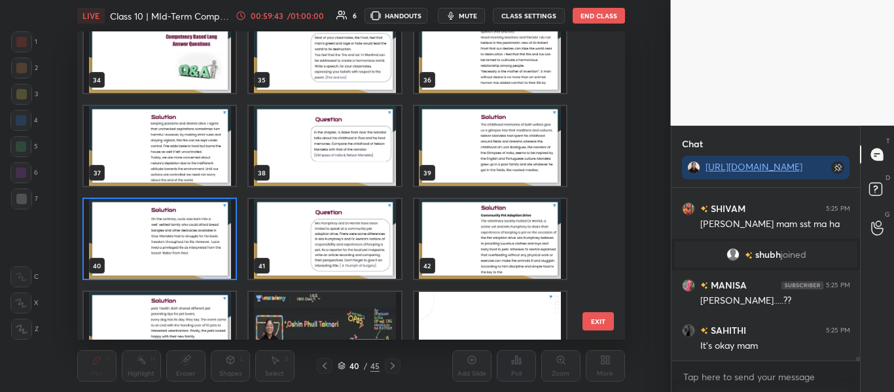
scroll to position [1086, 0]
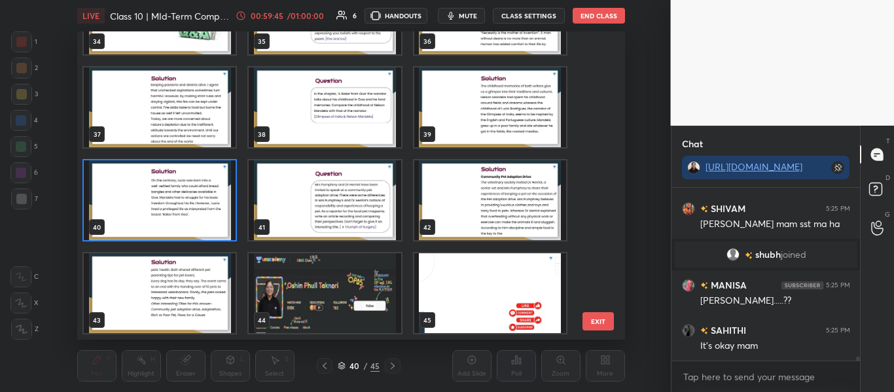
click at [291, 271] on img "grid" at bounding box center [325, 293] width 152 height 80
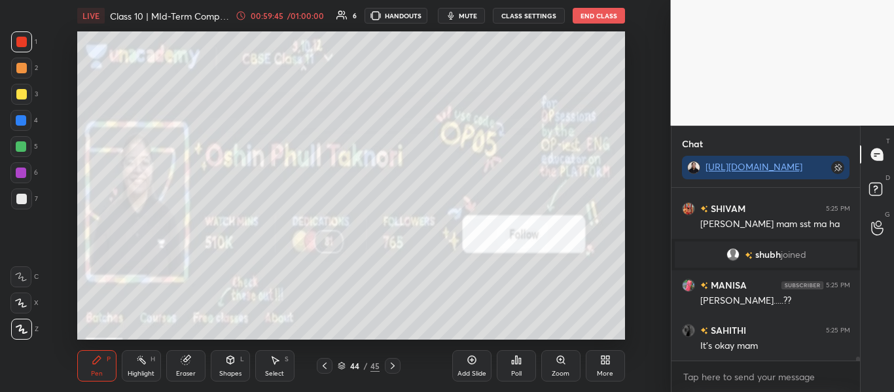
click at [291, 271] on img "grid" at bounding box center [325, 293] width 152 height 80
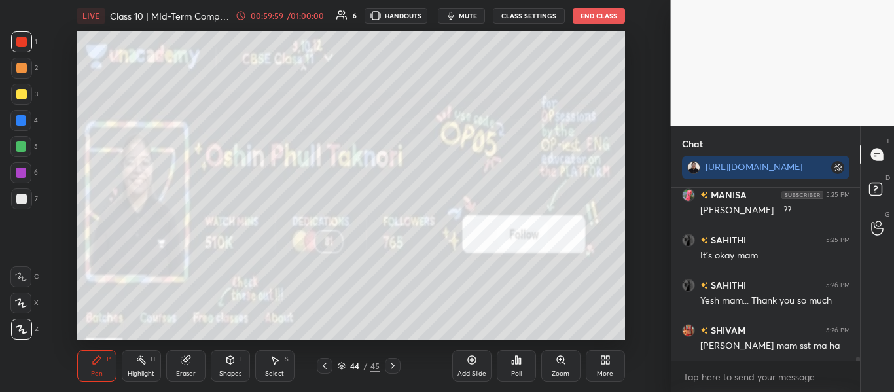
scroll to position [8031, 0]
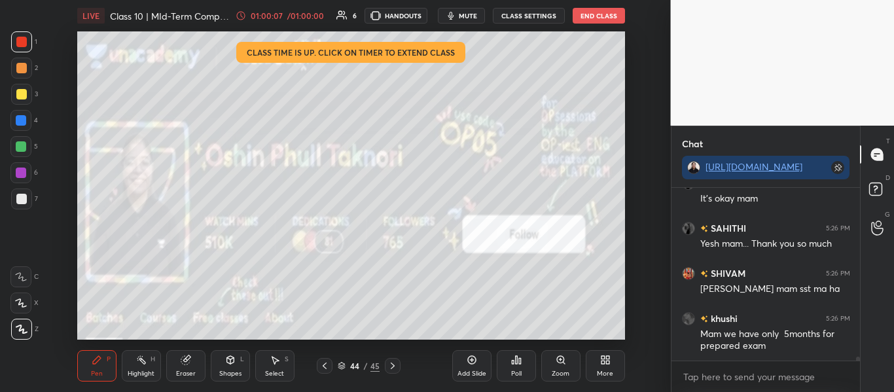
click at [583, 8] on button "End Class" at bounding box center [599, 16] width 52 height 16
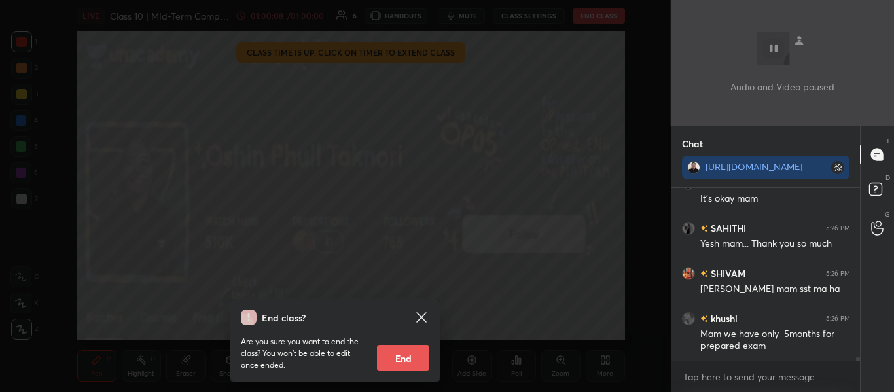
click at [385, 359] on button "End" at bounding box center [403, 358] width 52 height 26
type textarea "x"
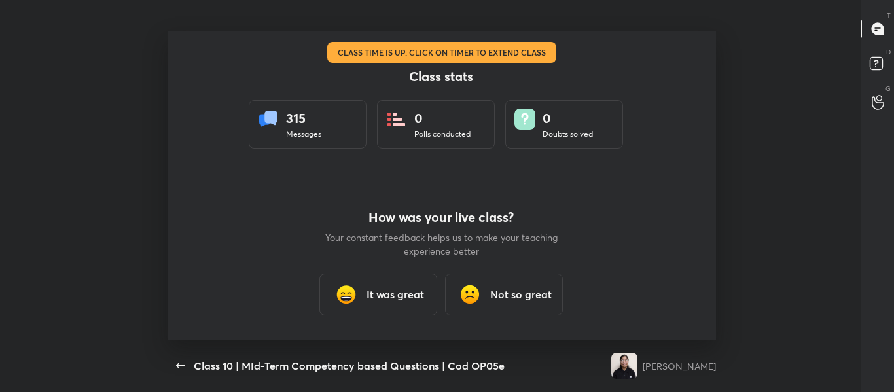
scroll to position [0, 0]
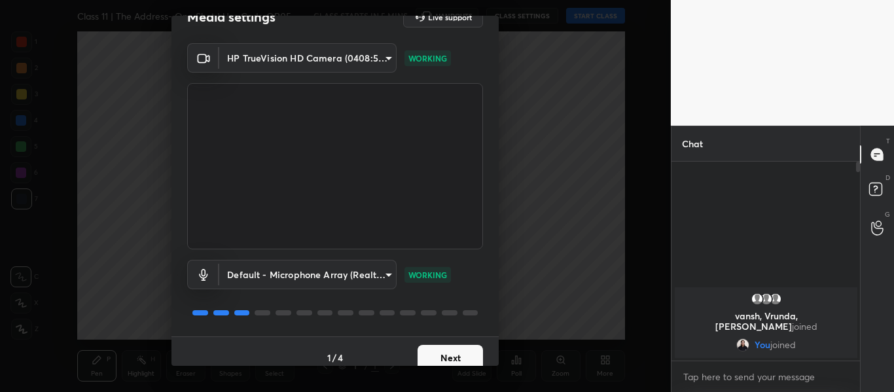
scroll to position [37, 0]
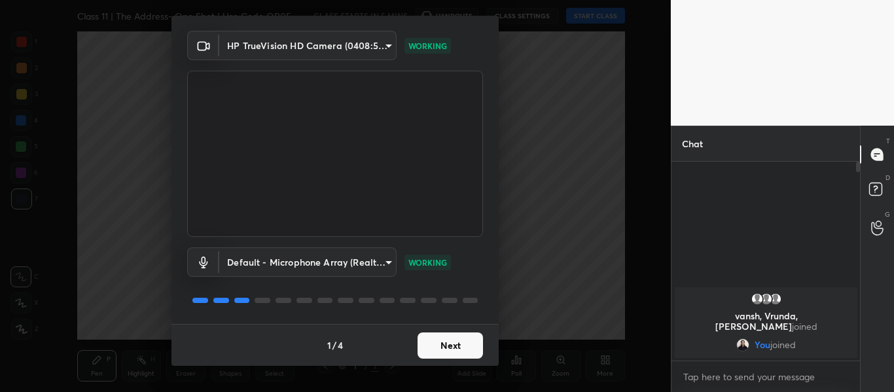
click at [445, 348] on button "Next" at bounding box center [450, 346] width 65 height 26
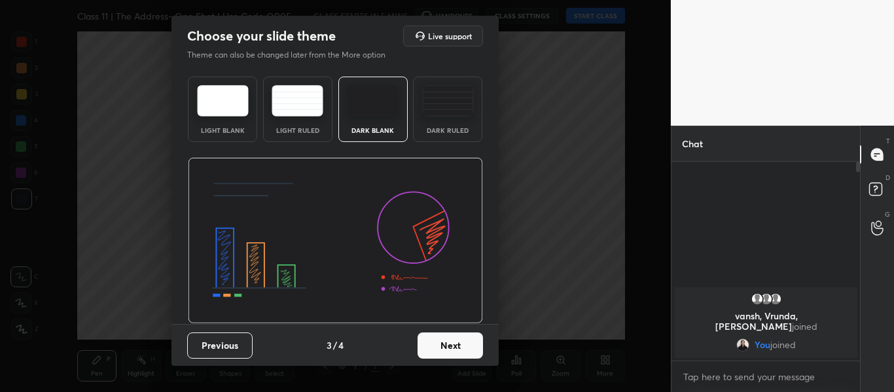
scroll to position [0, 0]
click at [445, 348] on button "Next" at bounding box center [450, 346] width 65 height 26
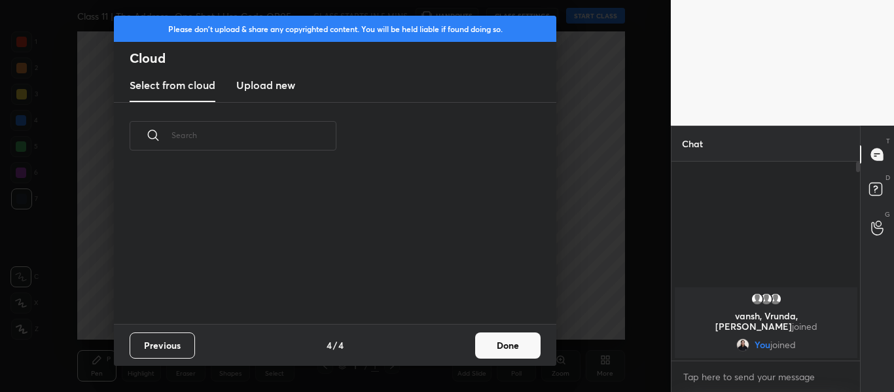
scroll to position [155, 420]
click at [502, 342] on button "Done" at bounding box center [507, 346] width 65 height 26
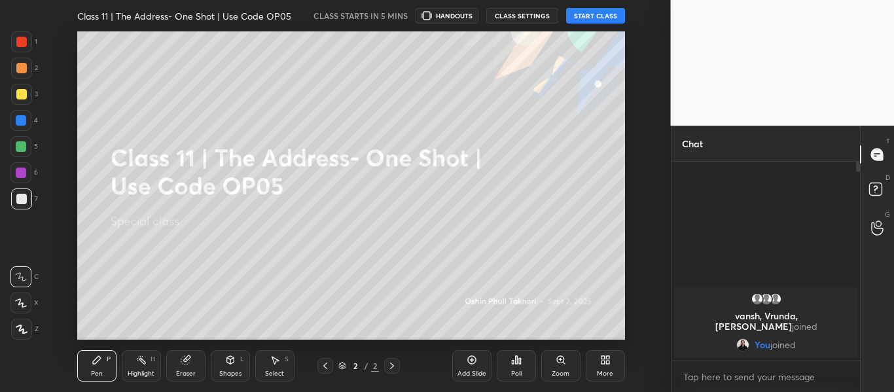
click at [605, 9] on button "START CLASS" at bounding box center [595, 16] width 59 height 16
click at [24, 45] on div at bounding box center [21, 42] width 10 height 10
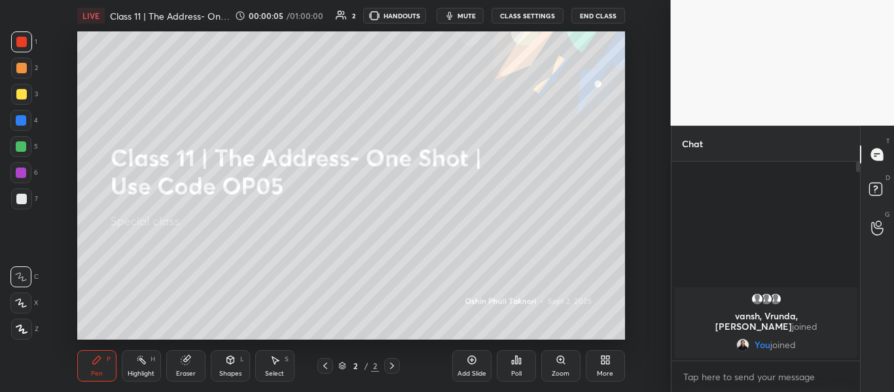
click at [21, 329] on icon at bounding box center [22, 329] width 12 height 9
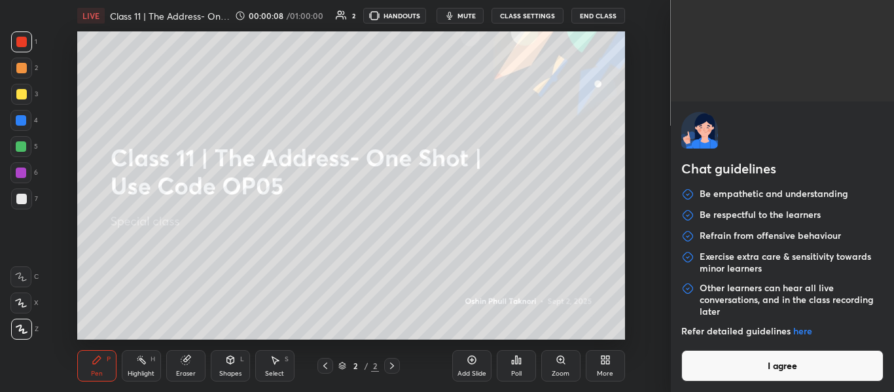
click at [779, 375] on body "1 2 3 4 5 6 7 C X Z C X Z E E Erase all H H LIVE Class 11 | The Address- One Sh…" at bounding box center [447, 196] width 894 height 392
click at [779, 375] on button "I agree" at bounding box center [783, 365] width 203 height 31
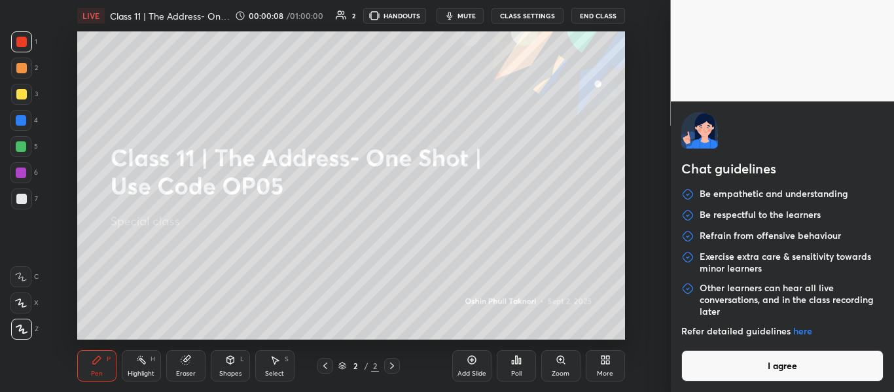
type textarea "x"
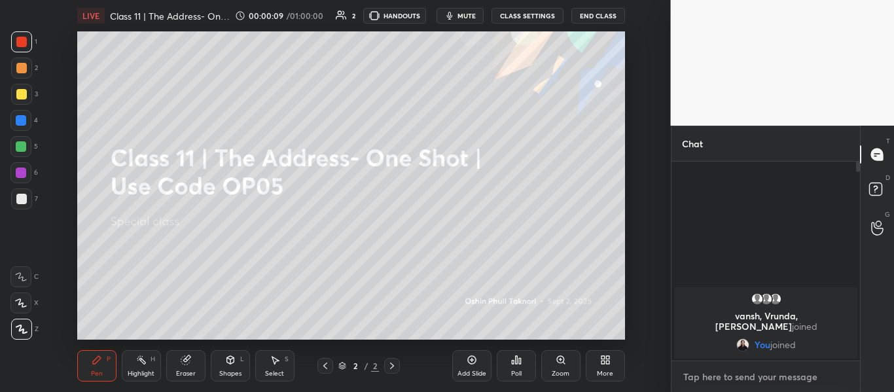
paste textarea "[URL][DOMAIN_NAME]"
type textarea "[URL][DOMAIN_NAME]"
type textarea "x"
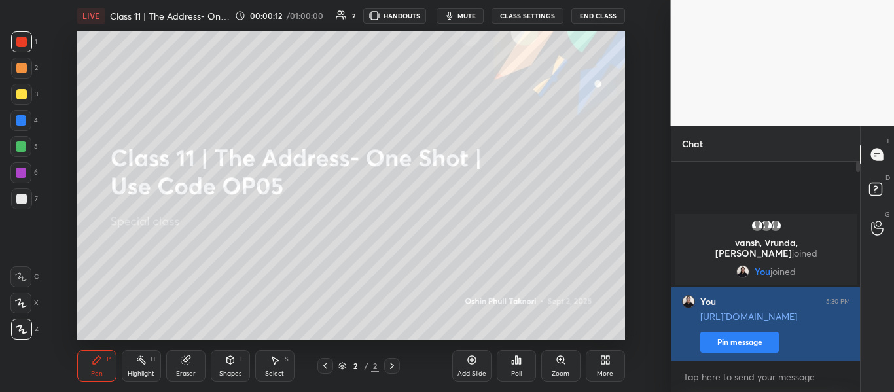
click at [723, 337] on button "Pin message" at bounding box center [740, 342] width 79 height 21
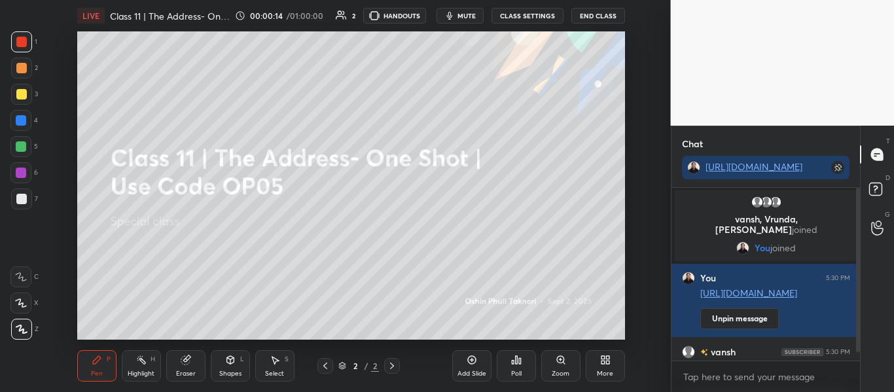
scroll to position [22, 0]
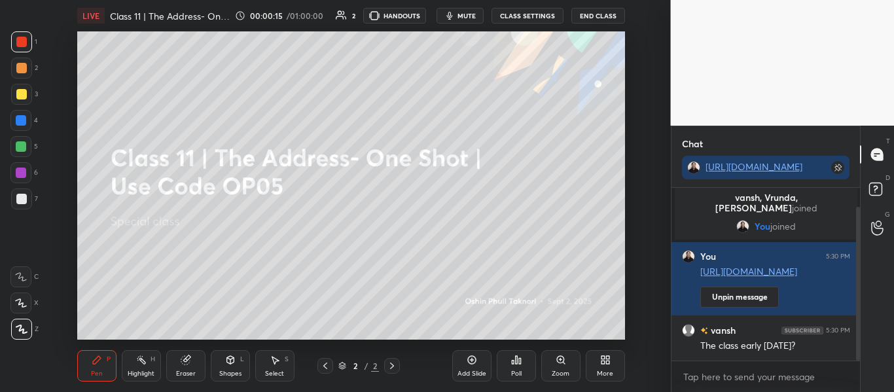
drag, startPoint x: 859, startPoint y: 304, endPoint x: 847, endPoint y: 388, distance: 84.6
click at [847, 388] on div "vansh, Vrunda, Vivek joined You joined You 5:30 PM http://t.me/oshinmam Unpin m…" at bounding box center [766, 290] width 189 height 204
click at [470, 360] on icon at bounding box center [472, 360] width 4 height 4
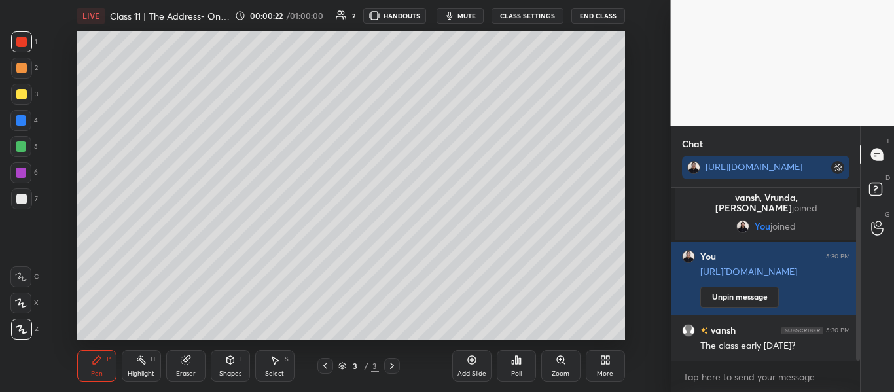
click at [327, 368] on icon at bounding box center [325, 366] width 10 height 10
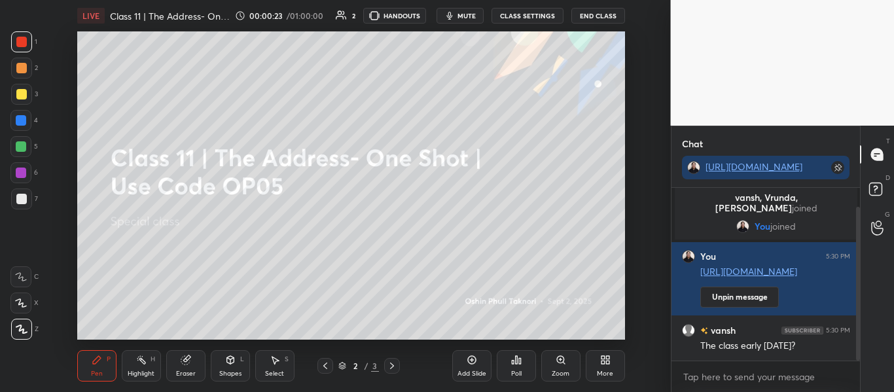
click at [608, 362] on icon at bounding box center [607, 362] width 3 height 3
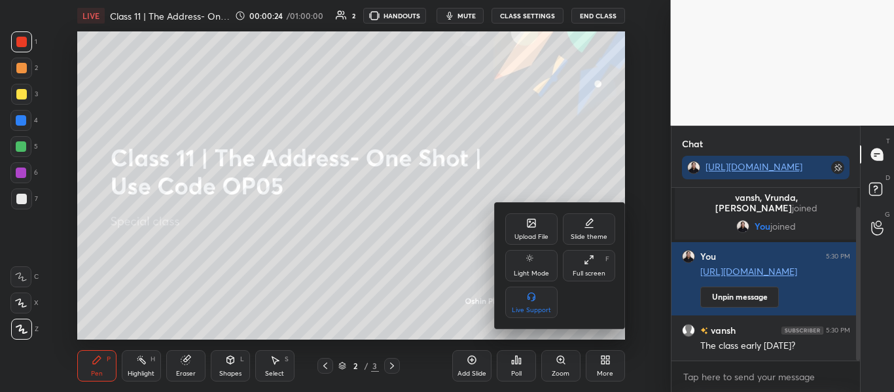
click at [534, 247] on div "Upload File Slide theme Light Mode Full screen F Live Support" at bounding box center [561, 265] width 110 height 105
click at [535, 229] on div "Upload File" at bounding box center [532, 228] width 52 height 31
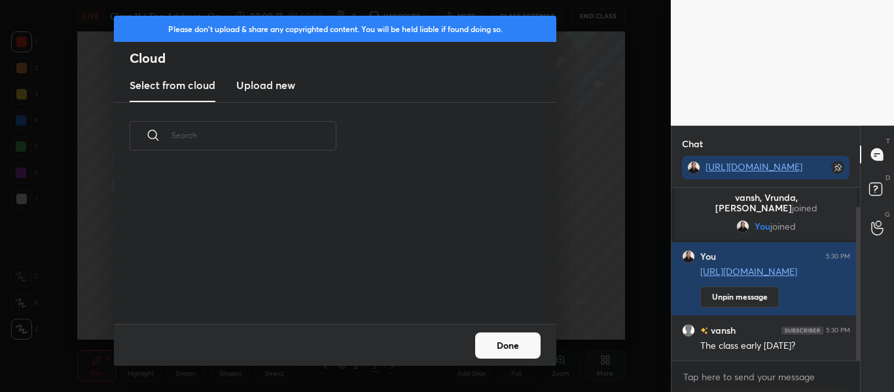
click at [265, 84] on h3 "Upload new" at bounding box center [265, 85] width 59 height 16
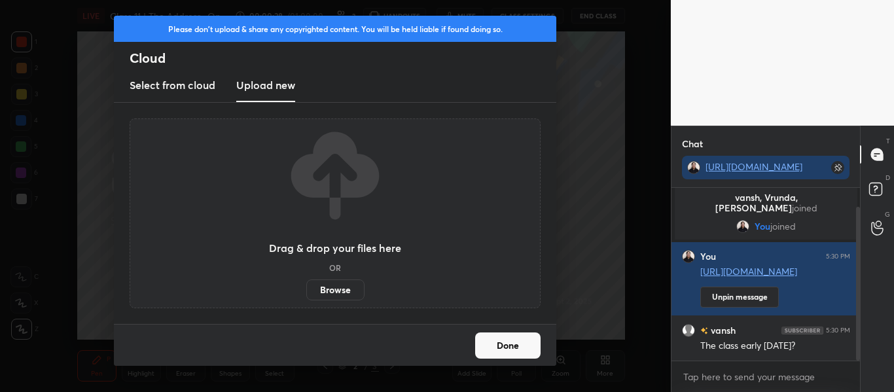
click at [339, 294] on label "Browse" at bounding box center [335, 290] width 58 height 21
click at [306, 294] on input "Browse" at bounding box center [306, 290] width 0 height 21
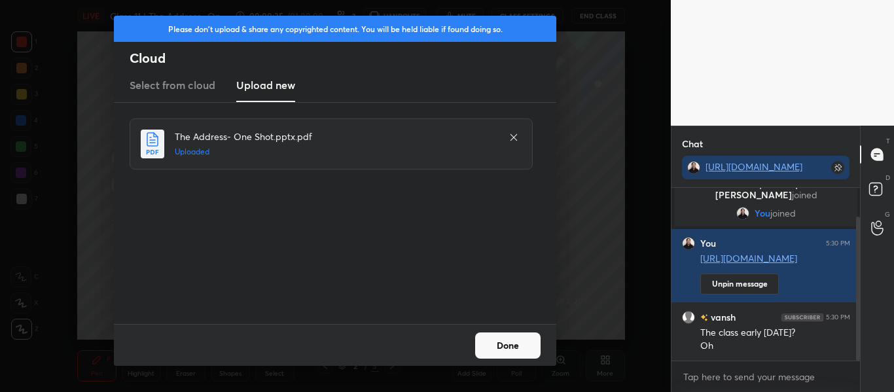
click at [534, 334] on button "Done" at bounding box center [507, 346] width 65 height 26
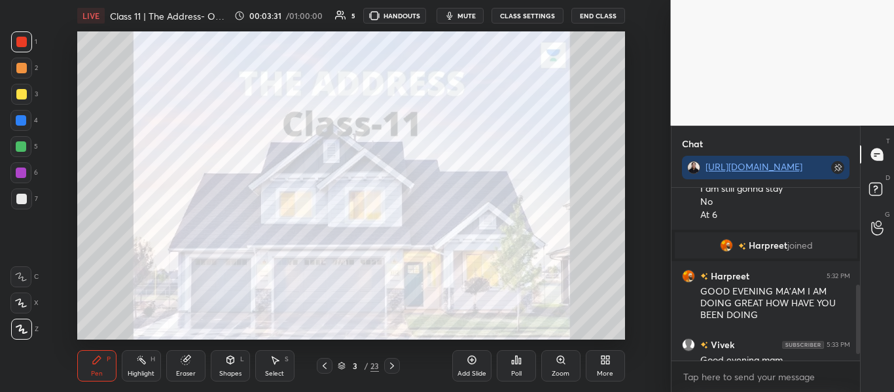
scroll to position [169, 185]
click at [651, 320] on div "Setting up your live class Poll for secs No correct answer Start poll" at bounding box center [351, 185] width 619 height 308
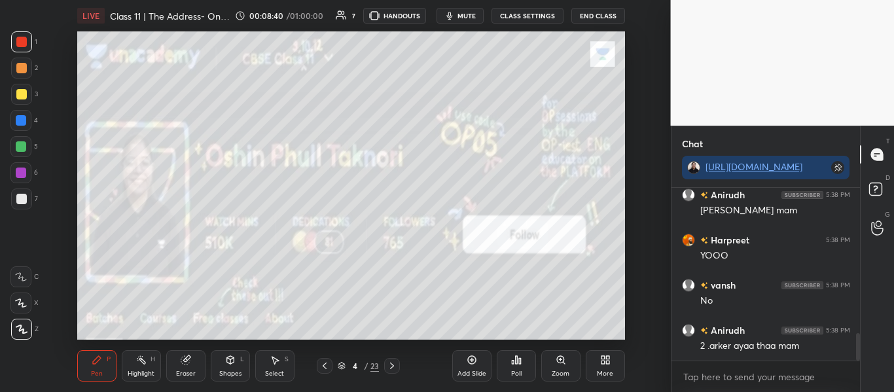
scroll to position [961, 0]
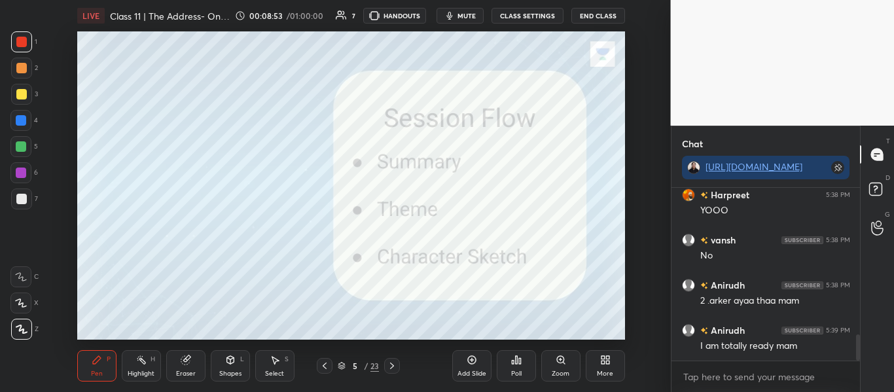
click at [340, 365] on icon at bounding box center [342, 364] width 7 height 3
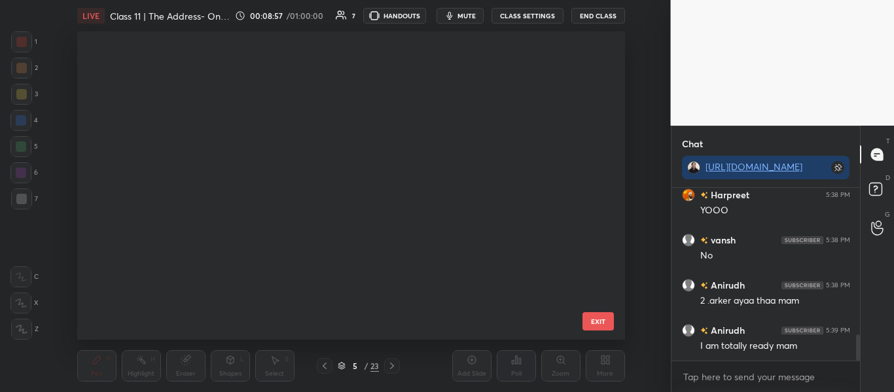
scroll to position [0, 0]
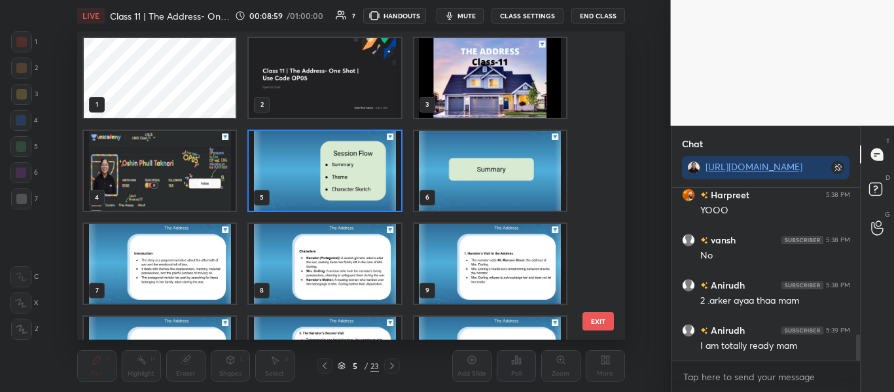
click at [386, 69] on img "grid" at bounding box center [325, 78] width 152 height 80
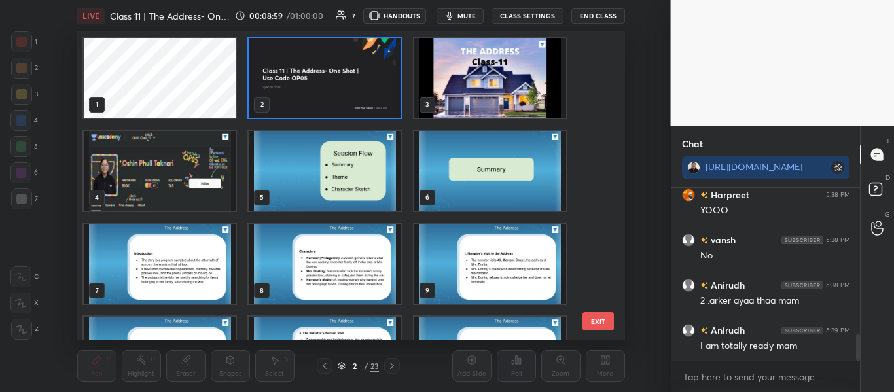
click at [386, 69] on img "grid" at bounding box center [325, 78] width 152 height 80
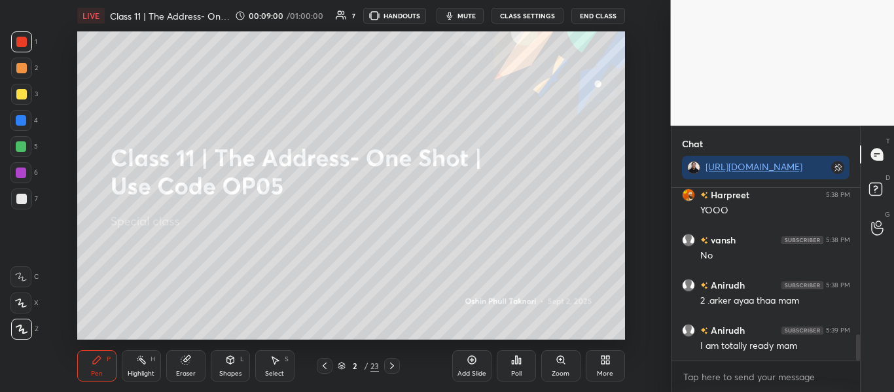
click at [386, 69] on img "grid" at bounding box center [325, 78] width 152 height 80
click at [528, 376] on div "Poll" at bounding box center [516, 365] width 39 height 31
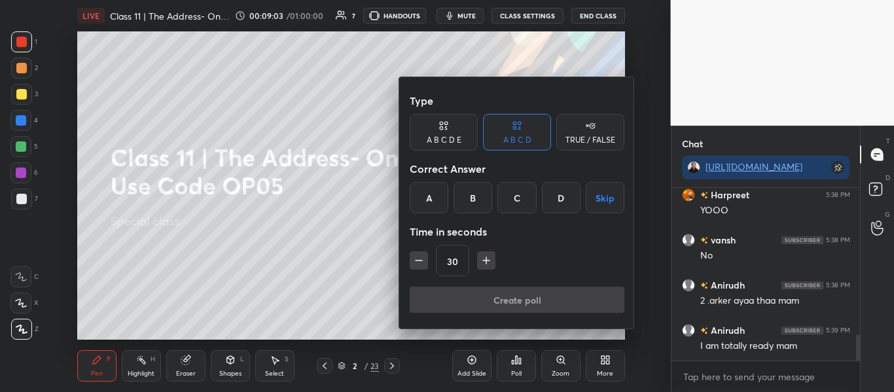
click at [353, 282] on div at bounding box center [447, 196] width 894 height 392
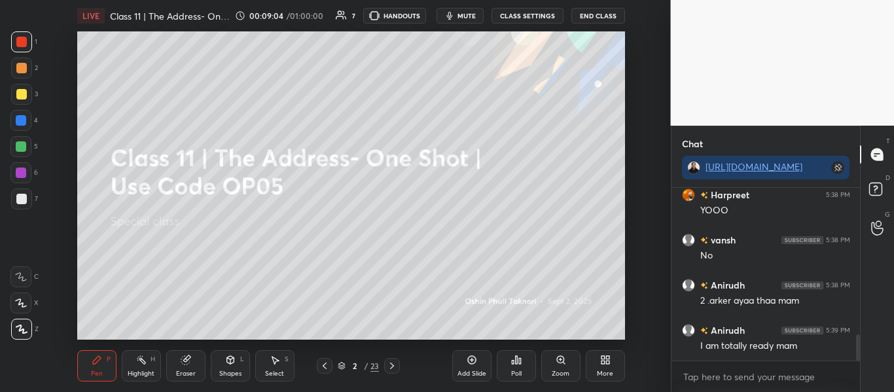
click at [603, 365] on div "More" at bounding box center [605, 365] width 39 height 31
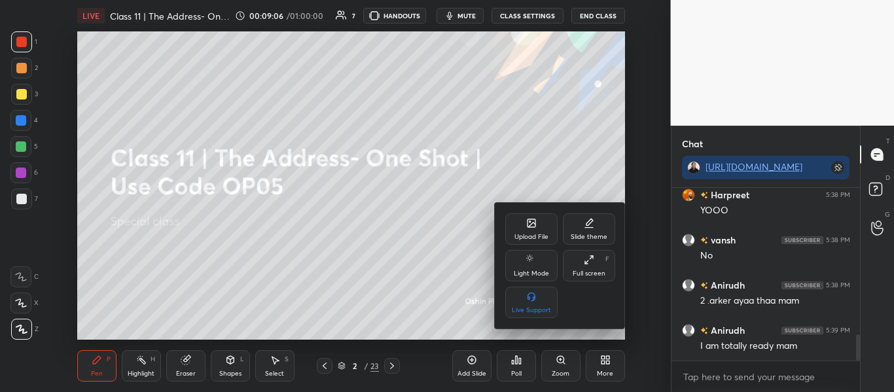
click at [536, 220] on icon at bounding box center [532, 223] width 8 height 8
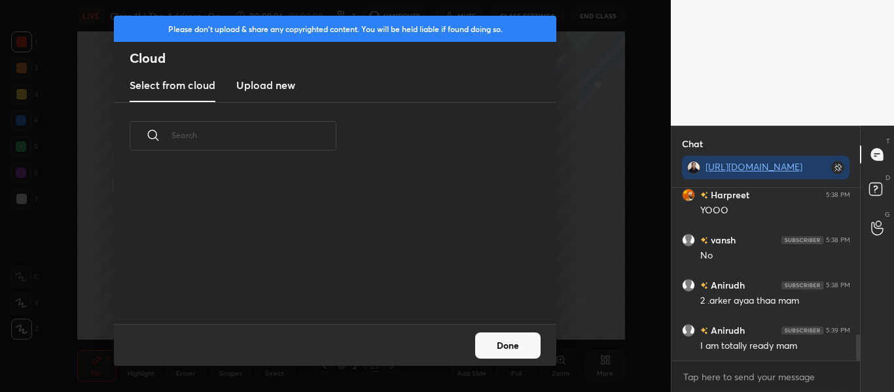
scroll to position [155, 420]
click at [272, 91] on h3 "Upload new" at bounding box center [265, 85] width 59 height 16
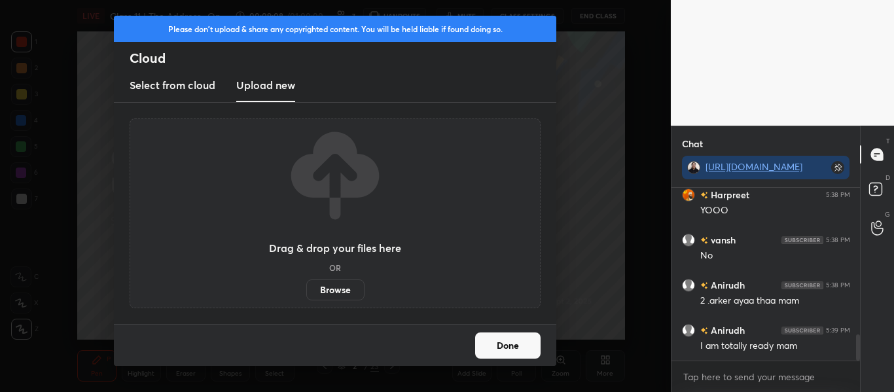
click at [348, 284] on label "Browse" at bounding box center [335, 290] width 58 height 21
click at [306, 284] on input "Browse" at bounding box center [306, 290] width 0 height 21
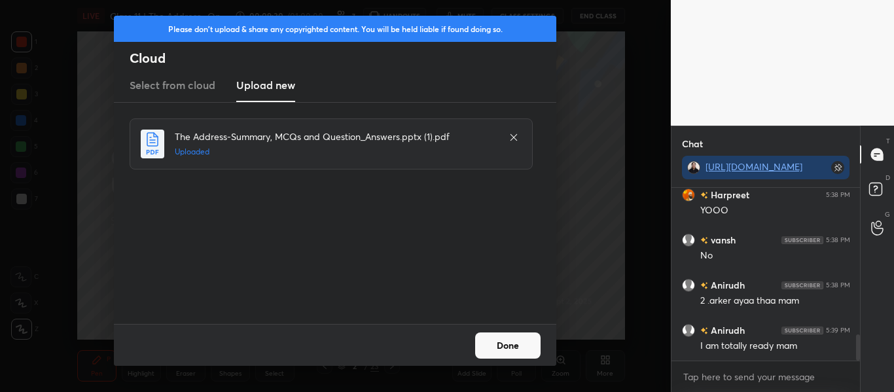
click at [512, 333] on button "Done" at bounding box center [507, 346] width 65 height 26
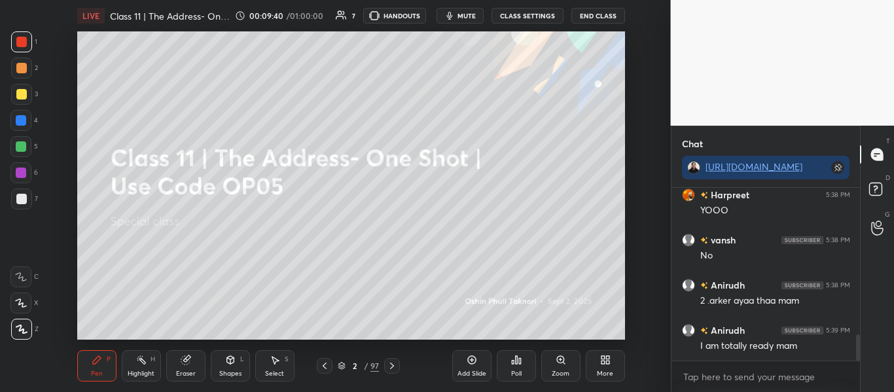
click at [345, 367] on icon at bounding box center [342, 366] width 8 height 8
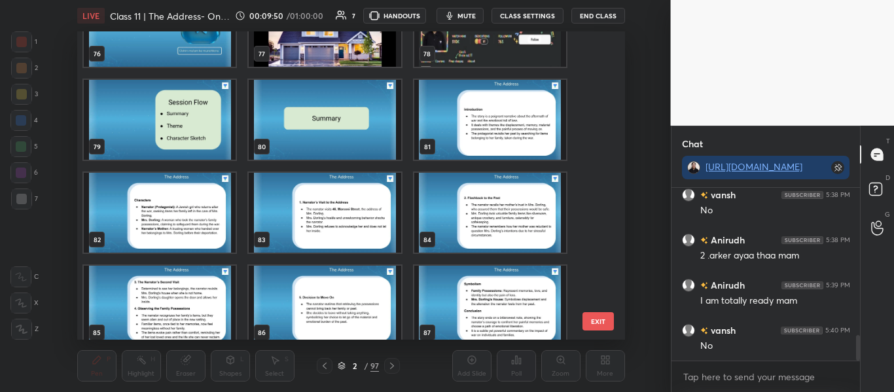
scroll to position [2351, 0]
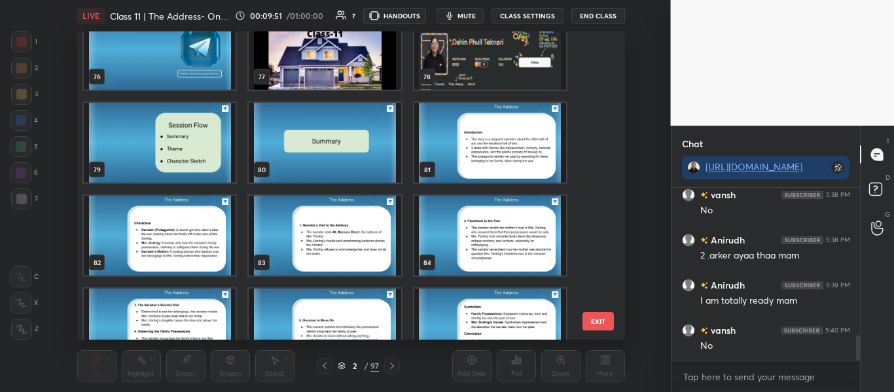
click at [308, 152] on img "grid" at bounding box center [325, 143] width 152 height 80
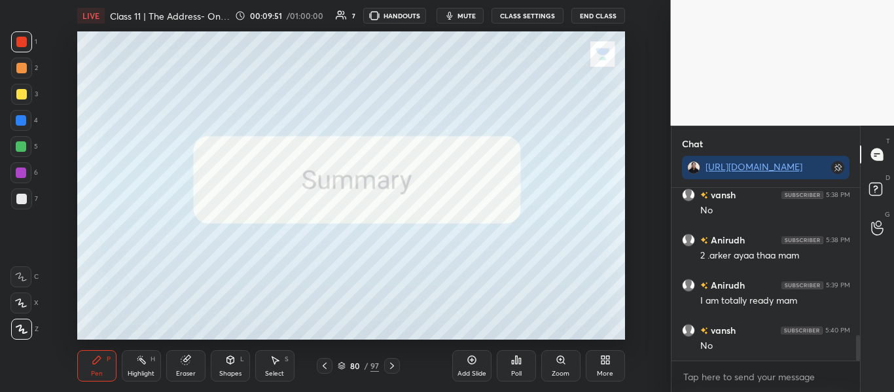
click at [308, 152] on img "grid" at bounding box center [325, 143] width 152 height 80
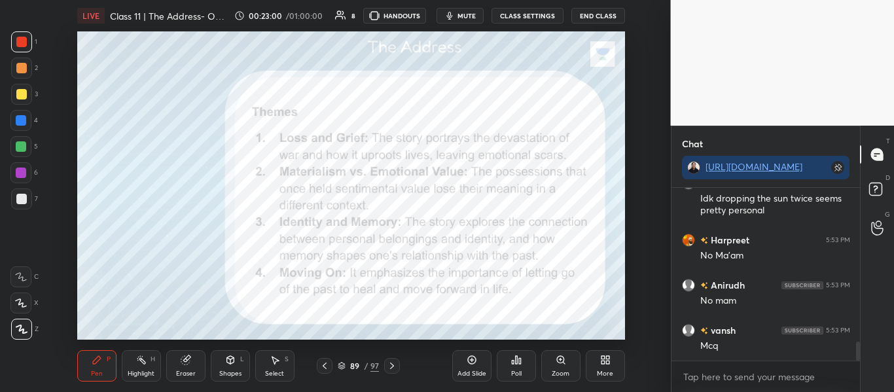
scroll to position [1378, 0]
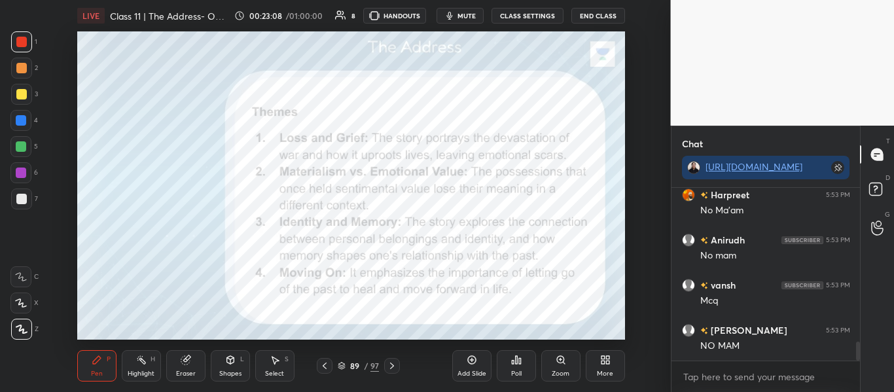
click at [344, 365] on icon at bounding box center [342, 364] width 7 height 3
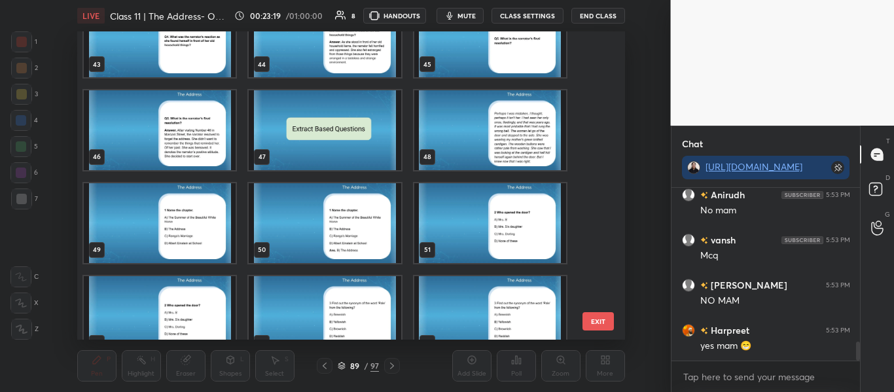
scroll to position [1357, 0]
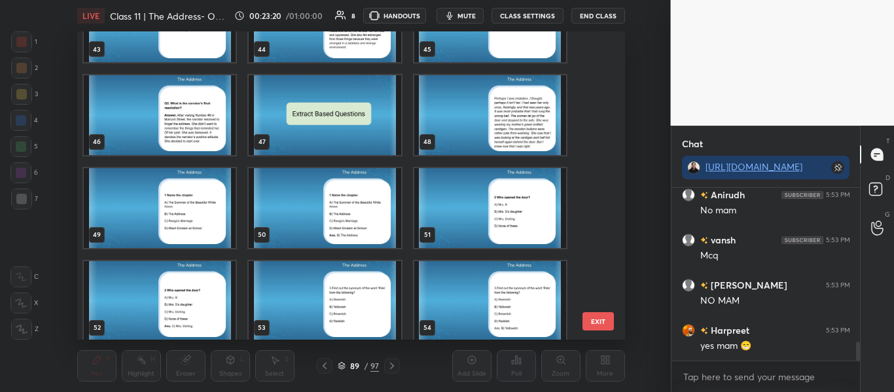
click at [321, 153] on img "grid" at bounding box center [325, 115] width 152 height 80
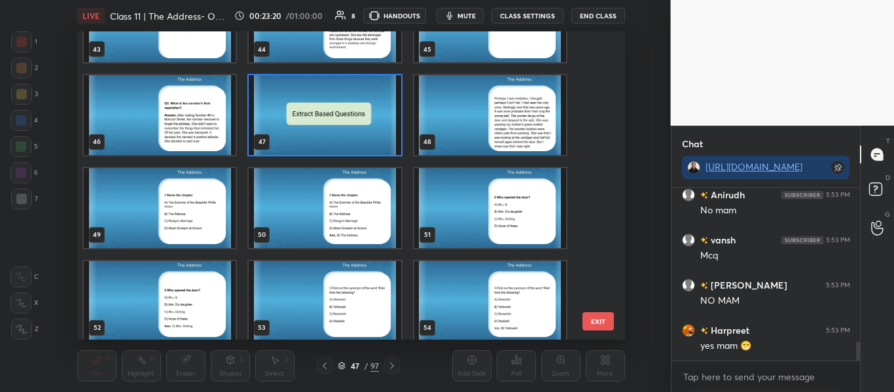
click at [321, 153] on img "grid" at bounding box center [325, 115] width 152 height 80
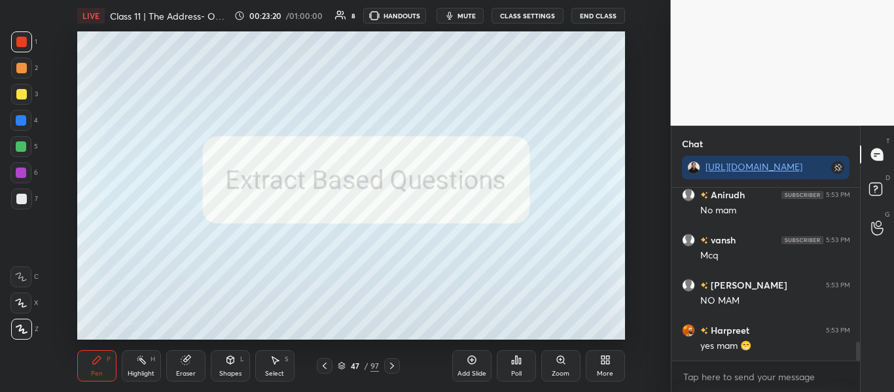
click at [321, 153] on img "grid" at bounding box center [325, 115] width 152 height 80
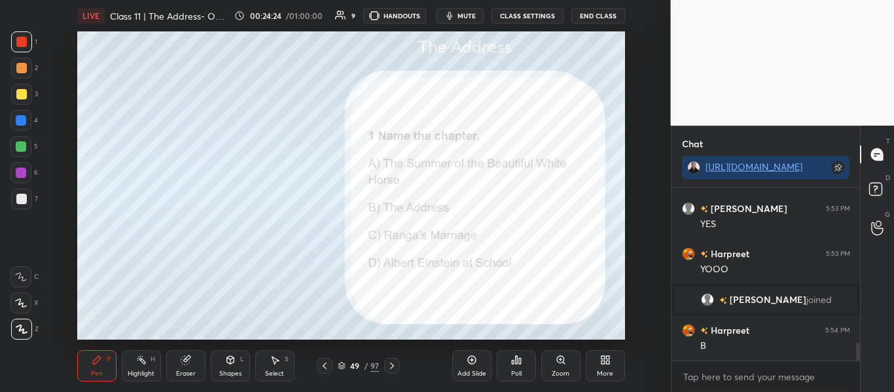
scroll to position [1498, 0]
click at [524, 371] on div "Poll" at bounding box center [516, 365] width 39 height 31
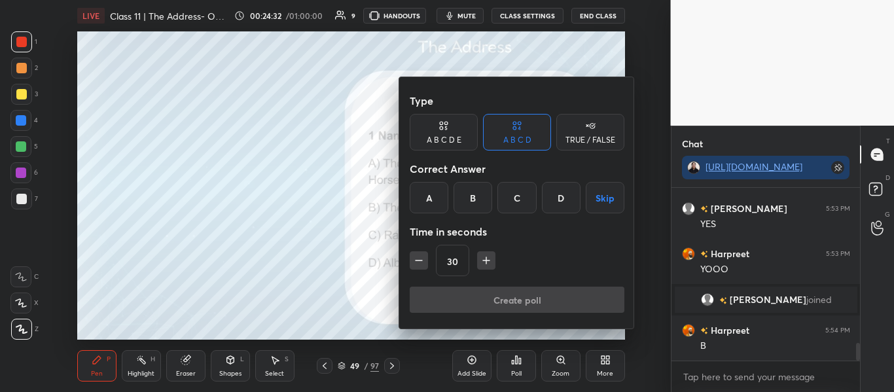
click at [472, 177] on div "Correct Answer" at bounding box center [517, 169] width 215 height 26
click at [472, 193] on div "B" at bounding box center [473, 197] width 39 height 31
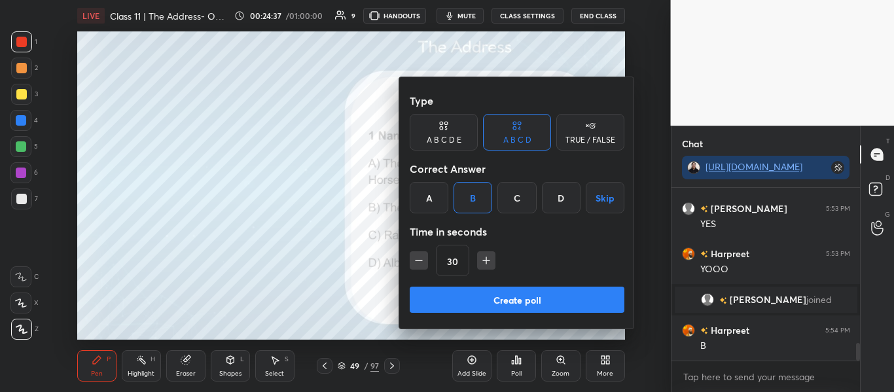
click at [507, 295] on button "Create poll" at bounding box center [517, 300] width 215 height 26
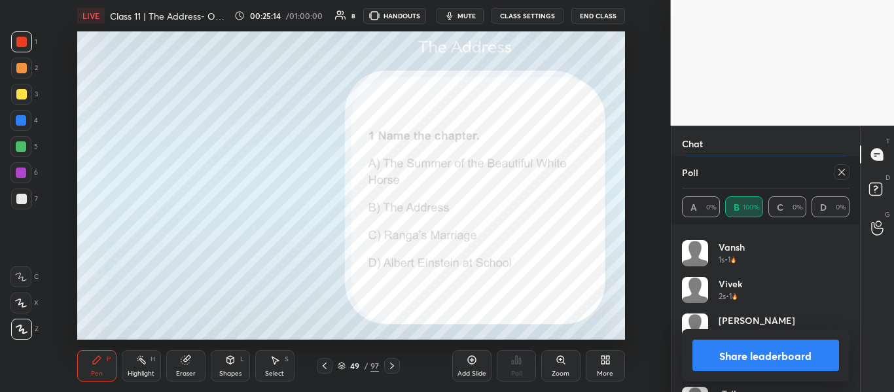
scroll to position [100, 0]
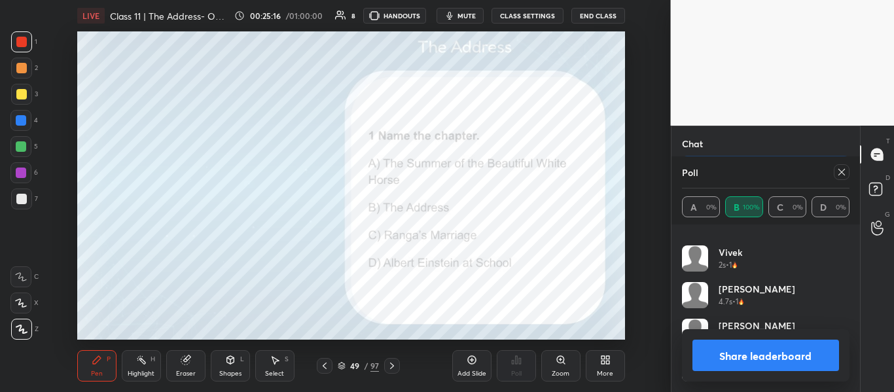
click at [839, 173] on icon at bounding box center [842, 172] width 10 height 10
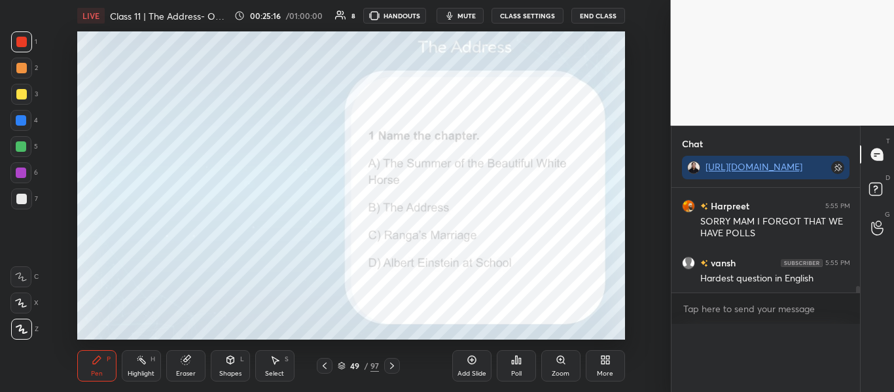
click at [839, 173] on div "Chat http://t.me/oshinmam sainath joined Harpreet 5:54 PM B Harpreet 5:55 PM SO…" at bounding box center [766, 259] width 190 height 267
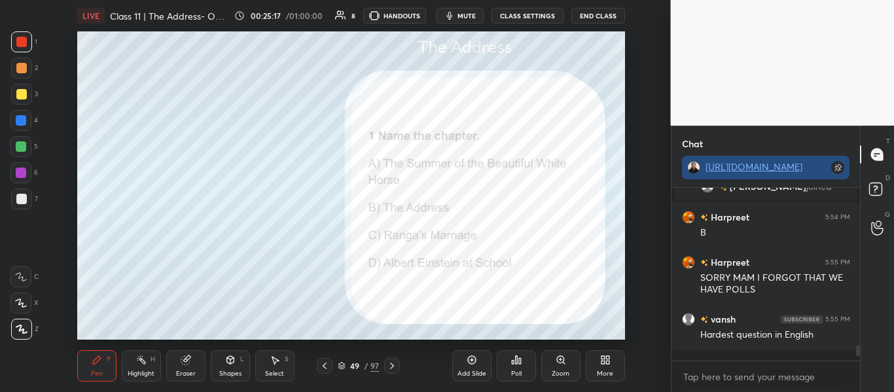
scroll to position [1604, 0]
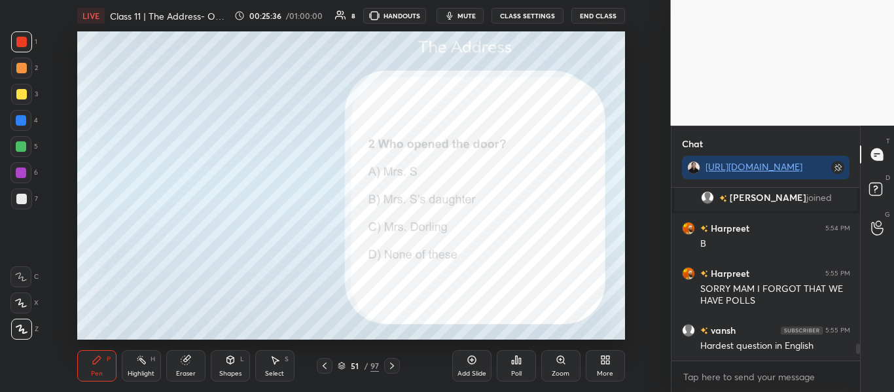
click at [516, 363] on icon at bounding box center [517, 360] width 2 height 8
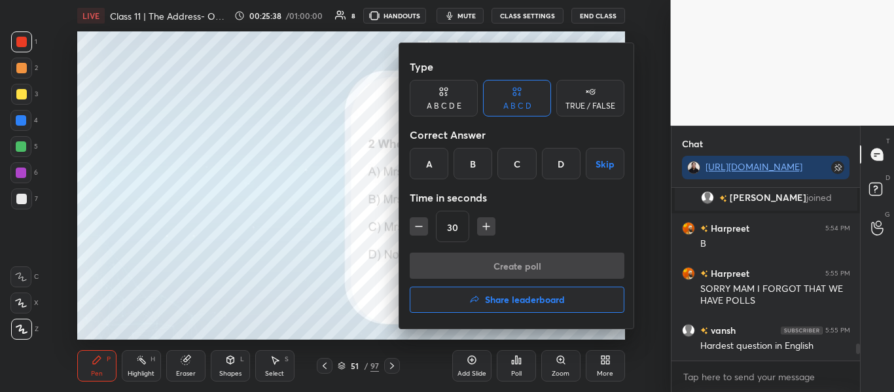
click at [515, 168] on div "C" at bounding box center [517, 163] width 39 height 31
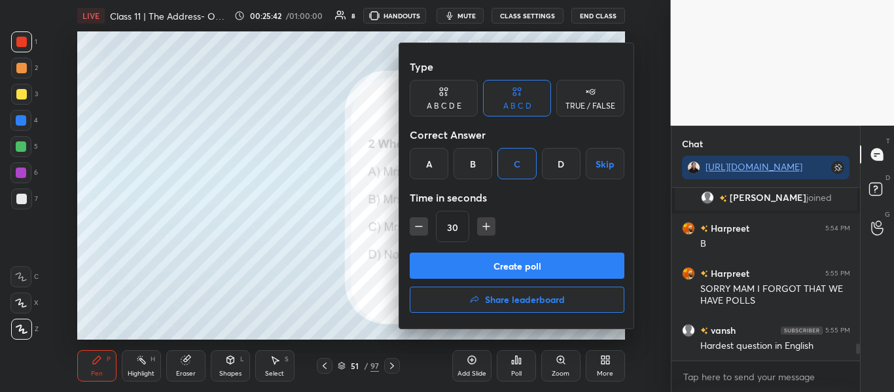
click at [472, 267] on button "Create poll" at bounding box center [517, 266] width 215 height 26
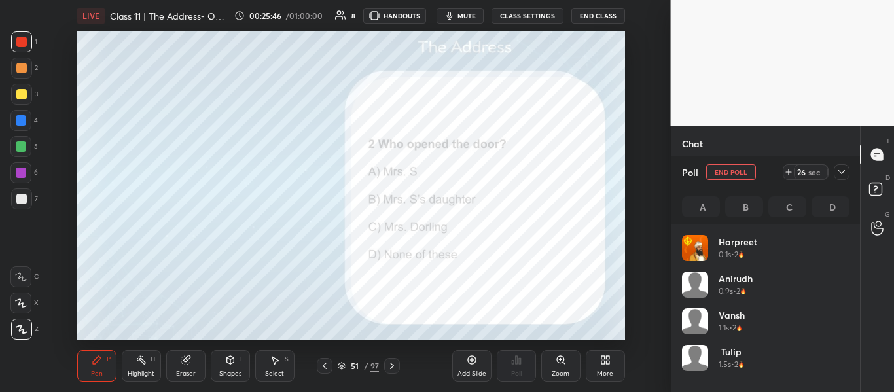
scroll to position [1782, 0]
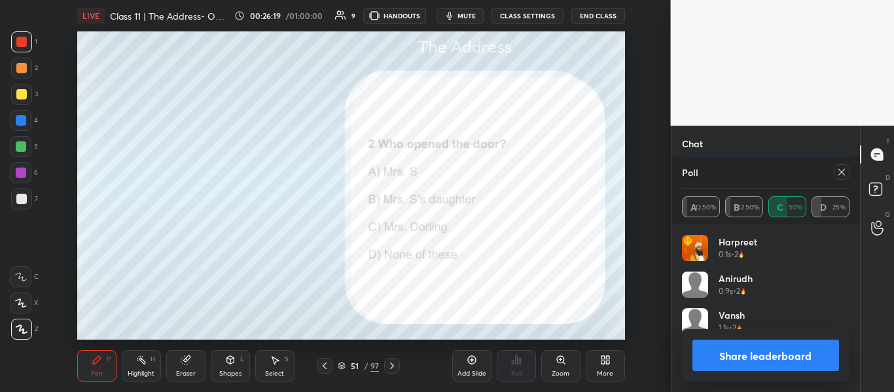
click at [733, 361] on button "Share leaderboard" at bounding box center [766, 355] width 147 height 31
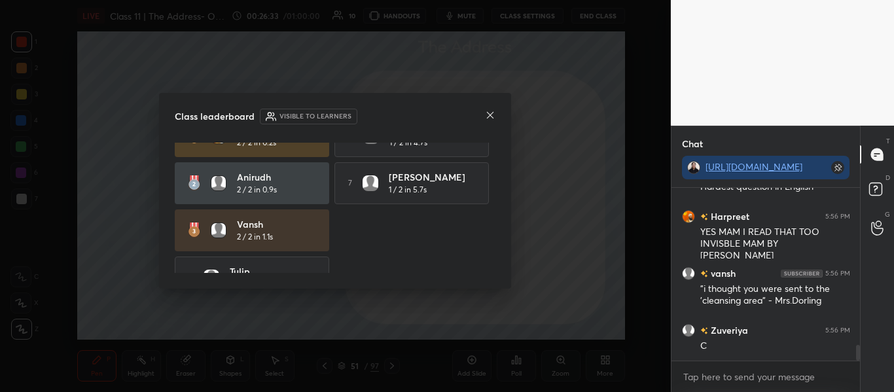
scroll to position [0, 0]
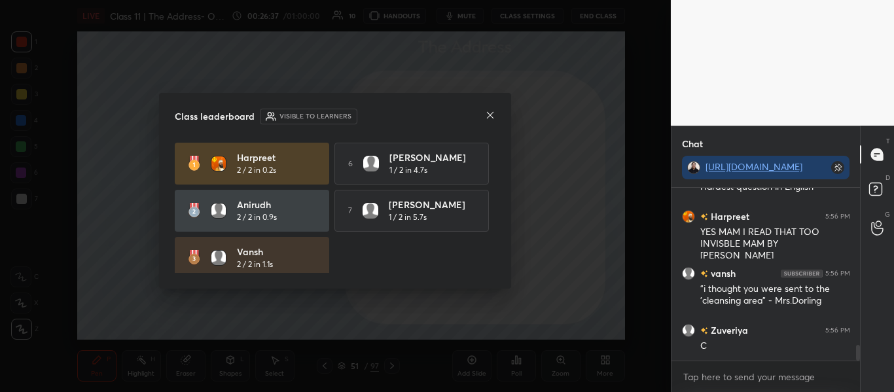
click at [488, 116] on icon at bounding box center [490, 115] width 10 height 10
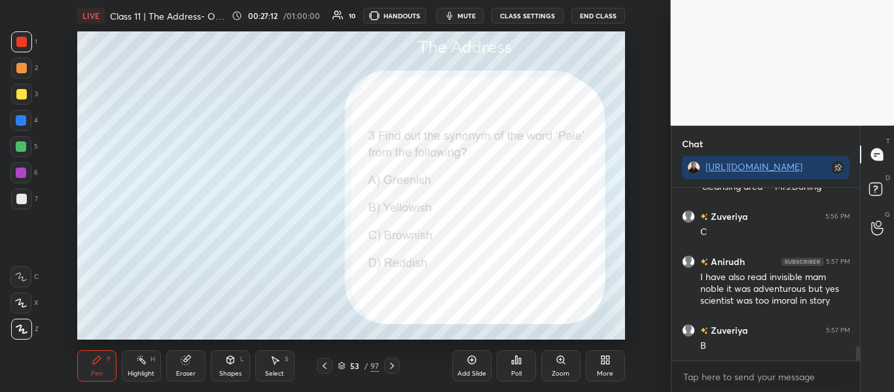
scroll to position [1919, 0]
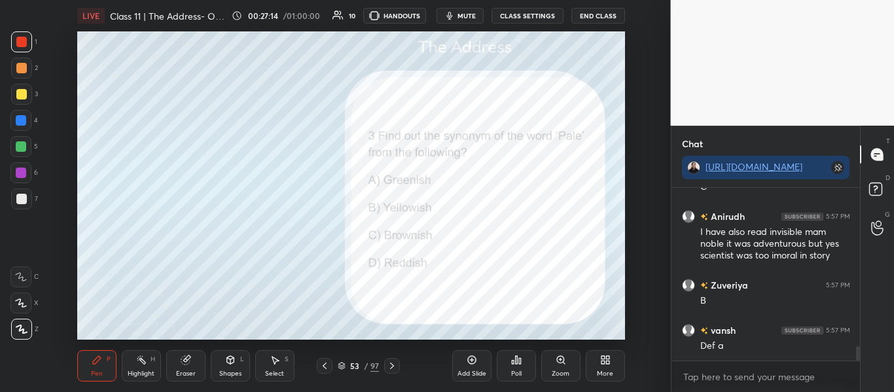
click at [515, 369] on div "Poll" at bounding box center [516, 365] width 39 height 31
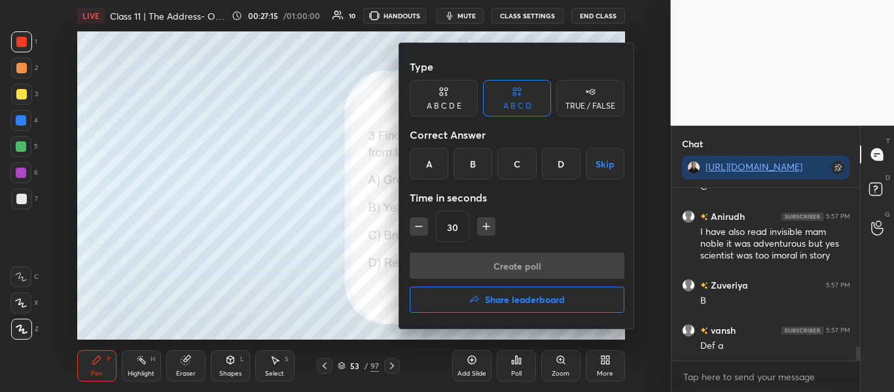
click at [471, 176] on div "B" at bounding box center [473, 163] width 39 height 31
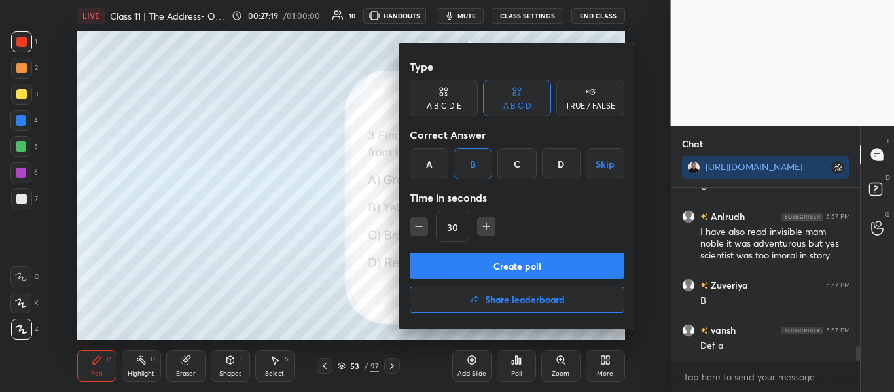
click at [544, 265] on button "Create poll" at bounding box center [517, 266] width 215 height 26
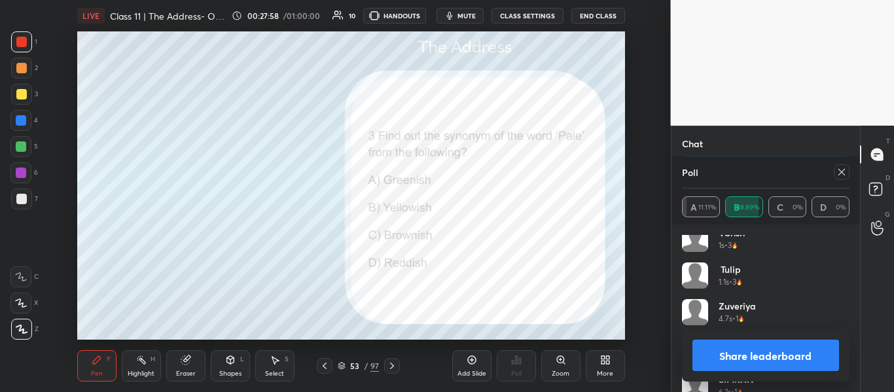
scroll to position [136, 0]
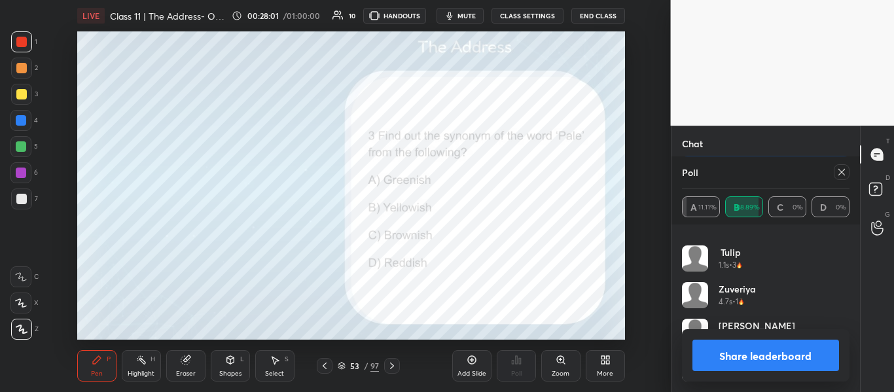
click at [840, 174] on icon at bounding box center [842, 172] width 10 height 10
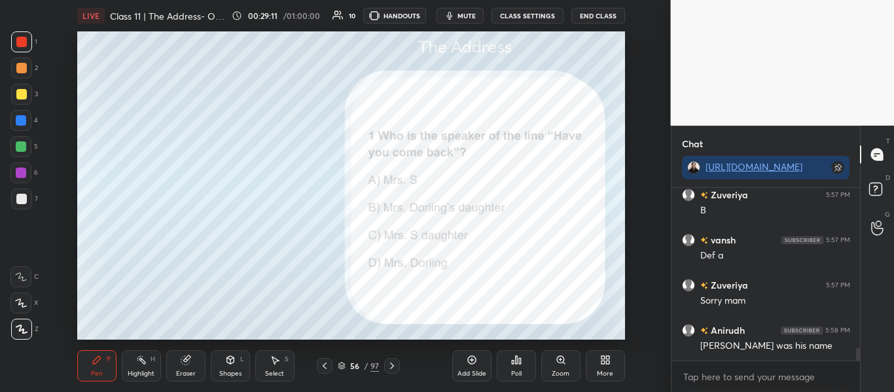
scroll to position [2054, 0]
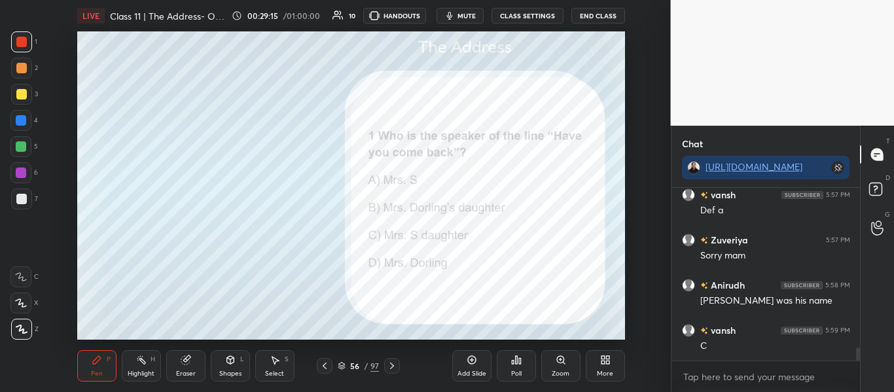
click at [519, 377] on div "Poll" at bounding box center [516, 374] width 10 height 7
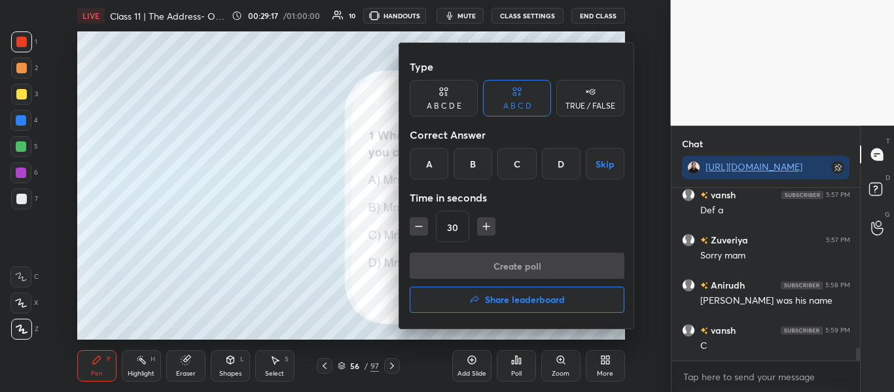
click at [570, 175] on div "D" at bounding box center [561, 163] width 39 height 31
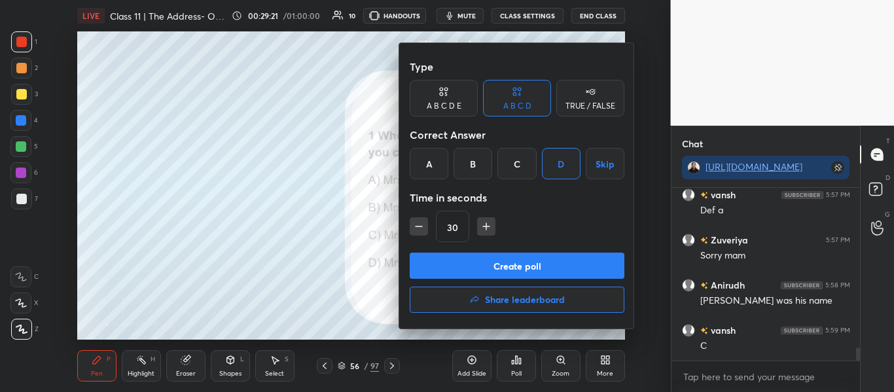
click at [506, 257] on button "Create poll" at bounding box center [517, 266] width 215 height 26
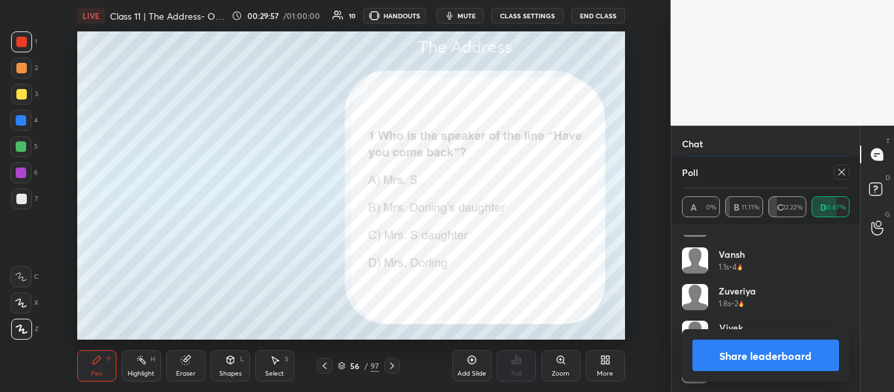
scroll to position [63, 0]
click at [784, 361] on button "Share leaderboard" at bounding box center [766, 355] width 147 height 31
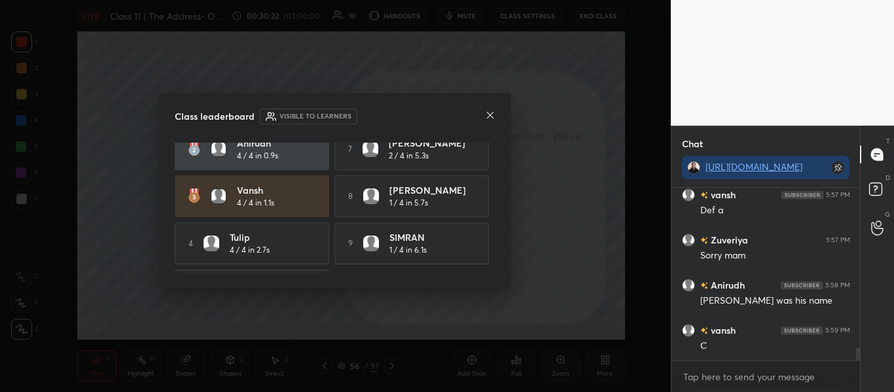
scroll to position [103, 0]
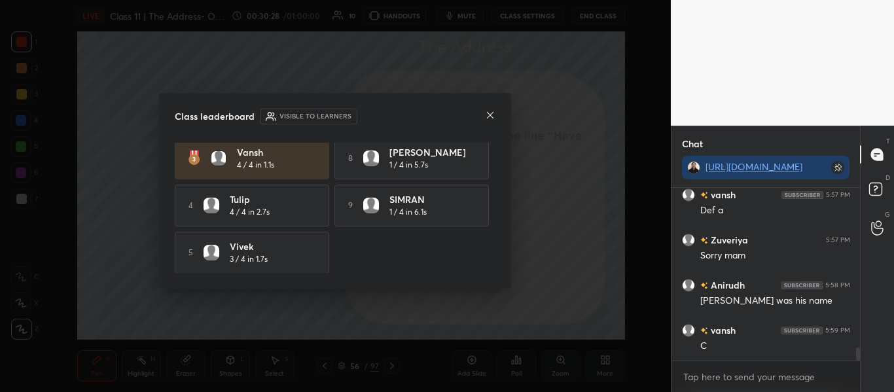
click at [492, 121] on div at bounding box center [490, 116] width 10 height 14
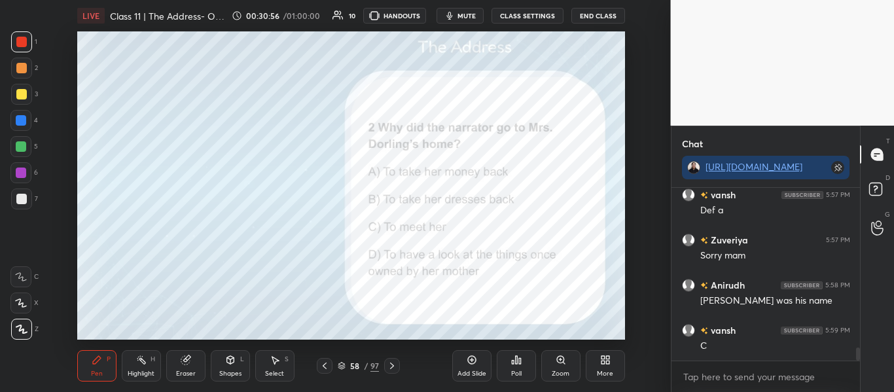
click at [529, 356] on div "Poll" at bounding box center [516, 365] width 39 height 31
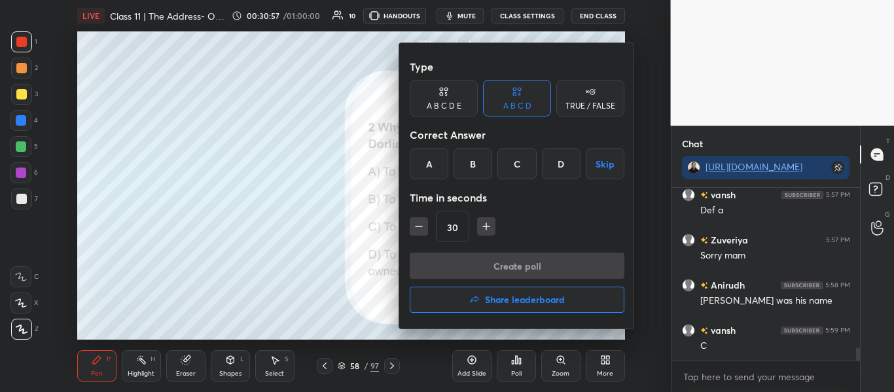
scroll to position [2099, 0]
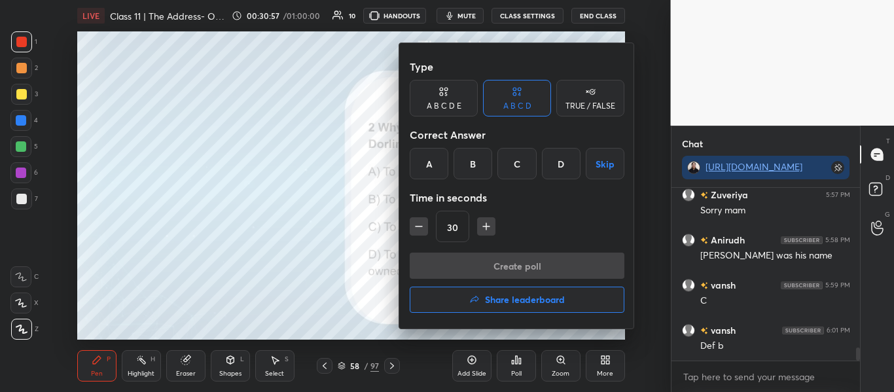
click at [564, 168] on div "D" at bounding box center [561, 163] width 39 height 31
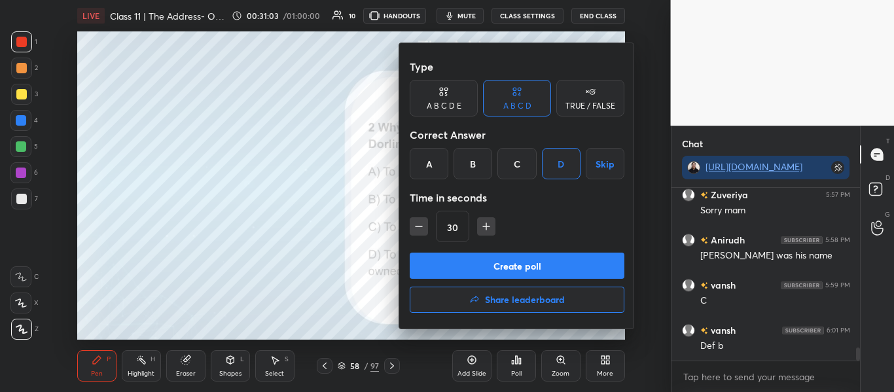
click at [518, 263] on button "Create poll" at bounding box center [517, 266] width 215 height 26
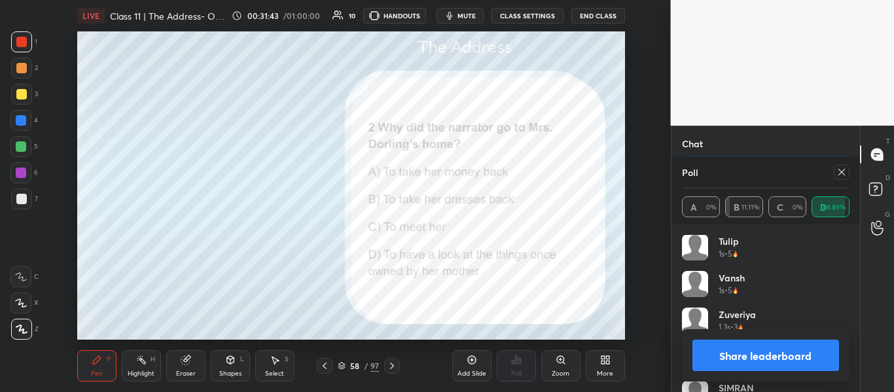
scroll to position [136, 0]
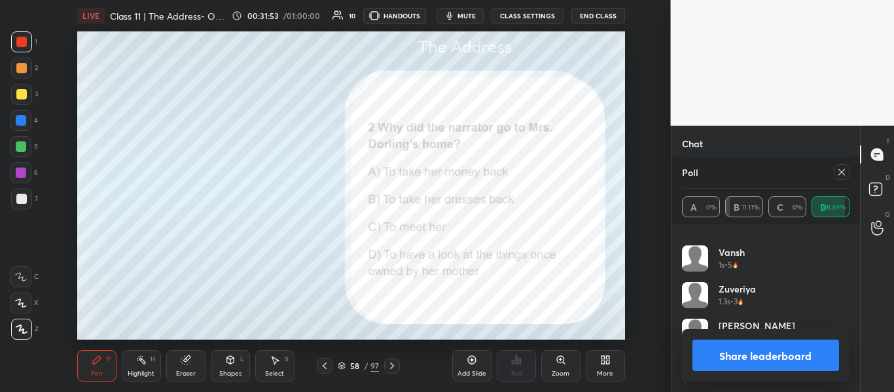
click at [841, 170] on icon at bounding box center [842, 172] width 10 height 10
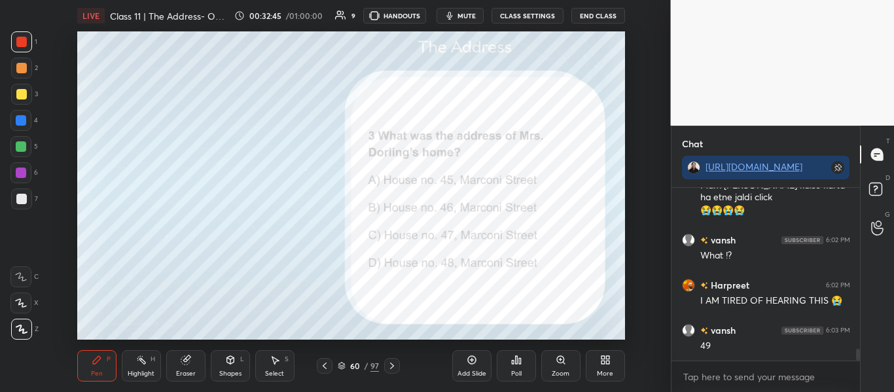
scroll to position [2375, 0]
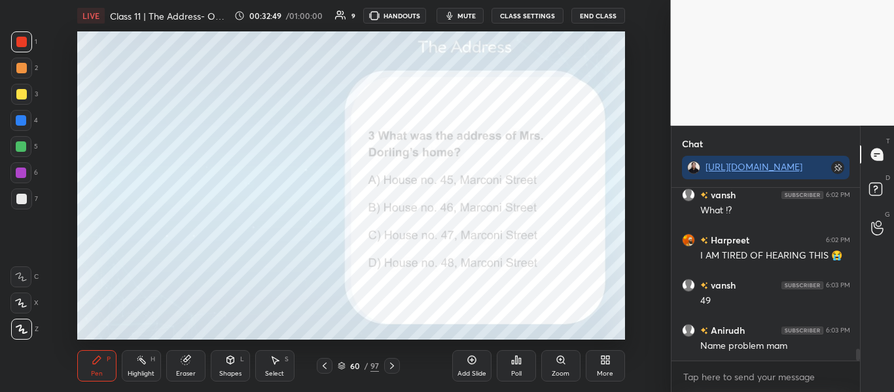
click at [512, 358] on icon at bounding box center [516, 360] width 10 height 10
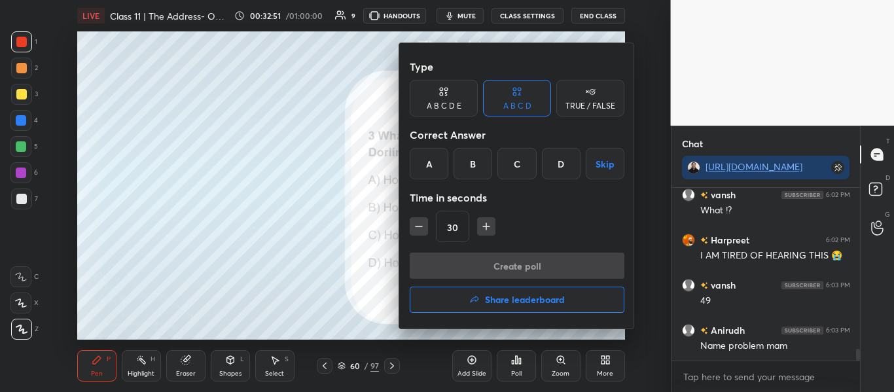
click at [470, 161] on div "B" at bounding box center [473, 163] width 39 height 31
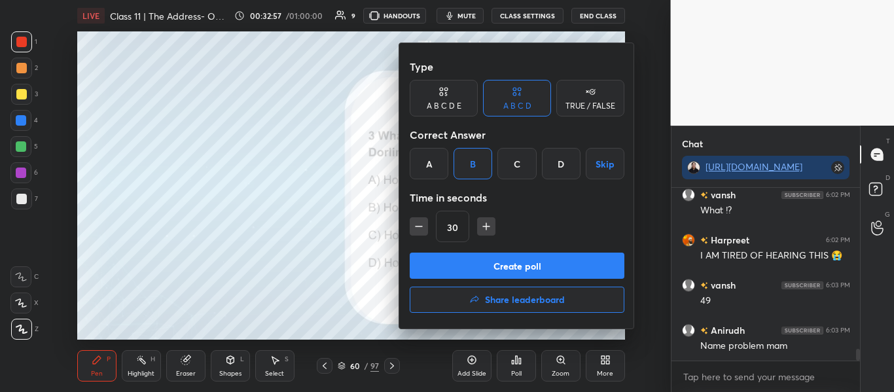
click at [473, 270] on button "Create poll" at bounding box center [517, 266] width 215 height 26
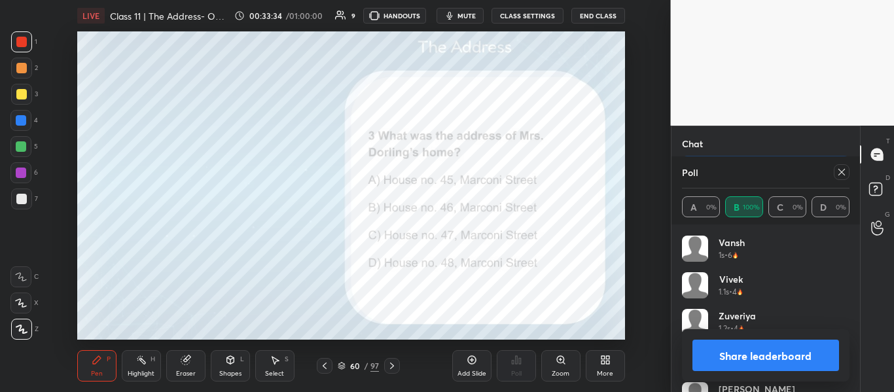
scroll to position [100, 0]
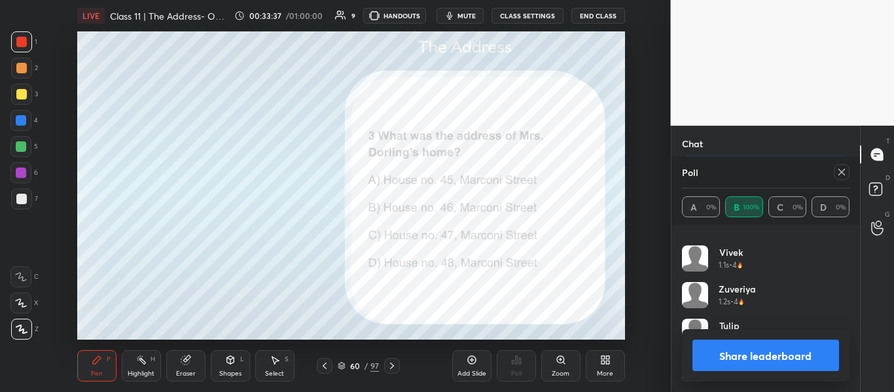
click at [789, 359] on button "Share leaderboard" at bounding box center [766, 355] width 147 height 31
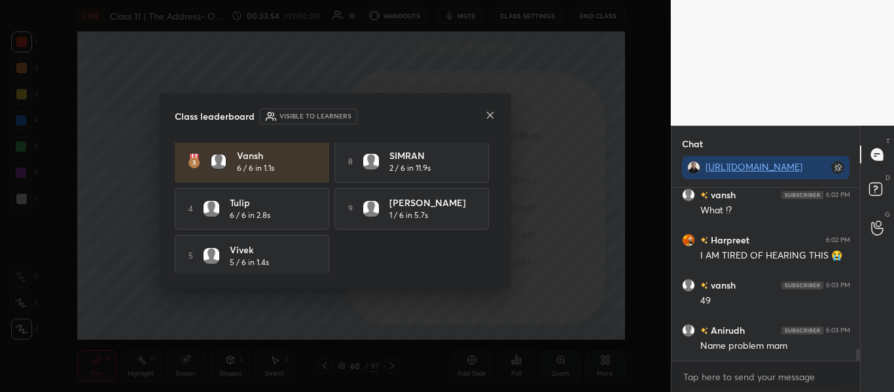
scroll to position [103, 0]
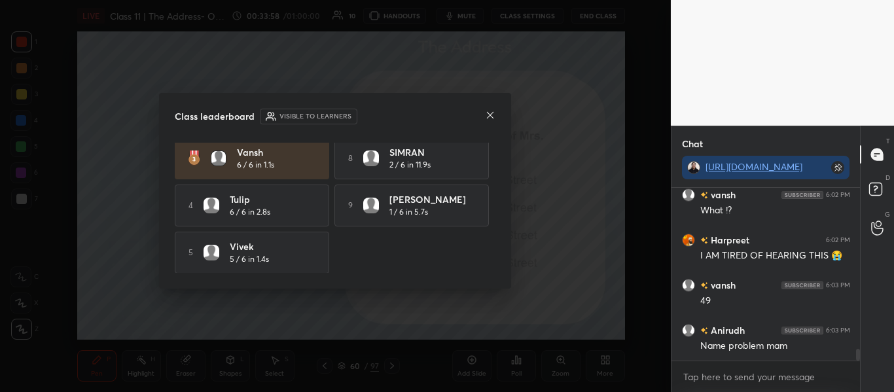
click at [487, 119] on icon at bounding box center [490, 115] width 10 height 10
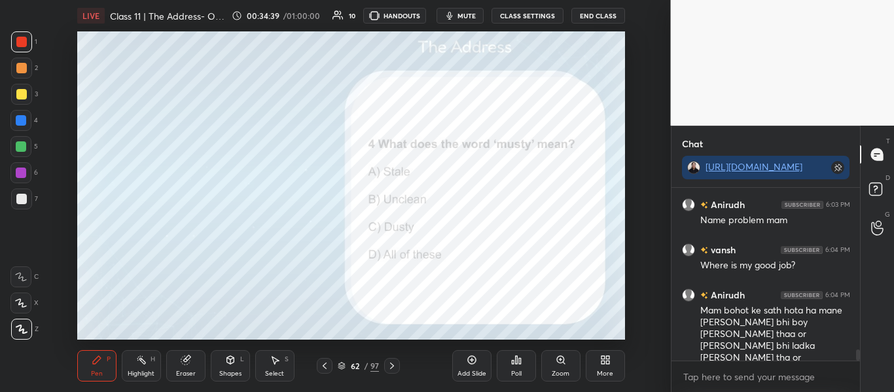
scroll to position [2546, 0]
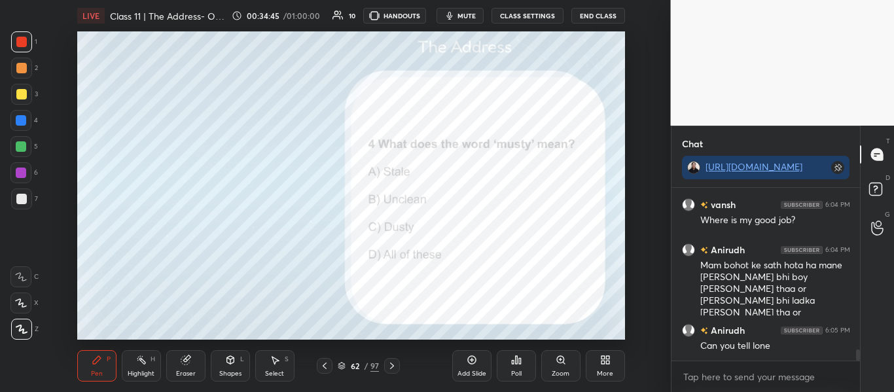
click at [342, 360] on div "62 / 97" at bounding box center [358, 366] width 41 height 12
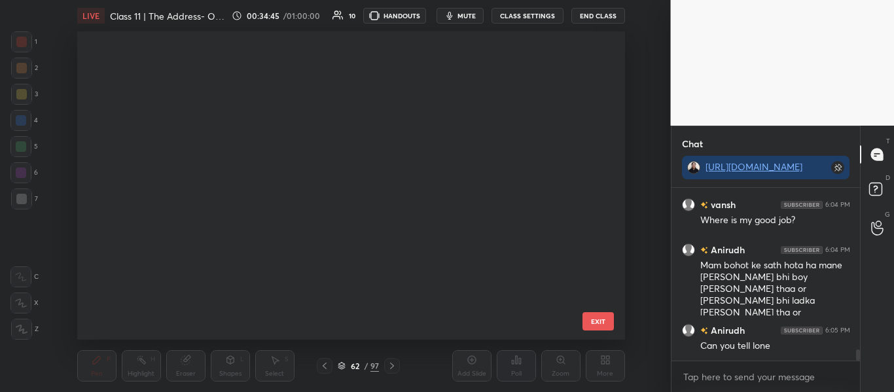
scroll to position [304, 542]
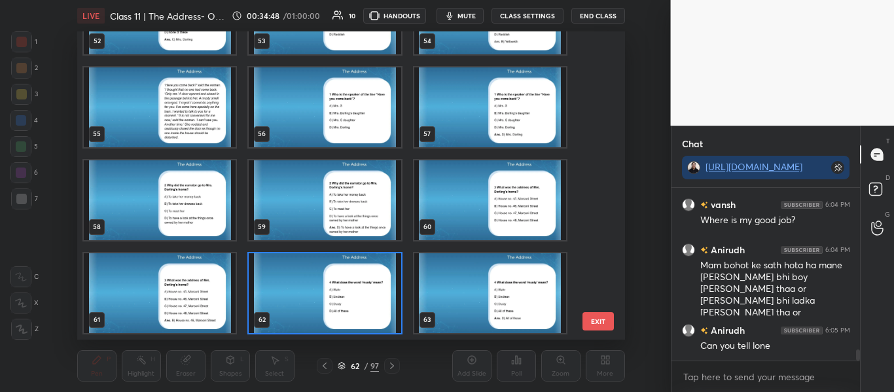
click at [350, 293] on img "grid" at bounding box center [325, 293] width 152 height 80
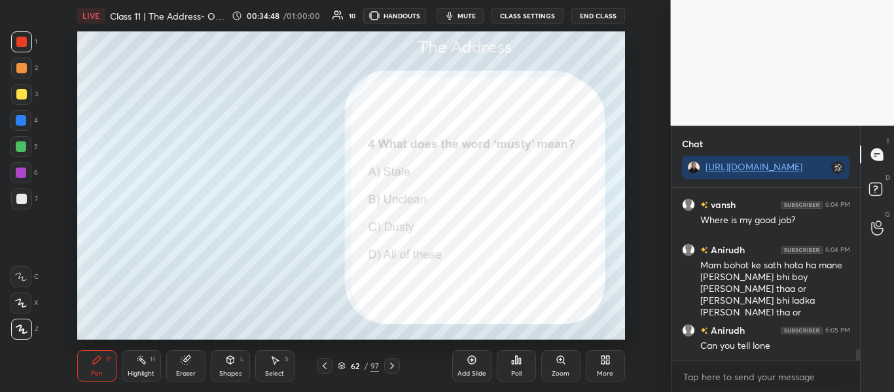
click at [350, 293] on img "grid" at bounding box center [325, 293] width 152 height 80
click at [510, 359] on div "Poll" at bounding box center [516, 365] width 39 height 31
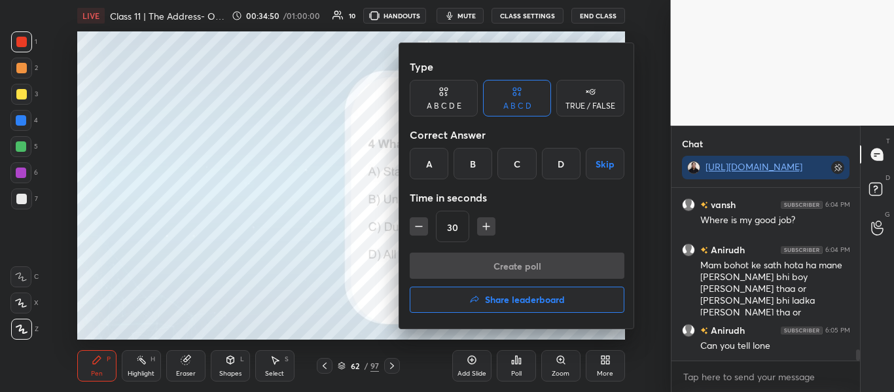
click at [572, 158] on div "D" at bounding box center [561, 163] width 39 height 31
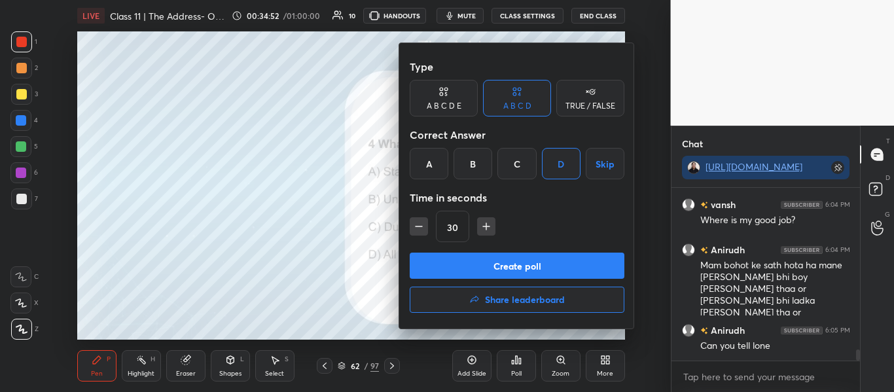
click at [551, 271] on button "Create poll" at bounding box center [517, 266] width 215 height 26
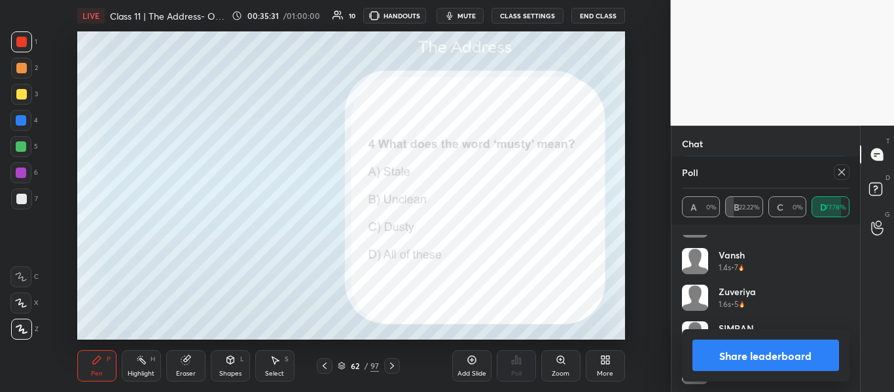
scroll to position [100, 0]
click at [845, 168] on icon at bounding box center [842, 172] width 10 height 10
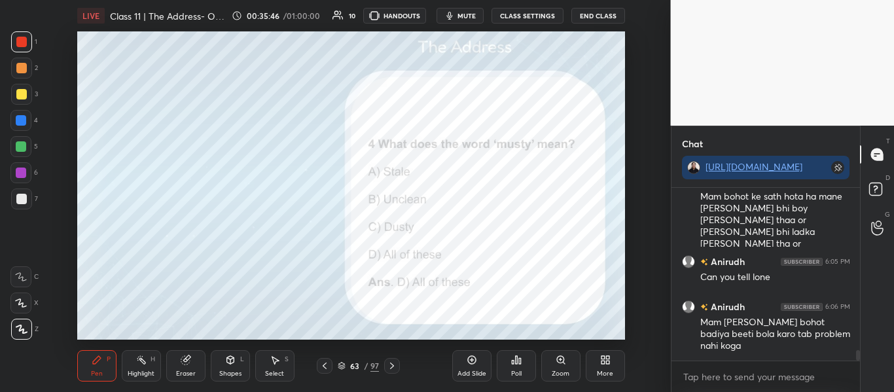
scroll to position [2672, 0]
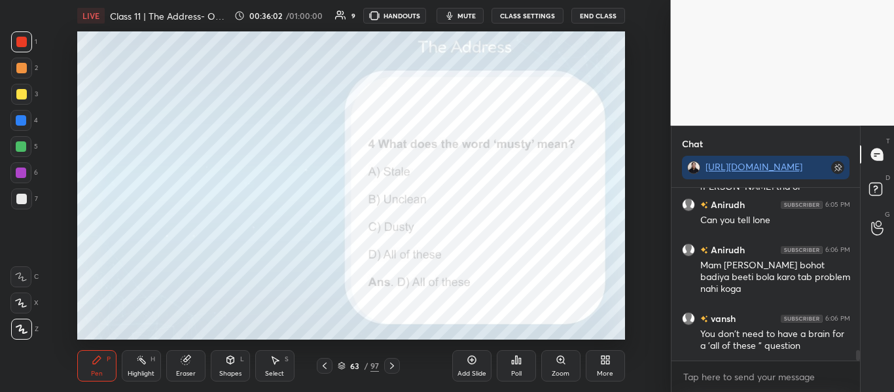
click at [341, 365] on icon at bounding box center [342, 364] width 7 height 3
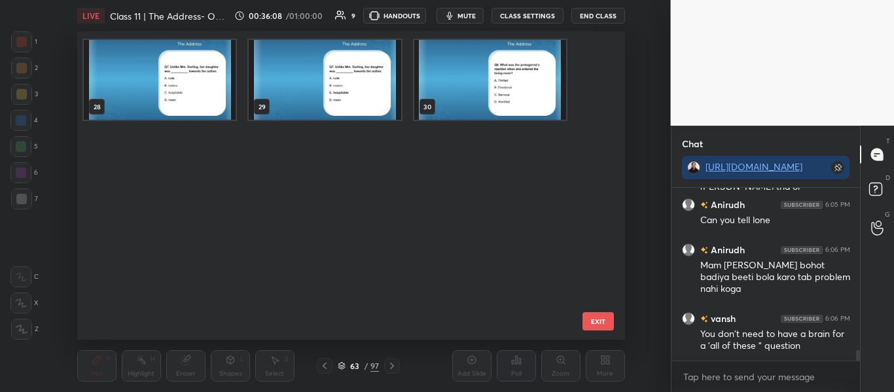
scroll to position [564, 0]
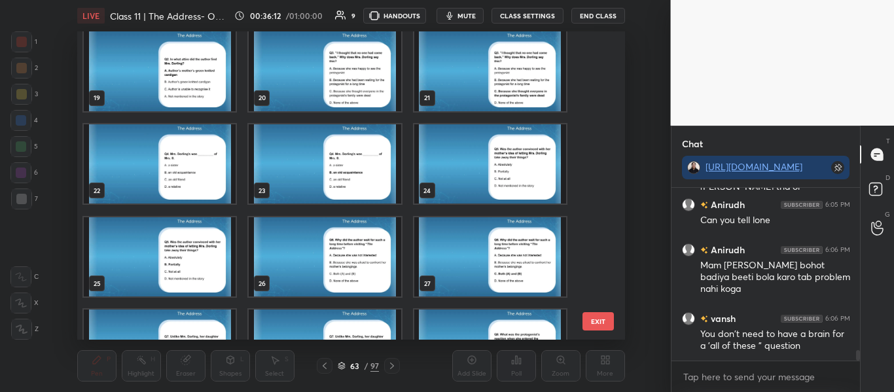
click at [490, 264] on img "grid" at bounding box center [490, 257] width 152 height 80
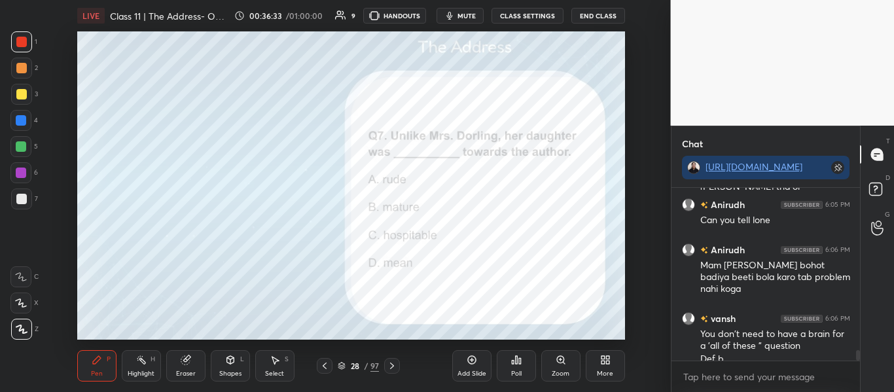
scroll to position [2685, 0]
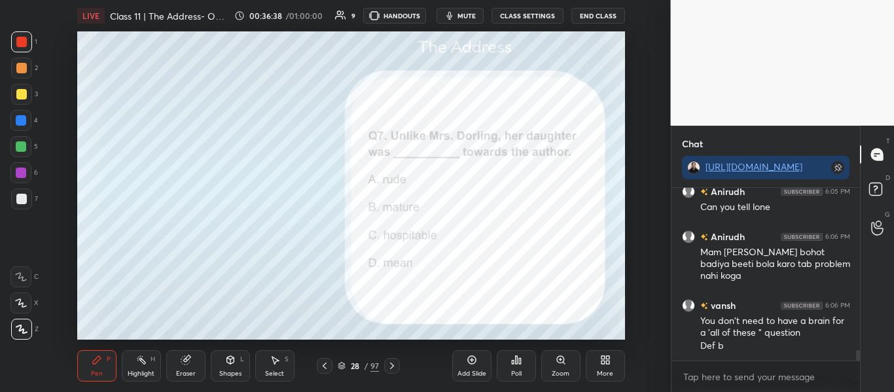
click at [512, 365] on div "Poll" at bounding box center [516, 365] width 39 height 31
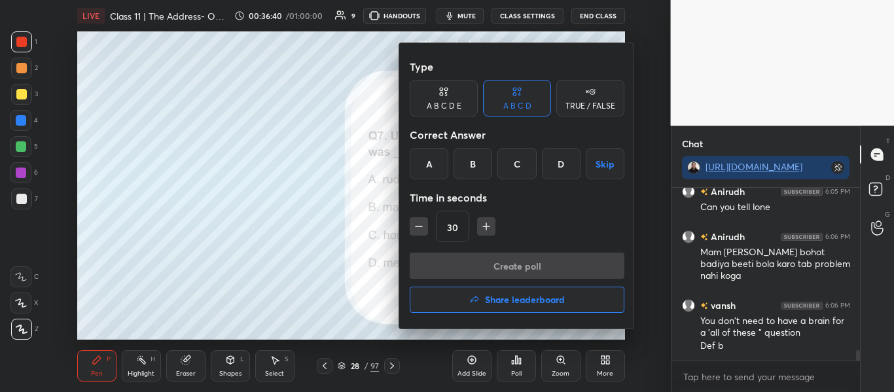
click at [517, 168] on div "C" at bounding box center [517, 163] width 39 height 31
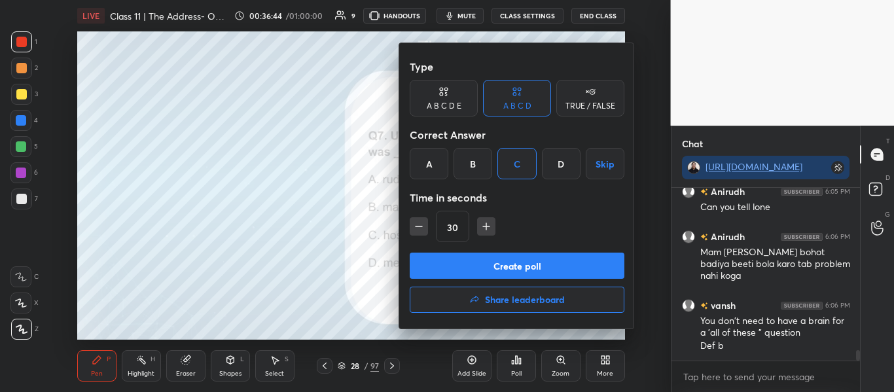
click at [525, 261] on button "Create poll" at bounding box center [517, 266] width 215 height 26
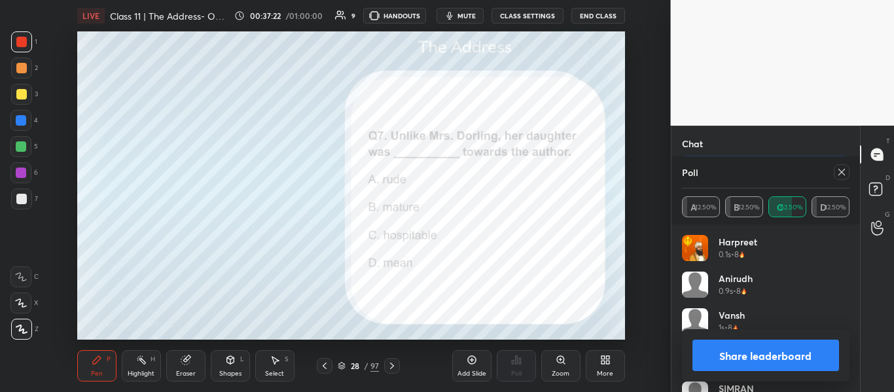
scroll to position [26, 0]
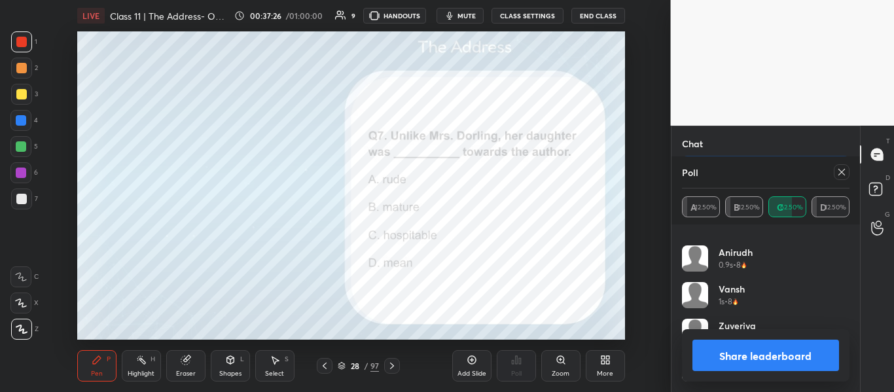
click at [788, 347] on button "Share leaderboard" at bounding box center [766, 355] width 147 height 31
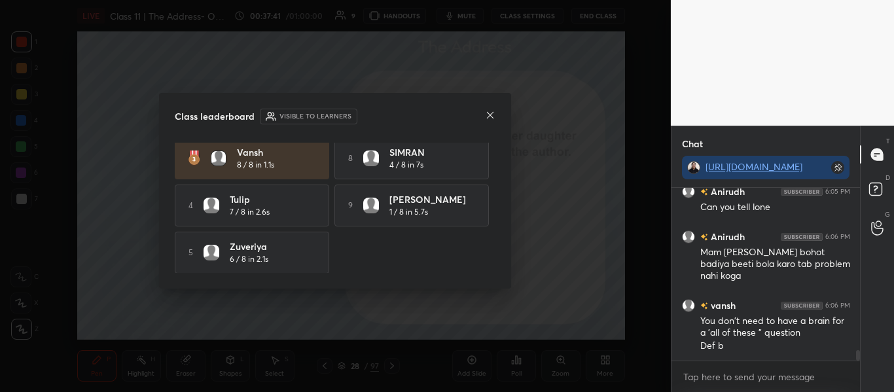
scroll to position [103, 0]
click at [488, 117] on icon at bounding box center [490, 115] width 10 height 10
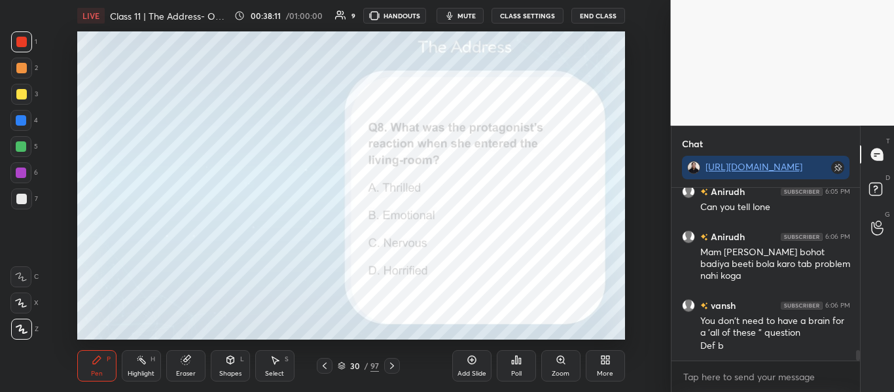
scroll to position [2716, 0]
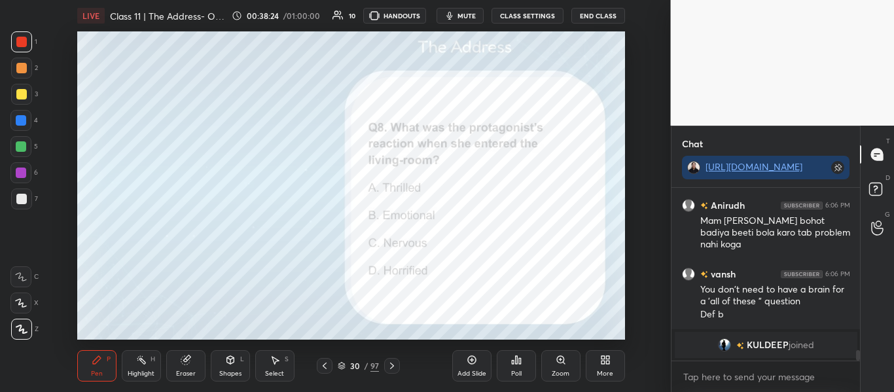
click at [511, 371] on div "Poll" at bounding box center [516, 374] width 10 height 7
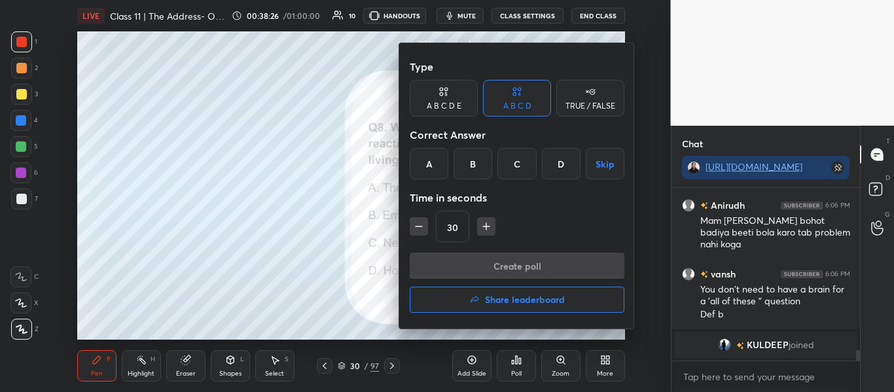
click at [556, 155] on div "D" at bounding box center [561, 163] width 39 height 31
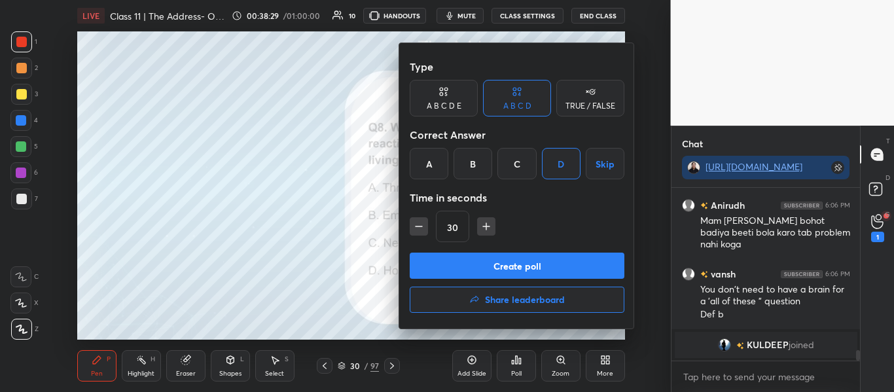
click at [352, 217] on div at bounding box center [447, 196] width 894 height 392
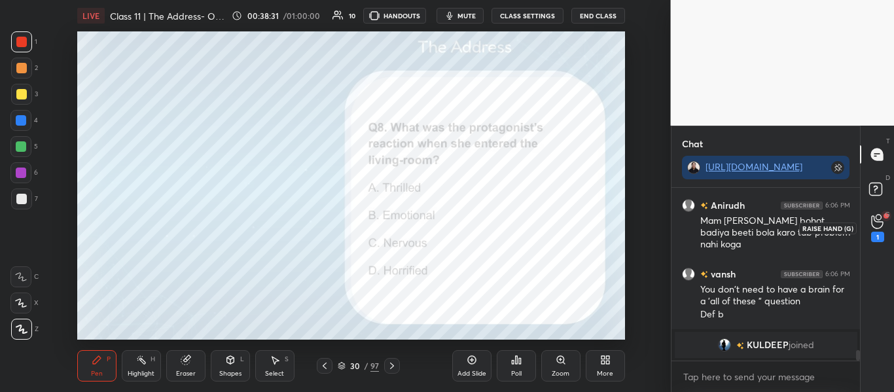
click at [876, 224] on icon at bounding box center [878, 221] width 12 height 15
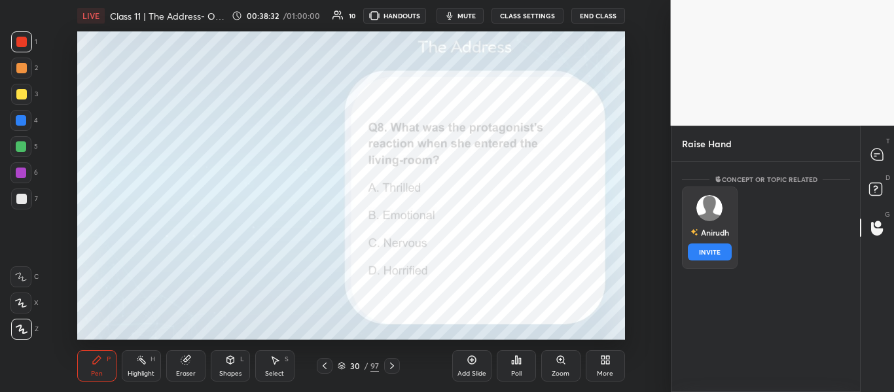
click at [716, 238] on div "Anirudh" at bounding box center [709, 232] width 39 height 22
click at [700, 256] on button "INVITE" at bounding box center [710, 252] width 44 height 17
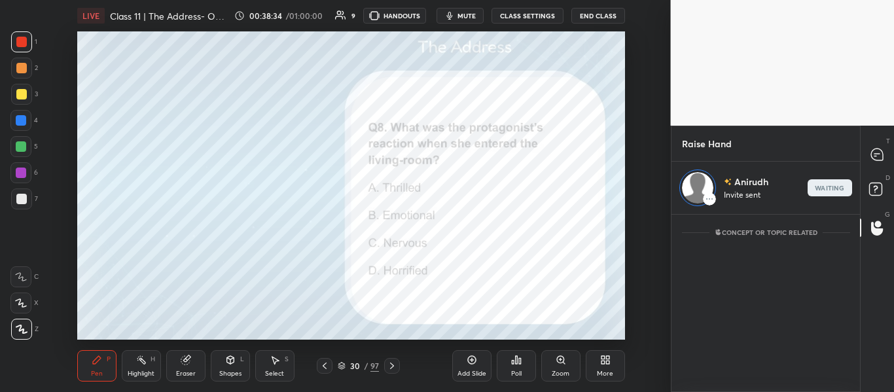
scroll to position [174, 185]
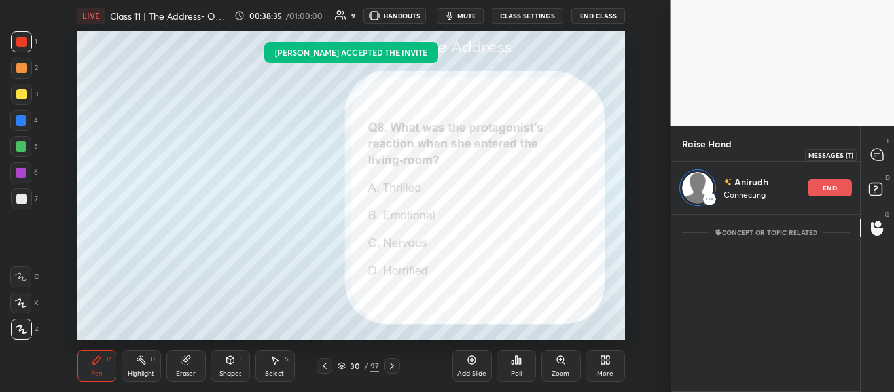
click at [879, 148] on icon at bounding box center [878, 155] width 14 height 14
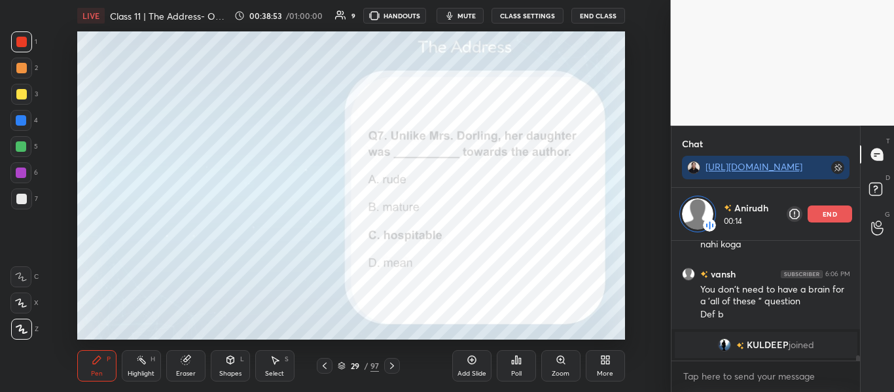
scroll to position [2532, 0]
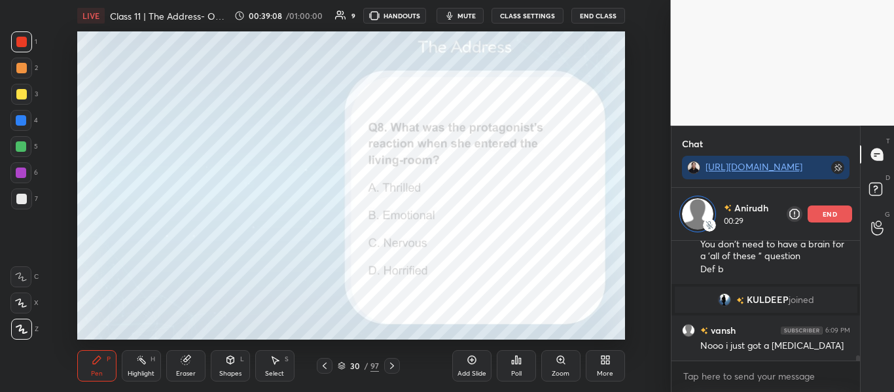
click at [820, 207] on div "end" at bounding box center [830, 214] width 45 height 17
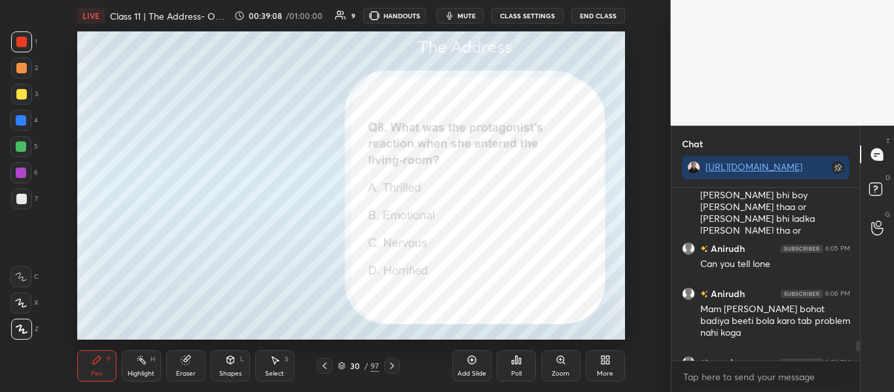
scroll to position [2478, 0]
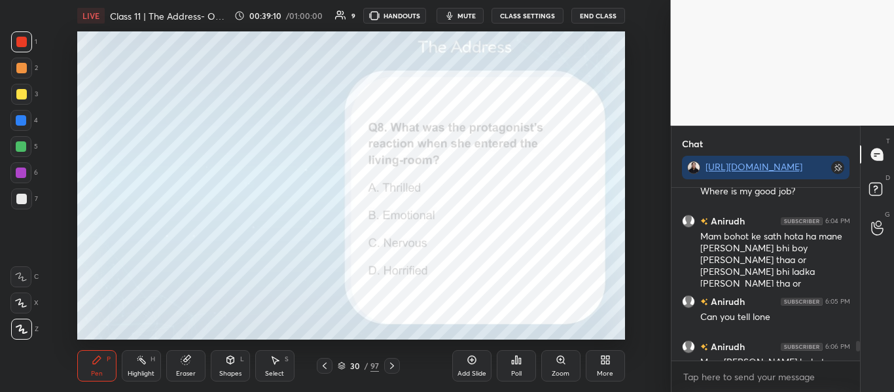
click at [514, 352] on div "Poll" at bounding box center [516, 365] width 39 height 31
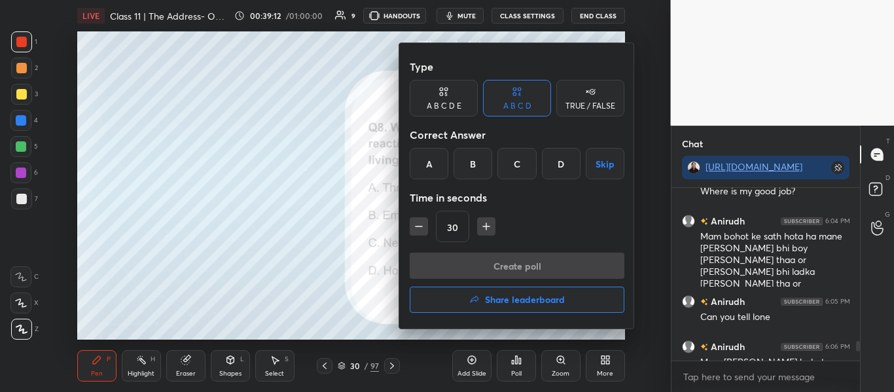
click at [557, 164] on div "D" at bounding box center [561, 163] width 39 height 31
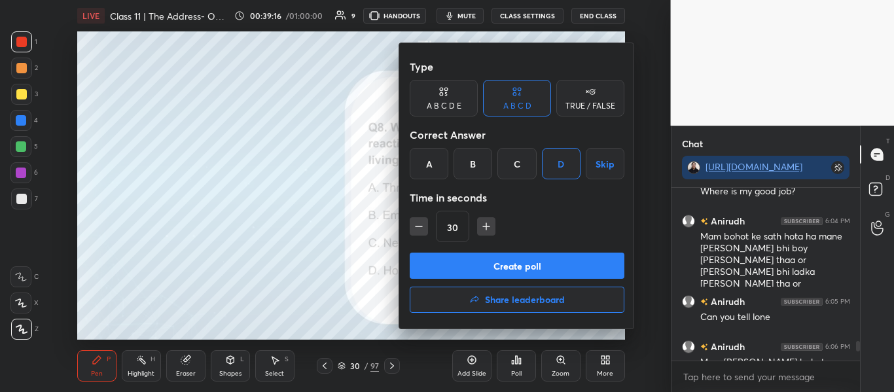
click at [497, 276] on button "Create poll" at bounding box center [517, 266] width 215 height 26
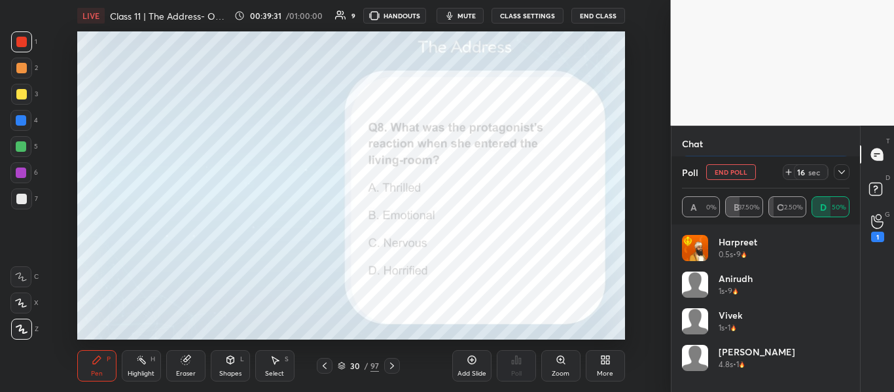
scroll to position [2764, 0]
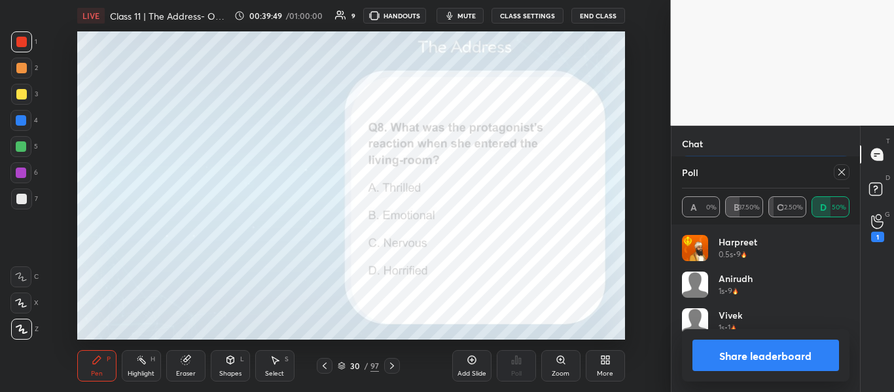
click at [840, 170] on icon at bounding box center [842, 172] width 7 height 7
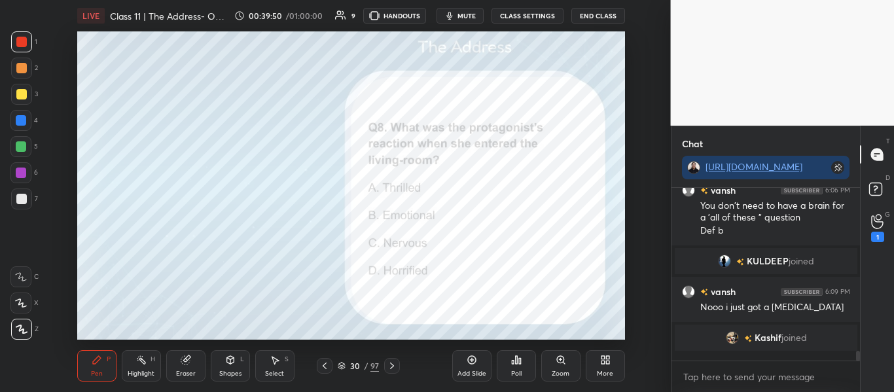
scroll to position [5, 5]
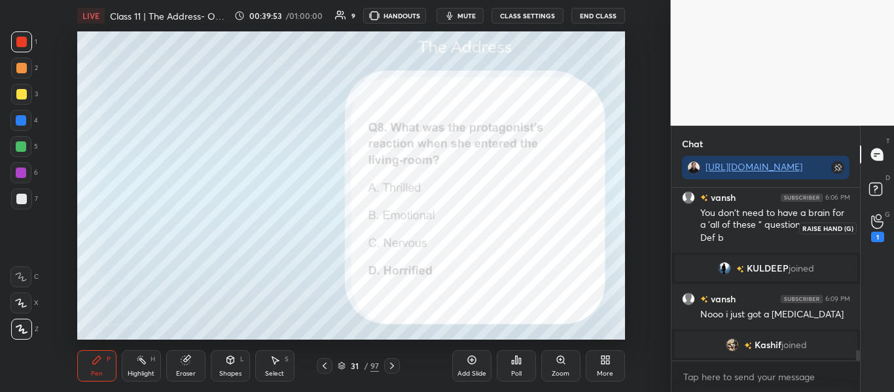
click at [880, 219] on icon at bounding box center [878, 221] width 12 height 15
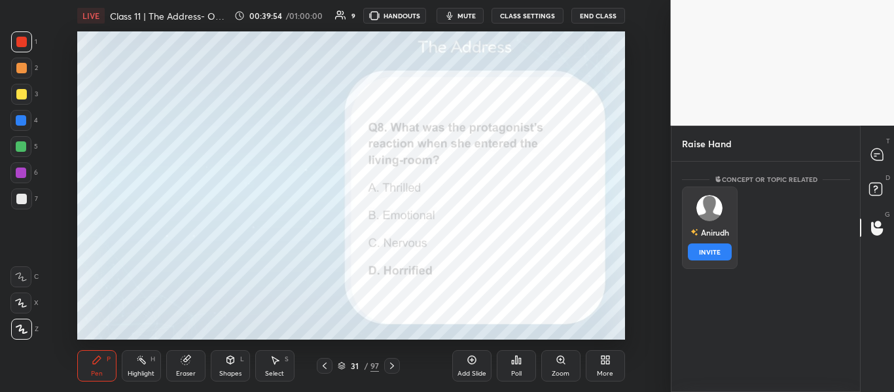
click at [706, 234] on div "Anirudh" at bounding box center [709, 232] width 39 height 22
click at [705, 258] on button "INVITE" at bounding box center [710, 252] width 44 height 17
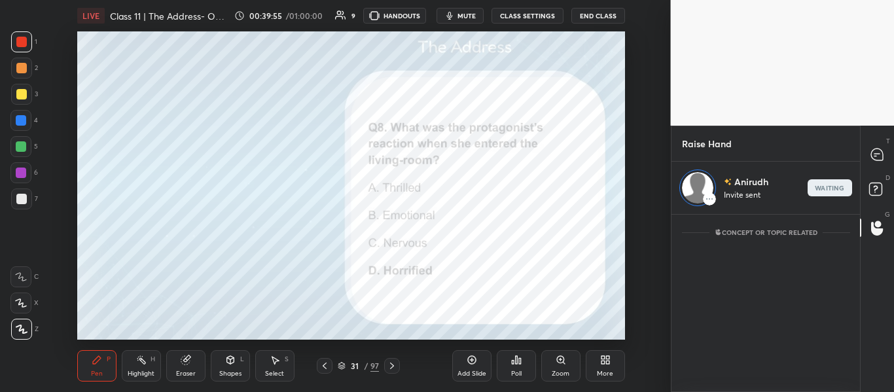
scroll to position [174, 185]
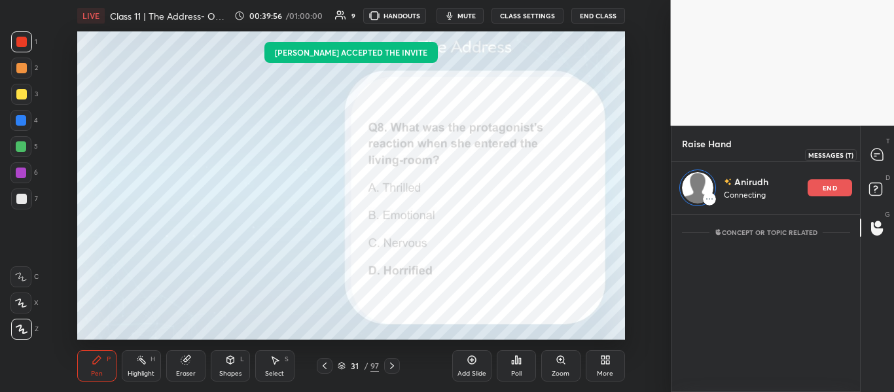
click at [874, 155] on icon at bounding box center [878, 155] width 12 height 12
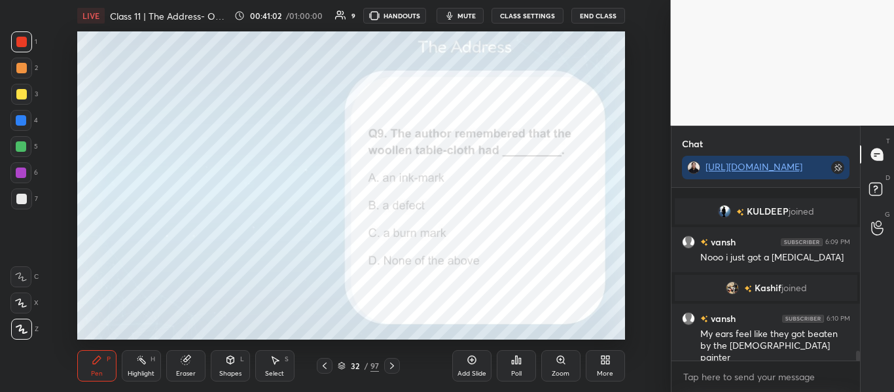
scroll to position [2799, 0]
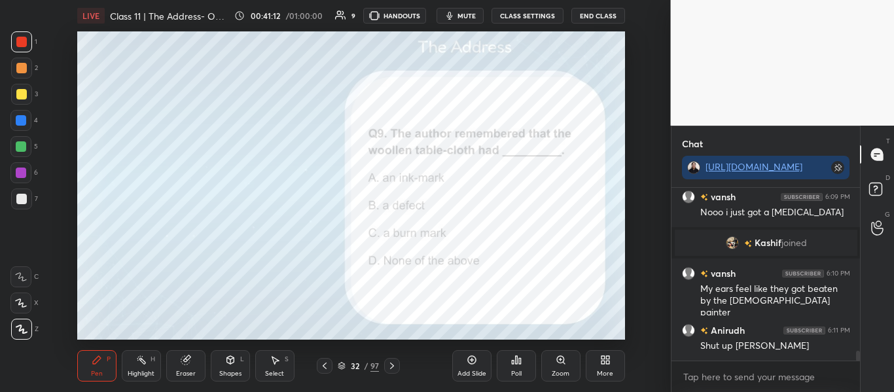
click at [515, 365] on icon at bounding box center [516, 360] width 10 height 10
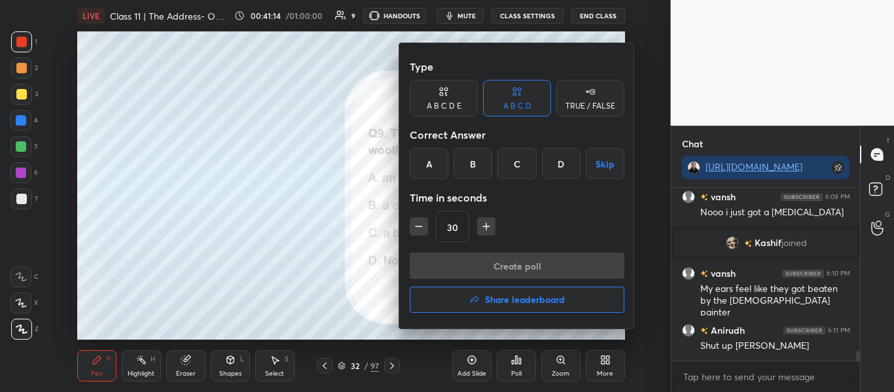
click at [515, 166] on div "C" at bounding box center [517, 163] width 39 height 31
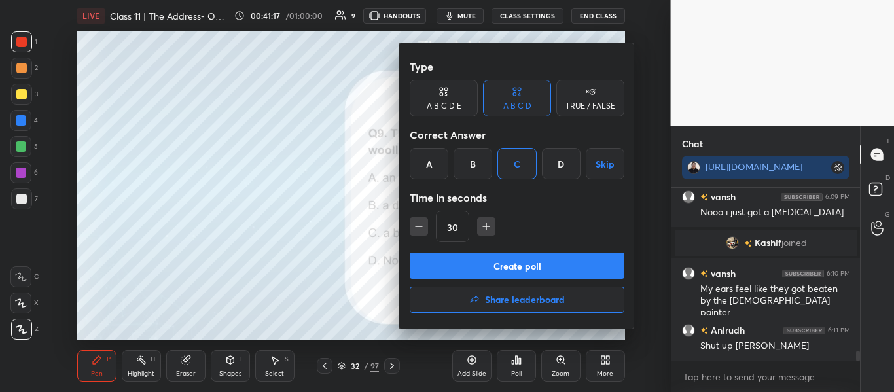
click at [508, 261] on button "Create poll" at bounding box center [517, 266] width 215 height 26
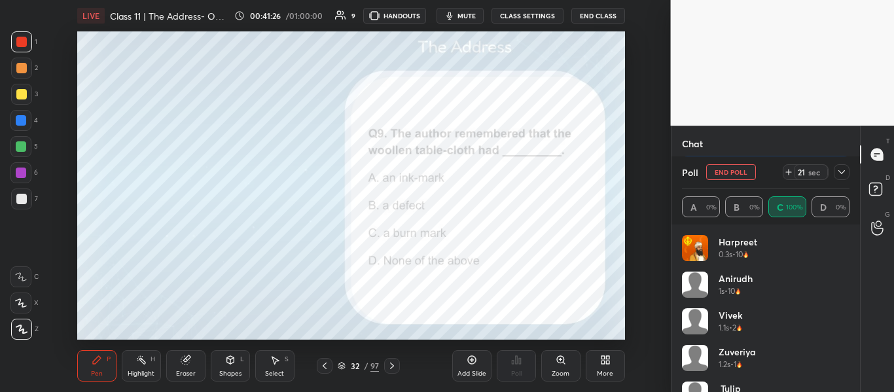
scroll to position [2879, 0]
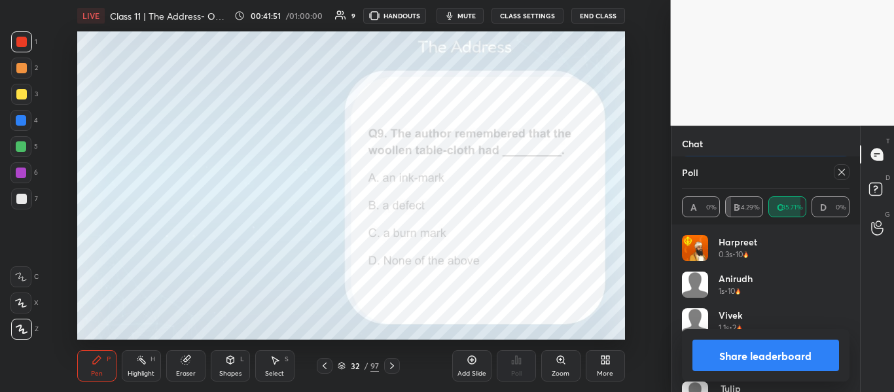
click at [846, 297] on div "Anirudh 1s • 10" at bounding box center [766, 290] width 168 height 37
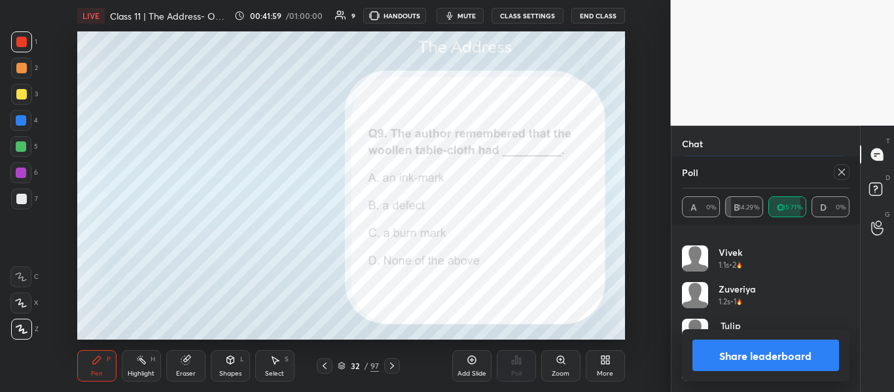
scroll to position [2948, 0]
click at [760, 350] on button "Share leaderboard" at bounding box center [766, 355] width 147 height 31
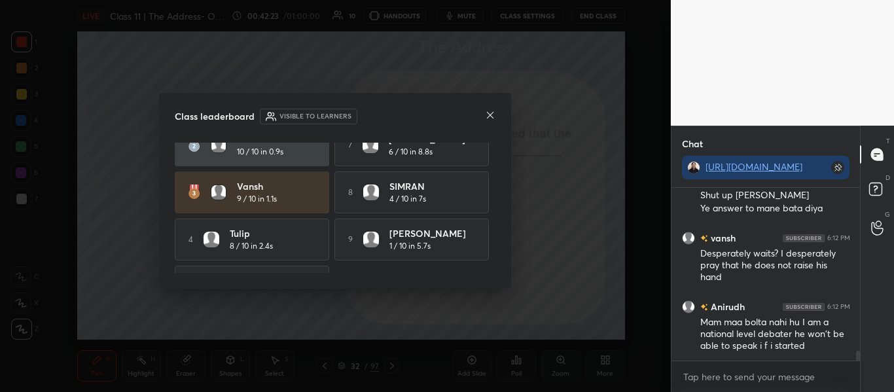
scroll to position [103, 0]
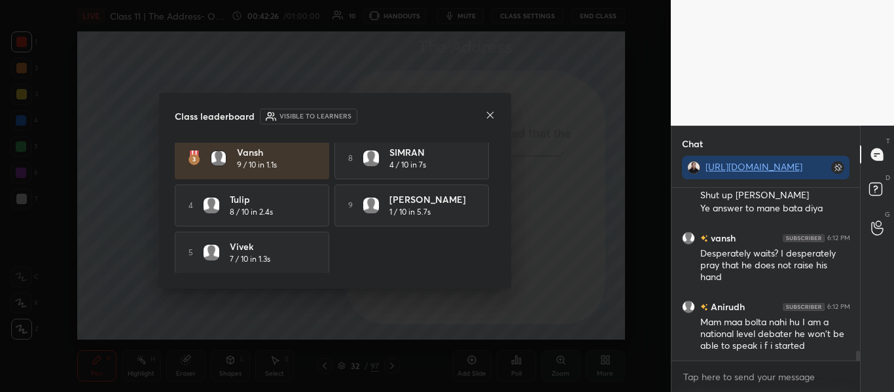
click at [492, 110] on icon at bounding box center [490, 115] width 10 height 10
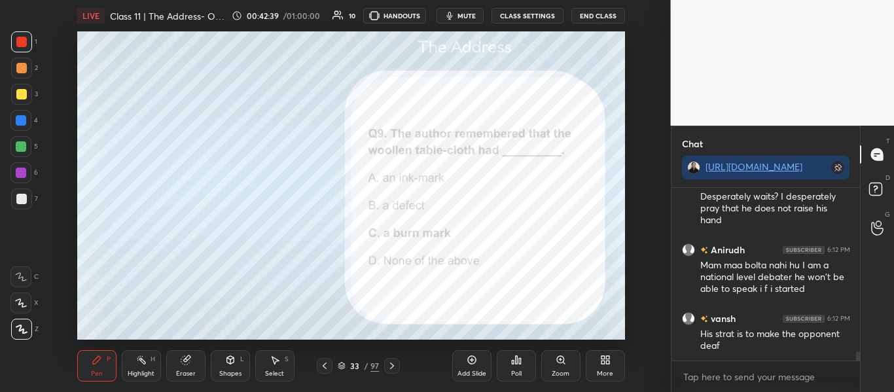
scroll to position [3051, 0]
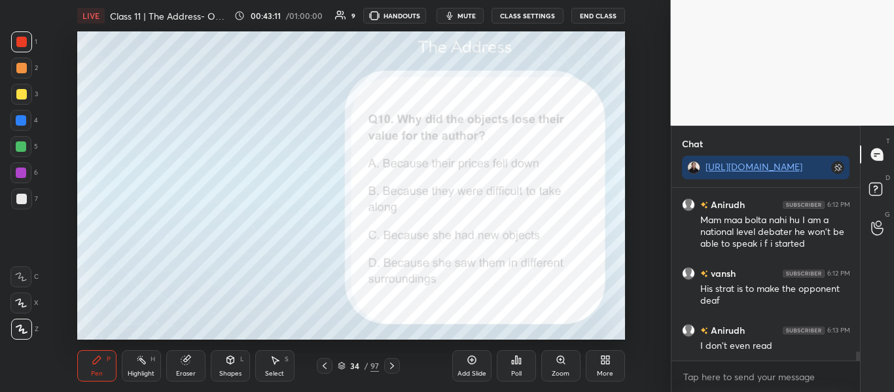
click at [527, 358] on div "Poll" at bounding box center [516, 365] width 39 height 31
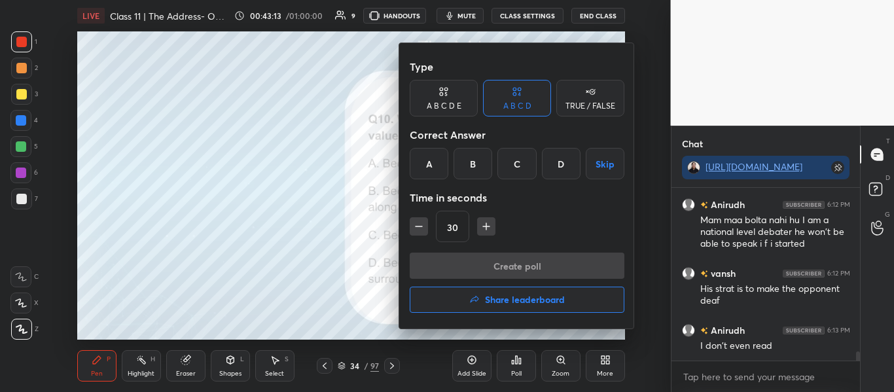
click at [561, 172] on div "D" at bounding box center [561, 163] width 39 height 31
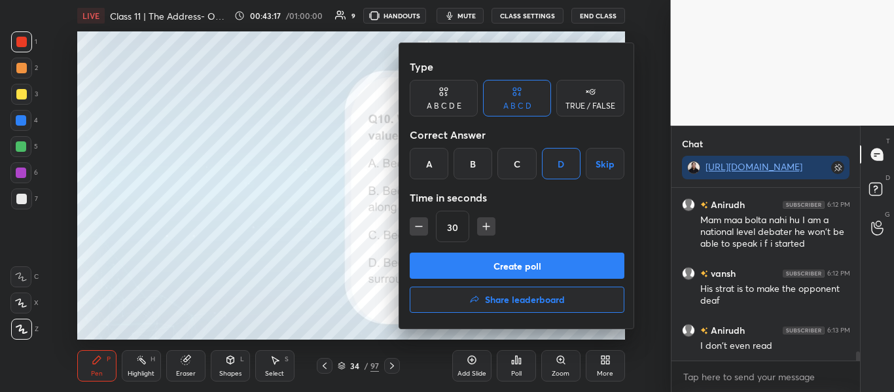
click at [484, 263] on button "Create poll" at bounding box center [517, 266] width 215 height 26
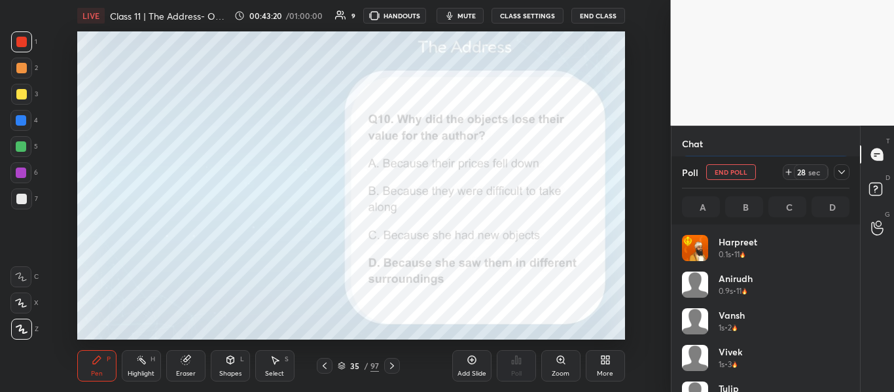
scroll to position [153, 164]
click at [340, 365] on icon at bounding box center [342, 364] width 7 height 3
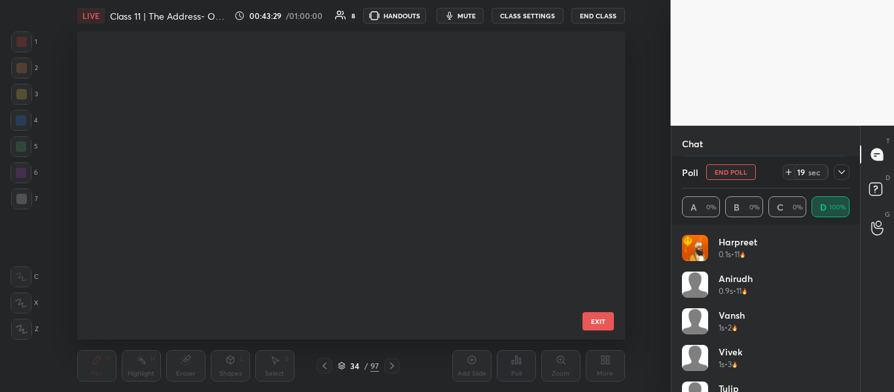
scroll to position [304, 542]
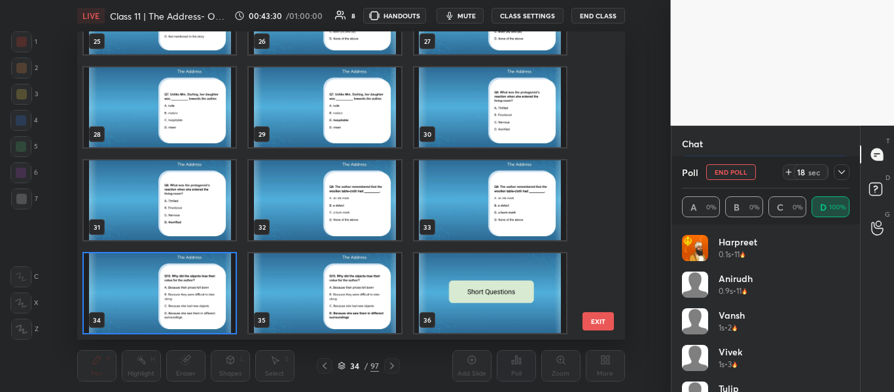
click at [226, 295] on img "grid" at bounding box center [160, 293] width 152 height 80
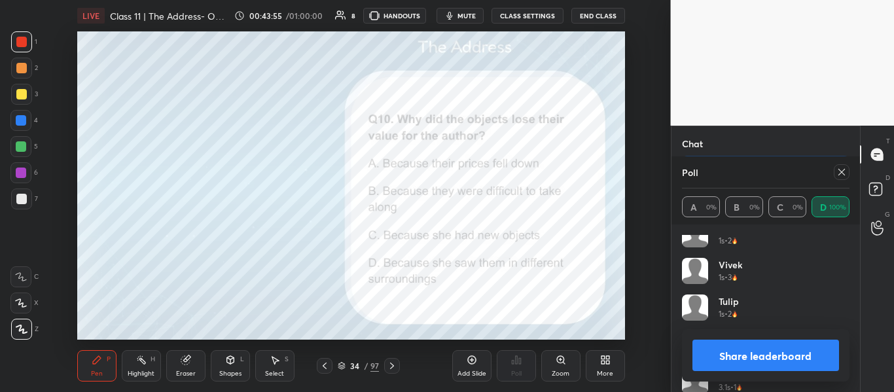
scroll to position [100, 0]
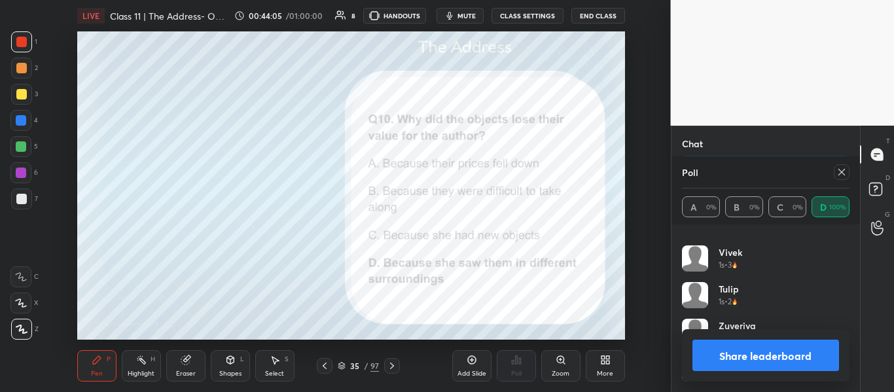
click at [744, 352] on button "Share leaderboard" at bounding box center [766, 355] width 147 height 31
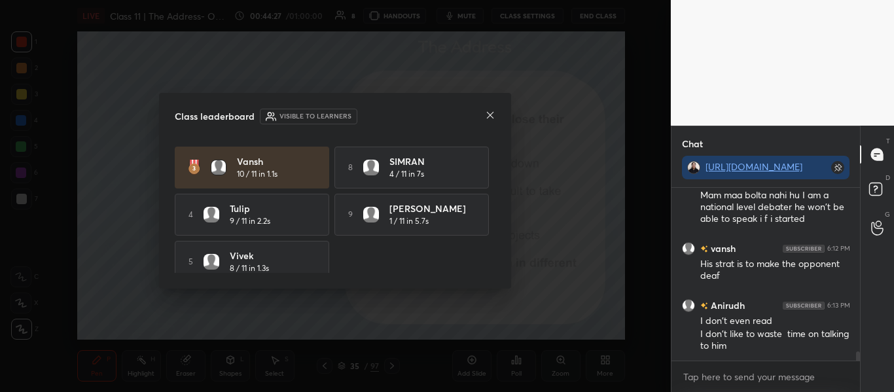
scroll to position [103, 0]
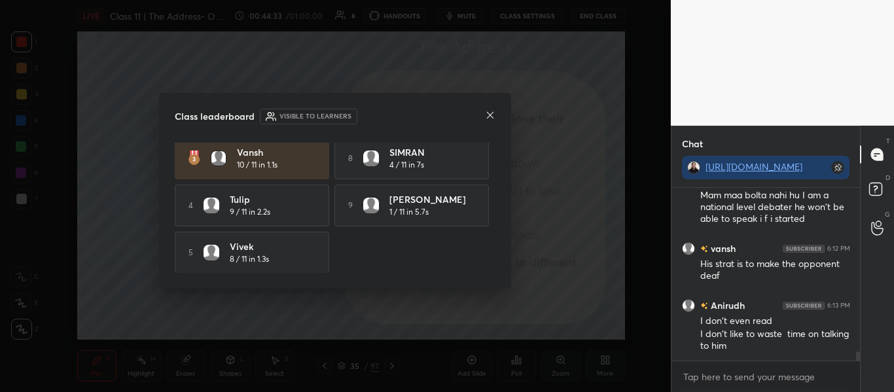
click at [487, 110] on icon at bounding box center [490, 115] width 10 height 10
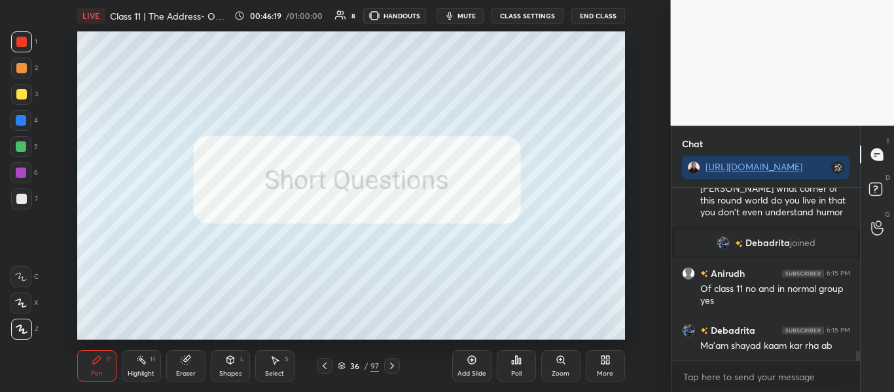
scroll to position [2902, 0]
click at [476, 362] on icon at bounding box center [472, 360] width 10 height 10
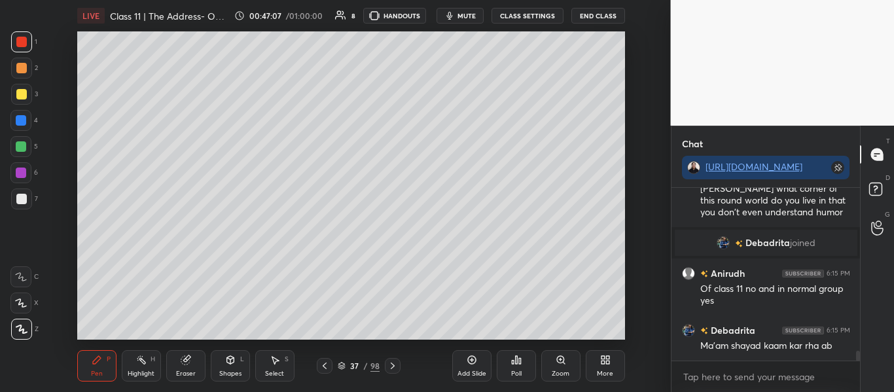
click at [504, 365] on div "Poll" at bounding box center [516, 365] width 39 height 31
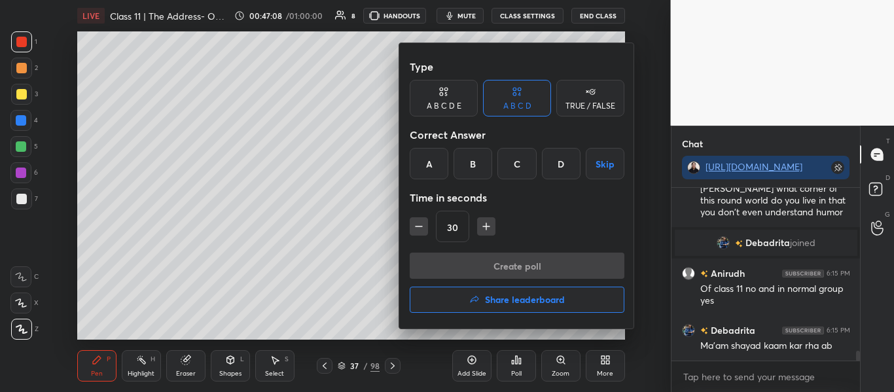
click at [517, 308] on button "Share leaderboard" at bounding box center [517, 300] width 215 height 26
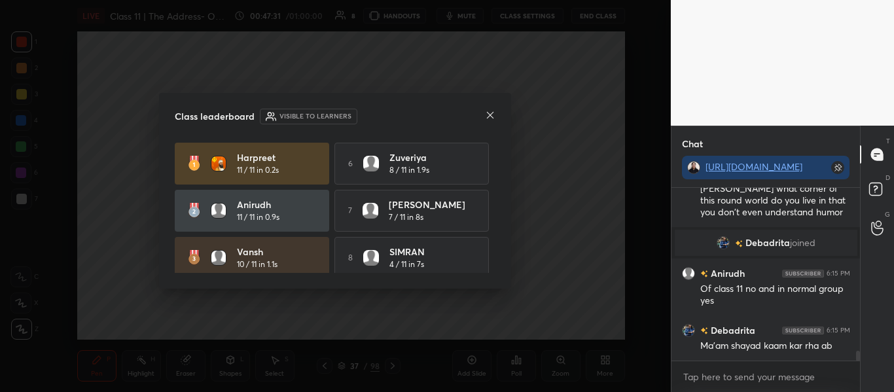
scroll to position [2947, 0]
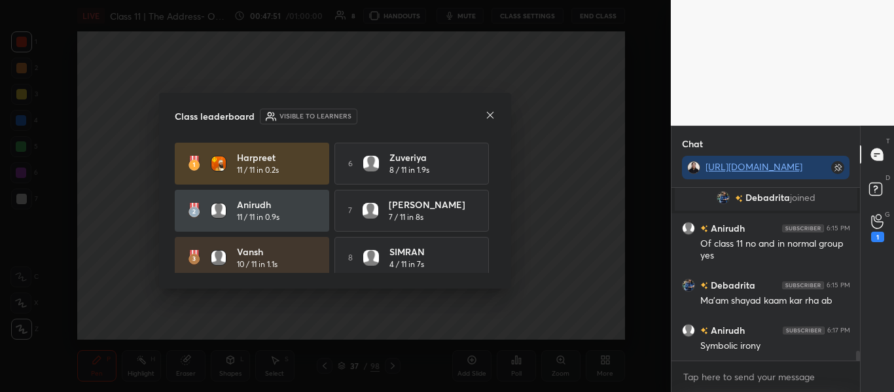
click at [483, 114] on div "Class leaderboard Visible to learners" at bounding box center [335, 117] width 321 height 16
click at [491, 114] on icon at bounding box center [490, 115] width 10 height 10
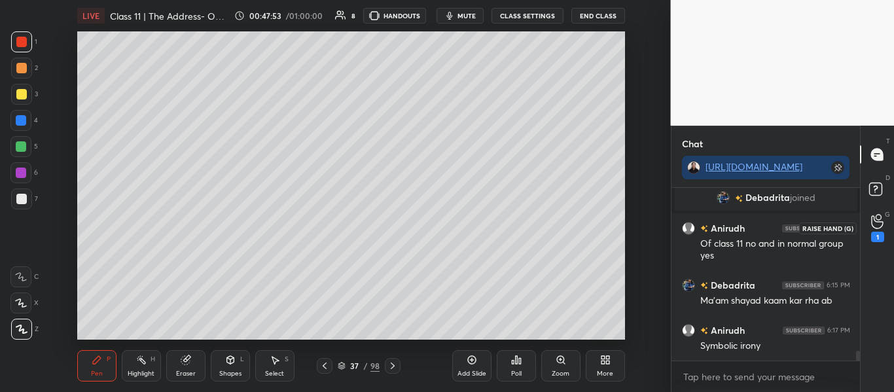
click at [878, 226] on icon at bounding box center [878, 221] width 12 height 15
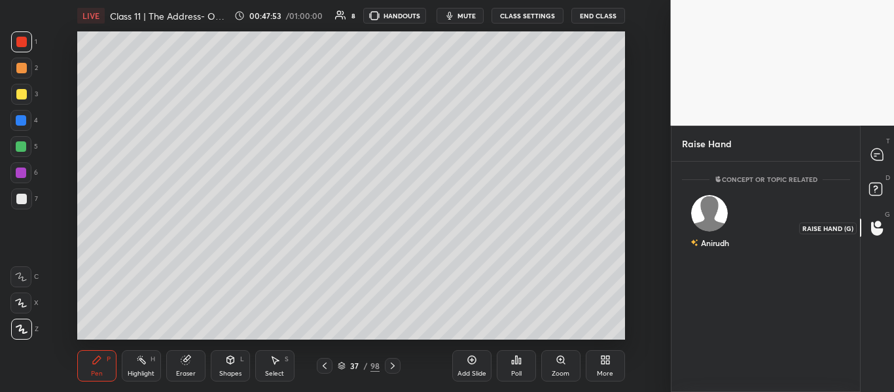
scroll to position [5, 5]
click at [870, 155] on div at bounding box center [878, 155] width 26 height 24
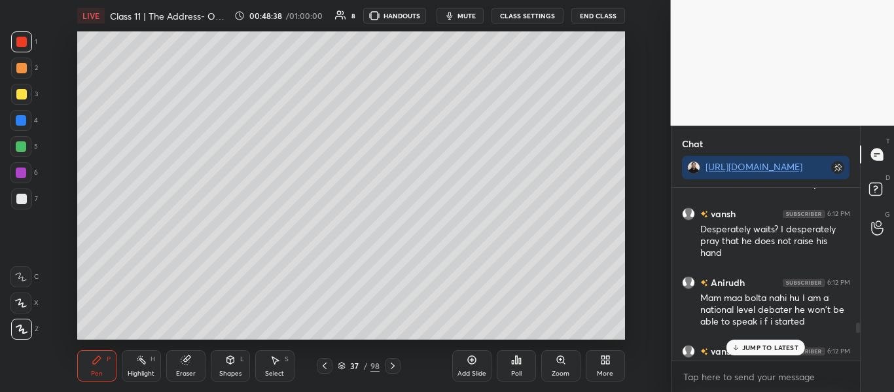
scroll to position [3646, 0]
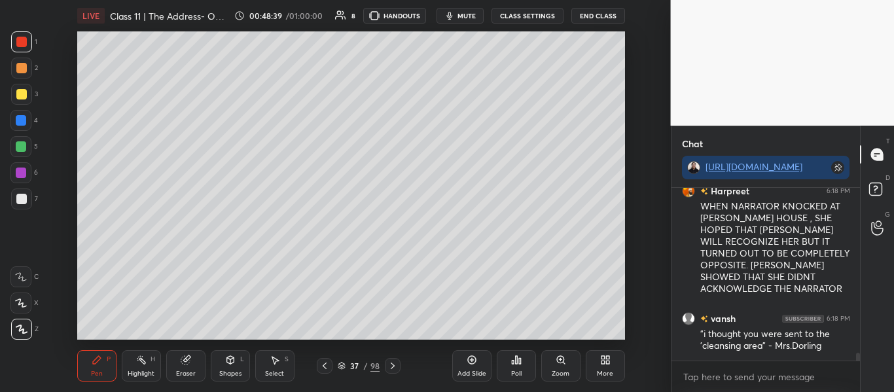
drag, startPoint x: 858, startPoint y: 357, endPoint x: 833, endPoint y: 383, distance: 36.6
click at [833, 383] on div "vansh 6:18 PM Mrs. Dorling looks at the author like she does not even recognise…" at bounding box center [766, 290] width 189 height 204
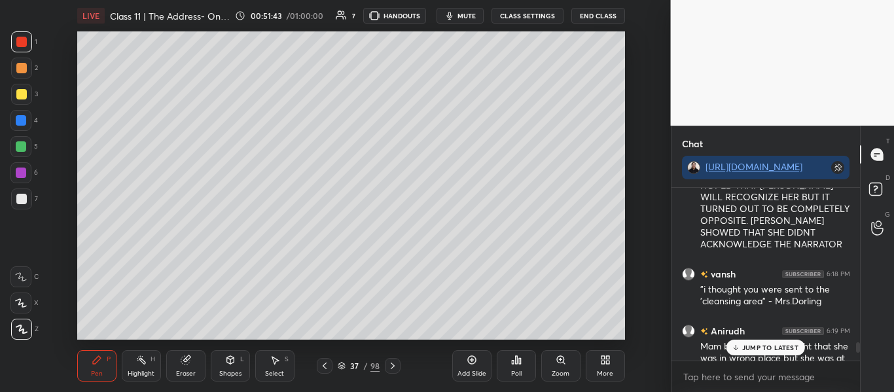
scroll to position [3956, 0]
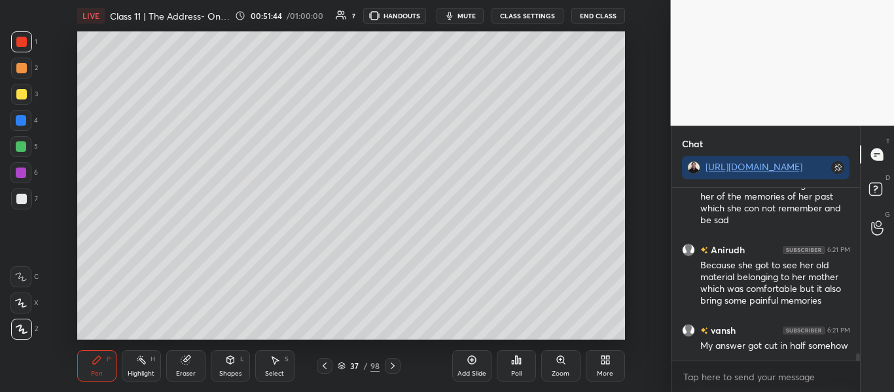
drag, startPoint x: 858, startPoint y: 354, endPoint x: 835, endPoint y: 362, distance: 25.1
click at [835, 362] on div "Anirudh 6:19 PM Mam because she thought that she was in wrong place but she was…" at bounding box center [766, 290] width 189 height 204
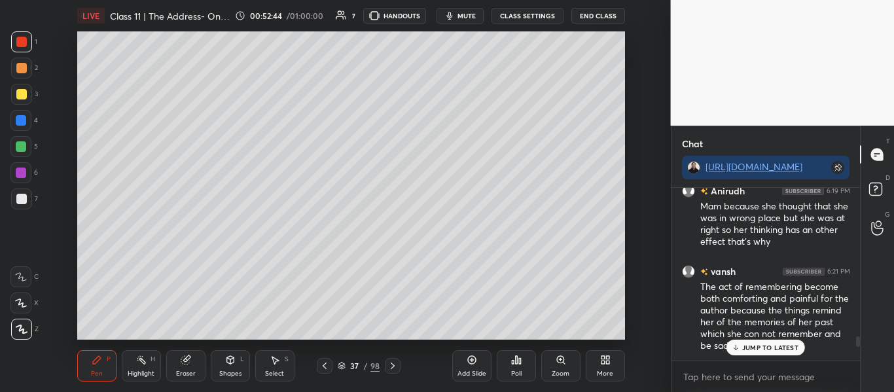
scroll to position [4141, 0]
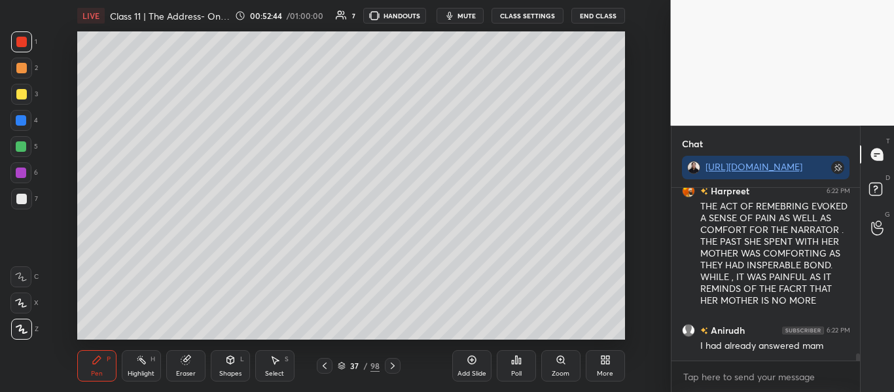
drag, startPoint x: 858, startPoint y: 358, endPoint x: 834, endPoint y: 403, distance: 51.0
click at [834, 0] on html "1 2 3 4 5 6 7 C X Z C X Z E E Erase all H H LIVE Class 11 | The Address- One Sh…" at bounding box center [447, 0] width 894 height 0
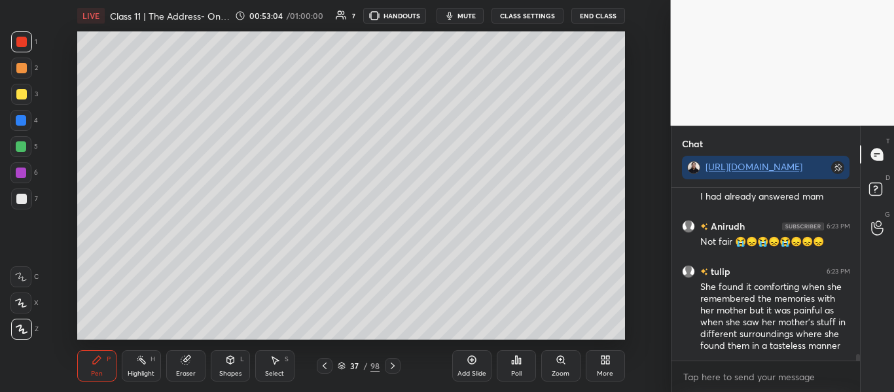
scroll to position [4371, 0]
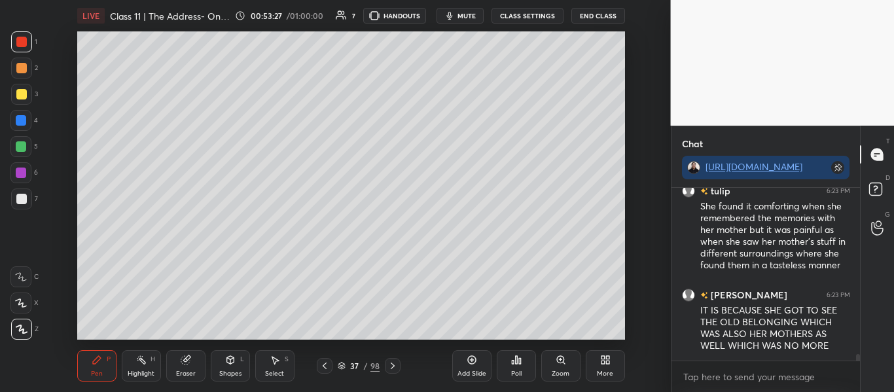
click at [344, 364] on icon at bounding box center [342, 364] width 7 height 3
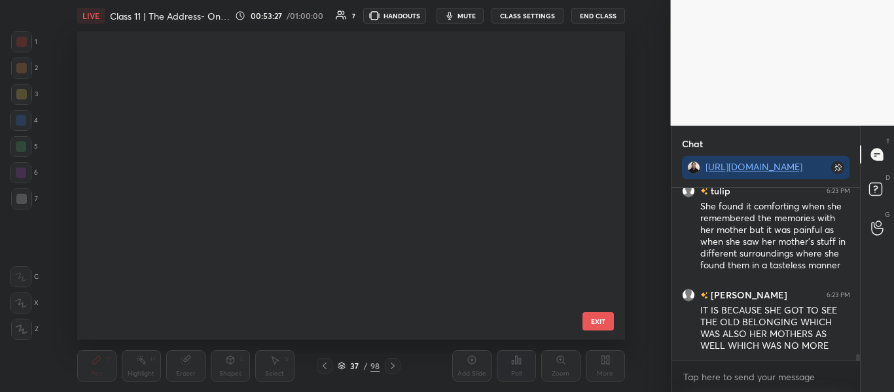
scroll to position [304, 542]
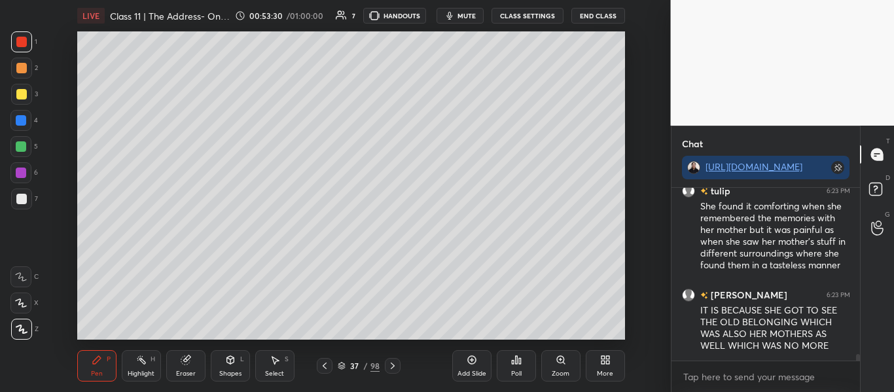
click at [468, 361] on icon at bounding box center [472, 360] width 10 height 10
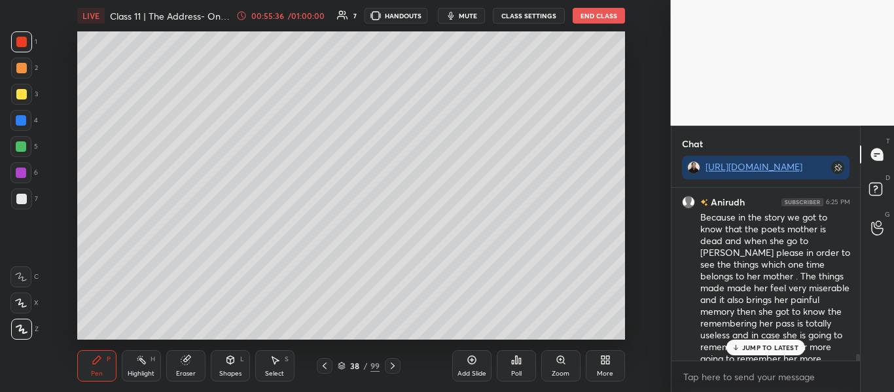
scroll to position [4663, 0]
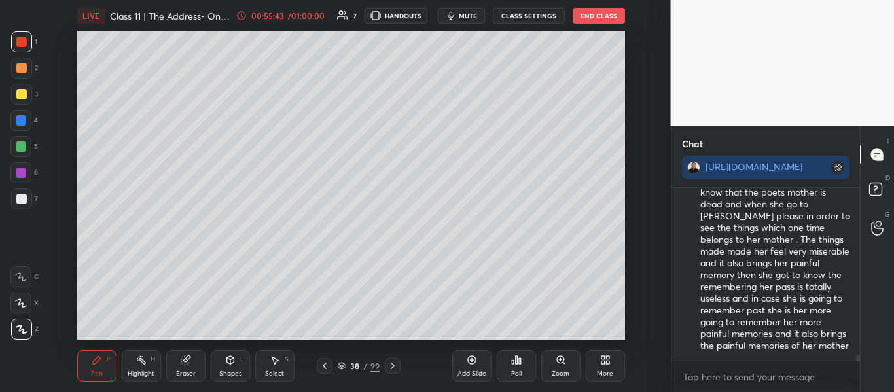
drag, startPoint x: 857, startPoint y: 358, endPoint x: 852, endPoint y: 378, distance: 21.6
click at [852, 378] on div "vansh 6:25 PM Remembering the past only brings memories which we can not live a…" at bounding box center [766, 290] width 189 height 204
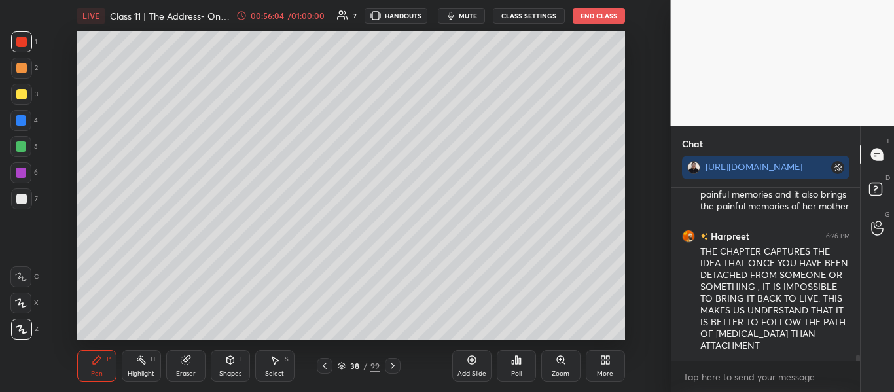
scroll to position [4918, 0]
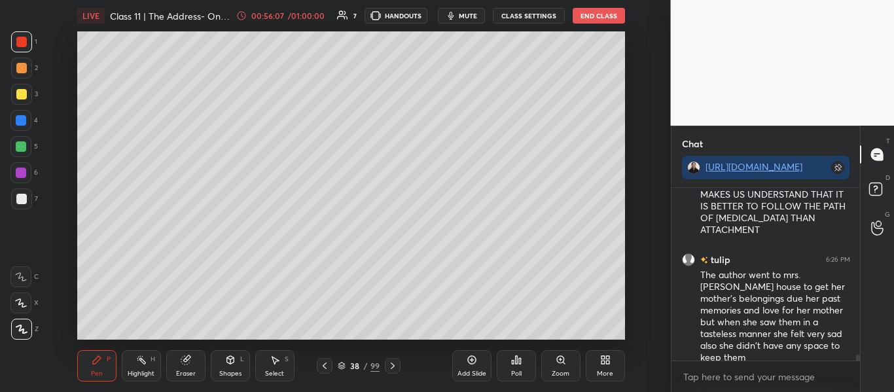
click at [862, 354] on div "T Messages (T) D Doubts (D) G Raise Hand (G)" at bounding box center [877, 259] width 34 height 267
drag, startPoint x: 859, startPoint y: 356, endPoint x: 845, endPoint y: 371, distance: 20.8
click at [845, 371] on div "Anirudh 6:25 PM Because in the story we got to know that the poets mother is de…" at bounding box center [766, 290] width 189 height 204
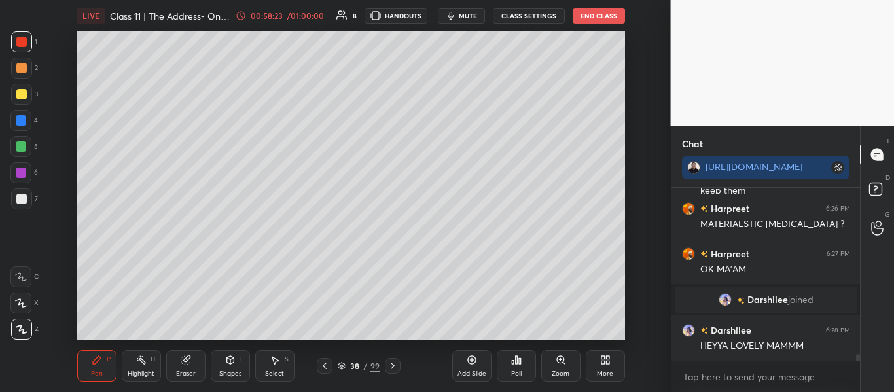
scroll to position [4254, 0]
click at [338, 369] on icon at bounding box center [342, 366] width 8 height 8
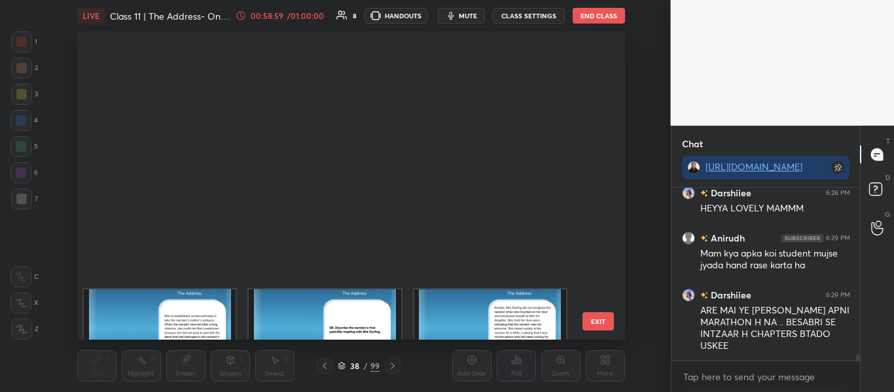
scroll to position [2249, 0]
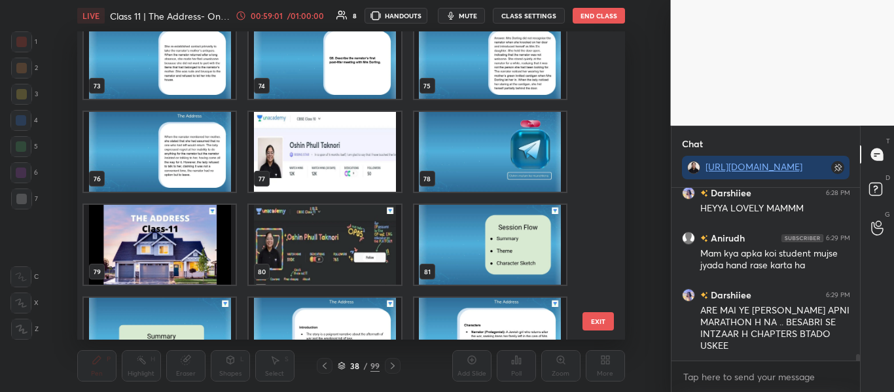
click at [316, 248] on img "grid" at bounding box center [325, 245] width 152 height 80
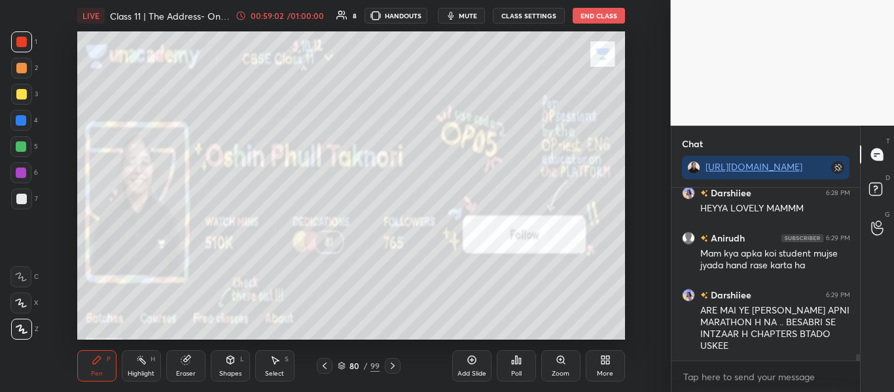
click at [316, 248] on img "grid" at bounding box center [325, 245] width 152 height 80
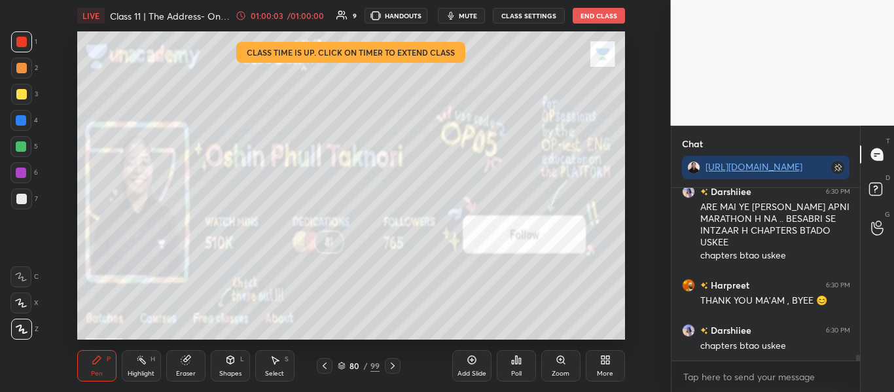
scroll to position [142, 185]
click at [579, 10] on button "End Class" at bounding box center [599, 16] width 52 height 16
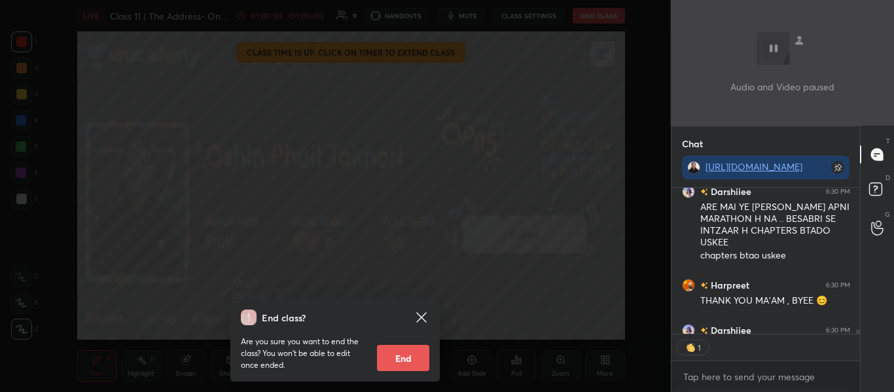
scroll to position [4715, 0]
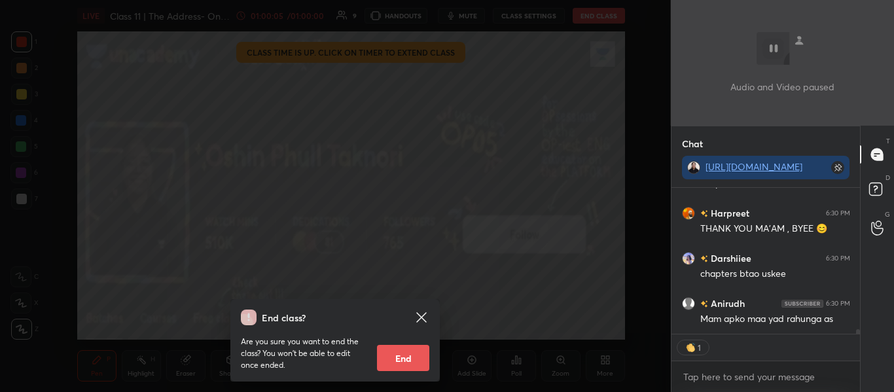
click at [412, 357] on button "End" at bounding box center [403, 358] width 52 height 26
type textarea "x"
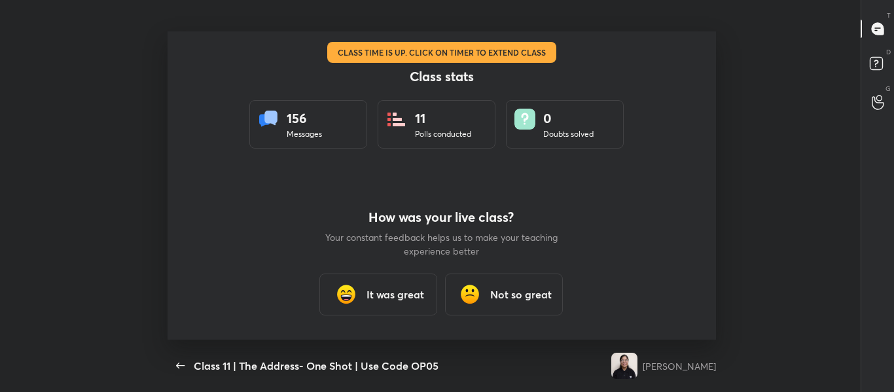
scroll to position [308, 884]
